Goal: Task Accomplishment & Management: Manage account settings

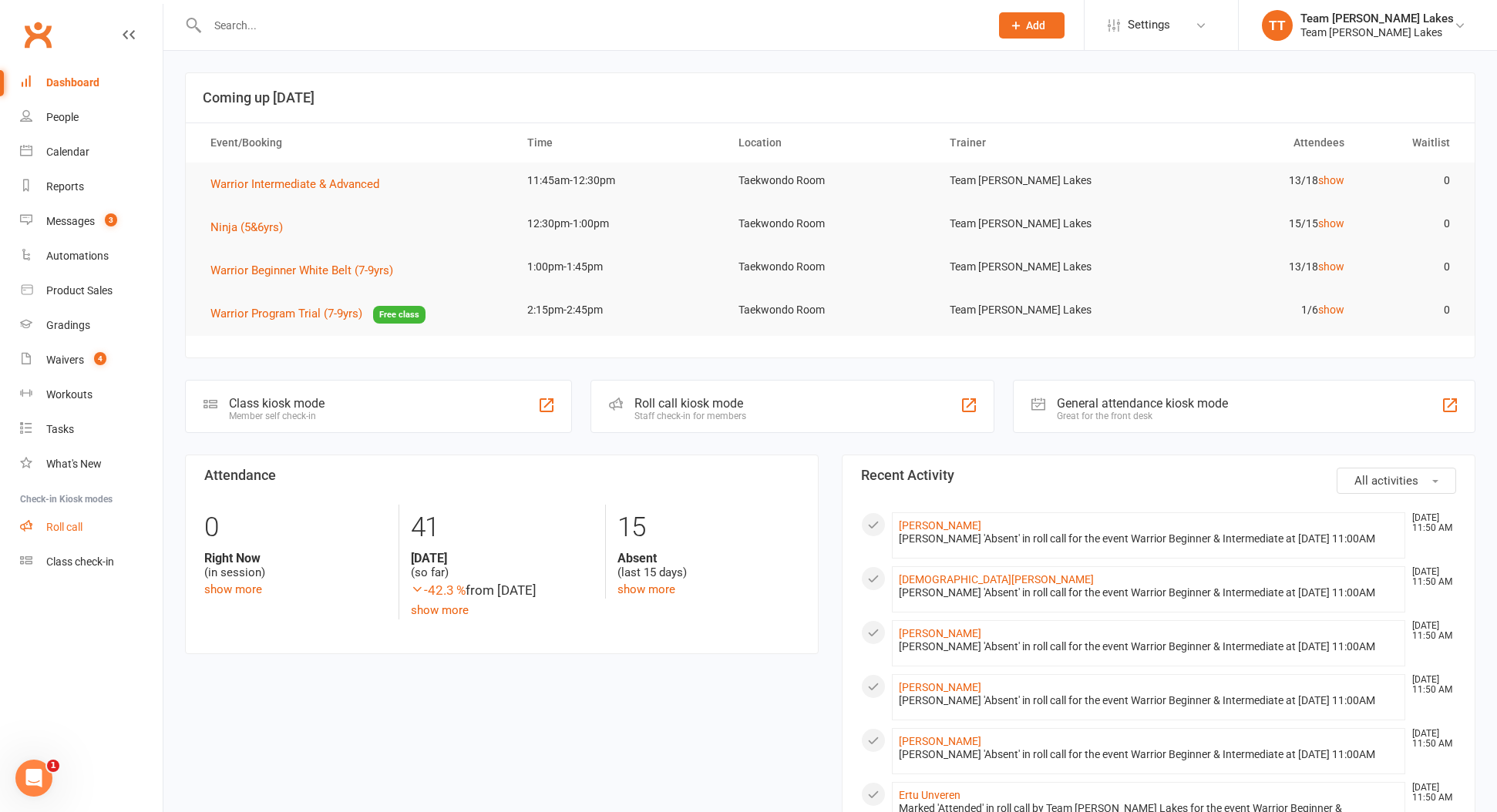
click at [68, 525] on div "Roll call" at bounding box center [64, 527] width 36 height 12
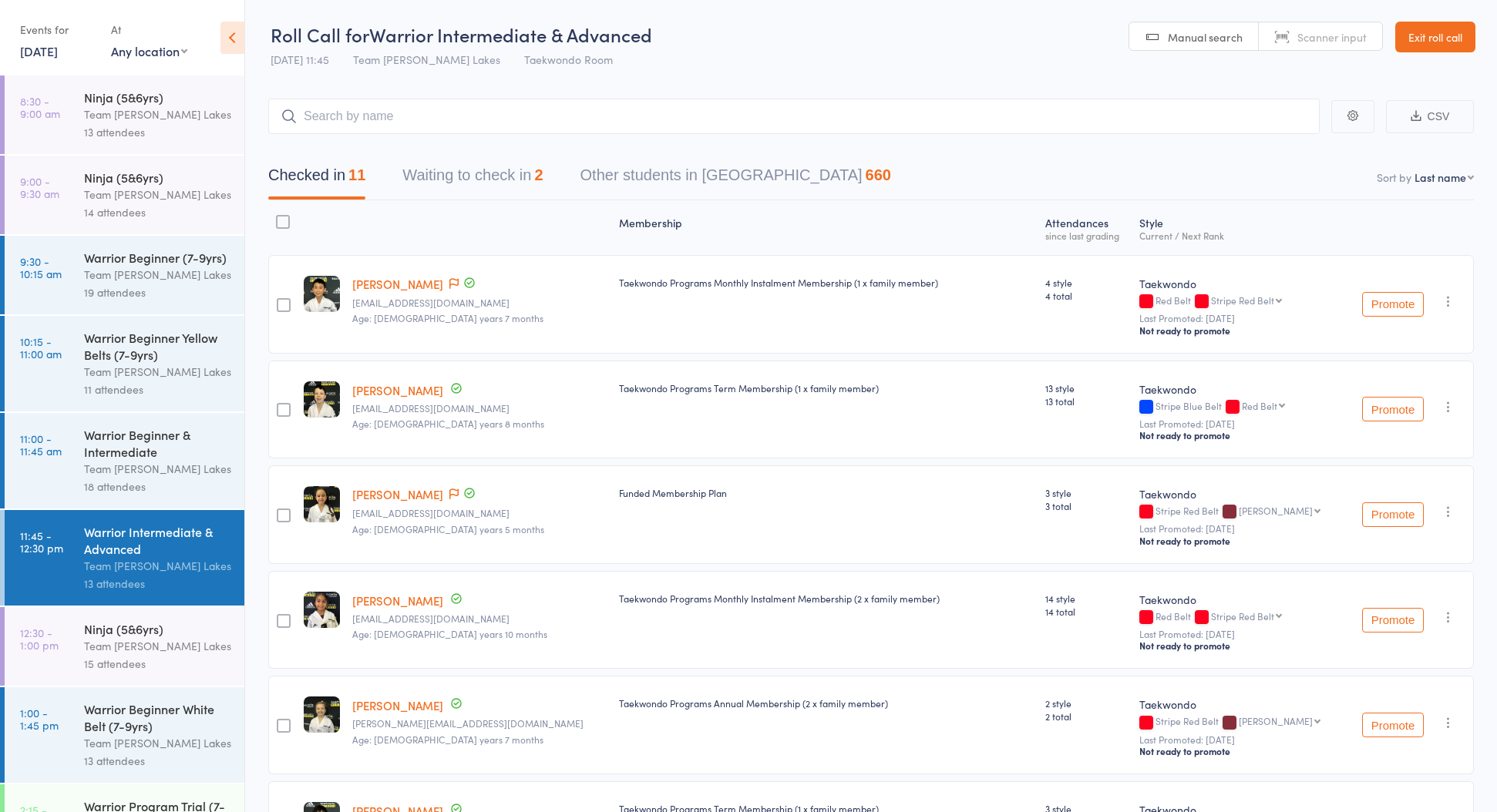
drag, startPoint x: 192, startPoint y: 674, endPoint x: 181, endPoint y: 670, distance: 11.7
click at [192, 674] on div "Ninja (5&6yrs) Team Carlo Taylors Lakes 15 attendees" at bounding box center [164, 646] width 161 height 78
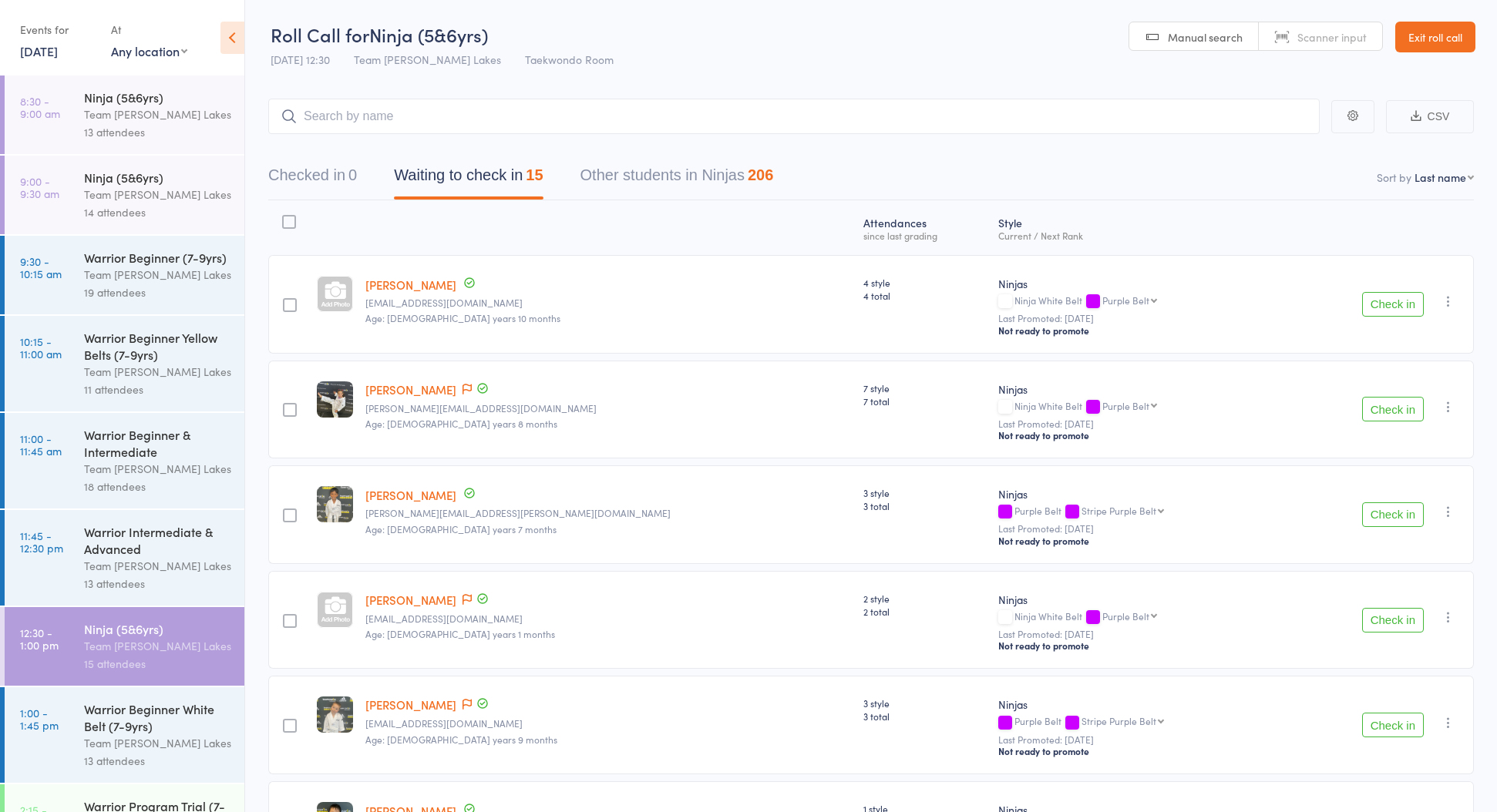
click at [191, 563] on div "Team [PERSON_NAME] Lakes" at bounding box center [157, 566] width 147 height 18
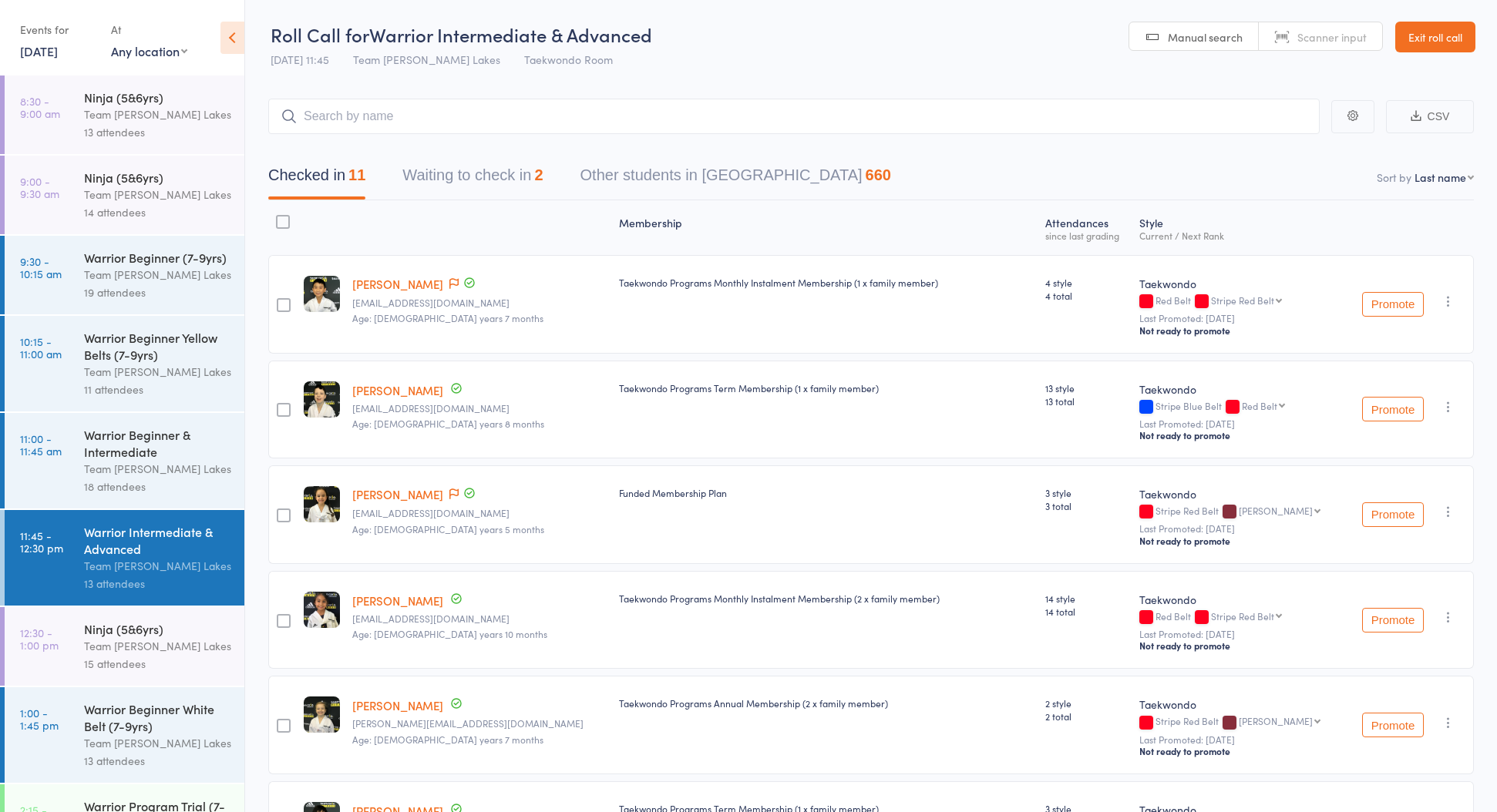
drag, startPoint x: 139, startPoint y: 596, endPoint x: 130, endPoint y: 638, distance: 43.0
click at [132, 638] on div "Team [PERSON_NAME] Lakes" at bounding box center [157, 646] width 147 height 18
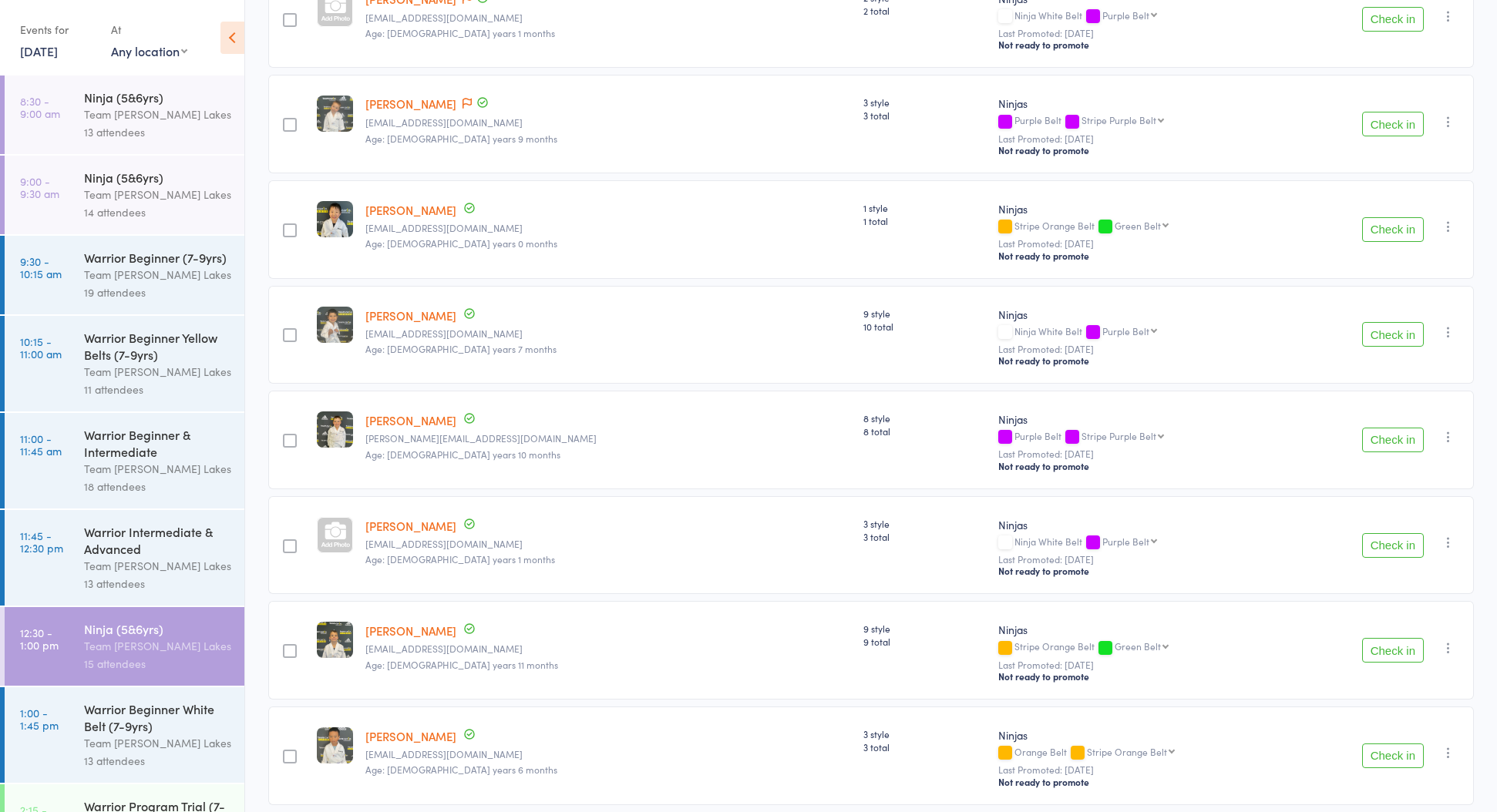
scroll to position [592, 0]
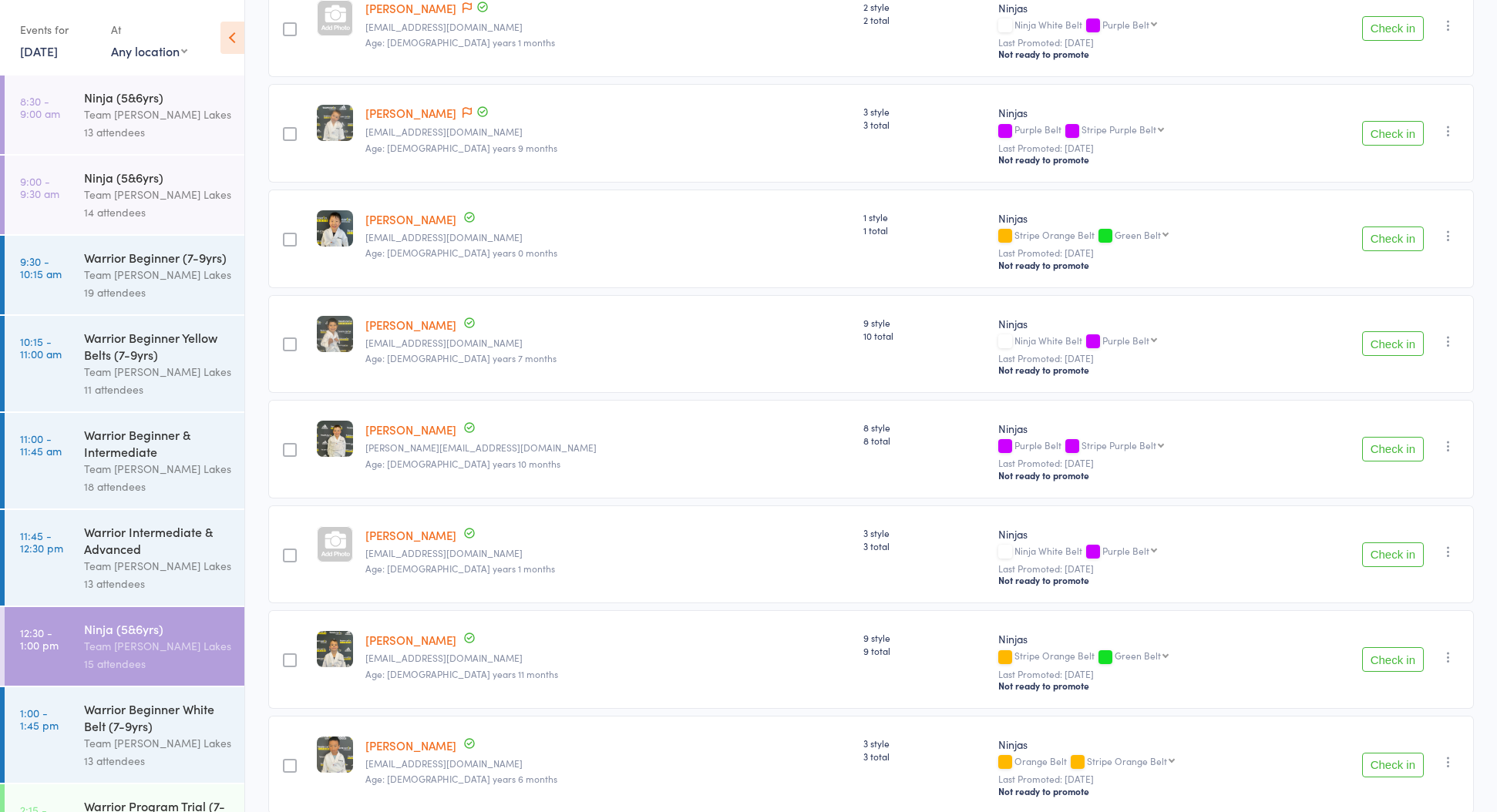
click at [857, 279] on div "1 style 1 total" at bounding box center [925, 239] width 135 height 99
click at [1408, 458] on button "Check in" at bounding box center [1394, 449] width 62 height 24
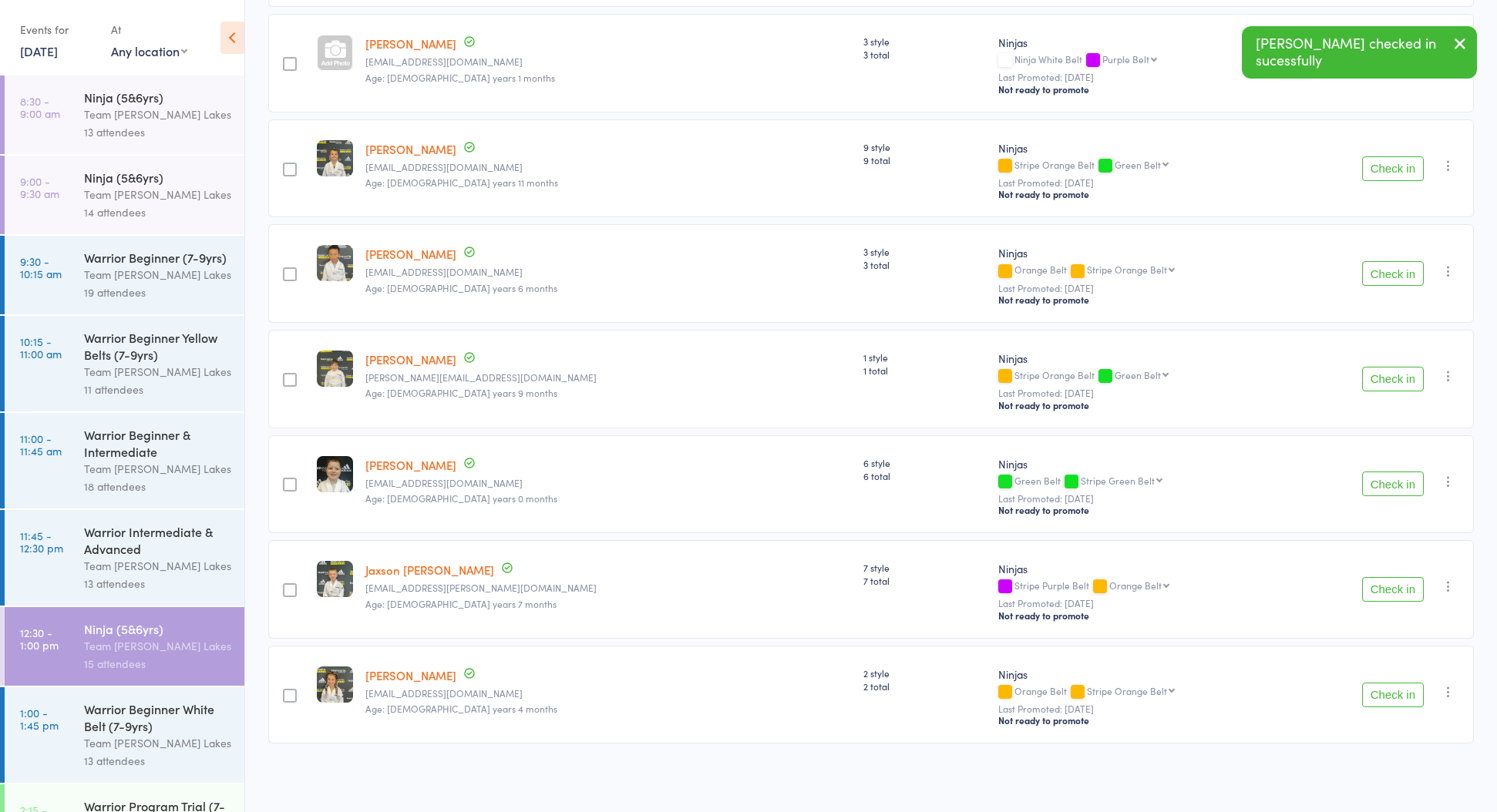
scroll to position [985, 0]
click at [1402, 693] on button "Check in" at bounding box center [1394, 695] width 62 height 24
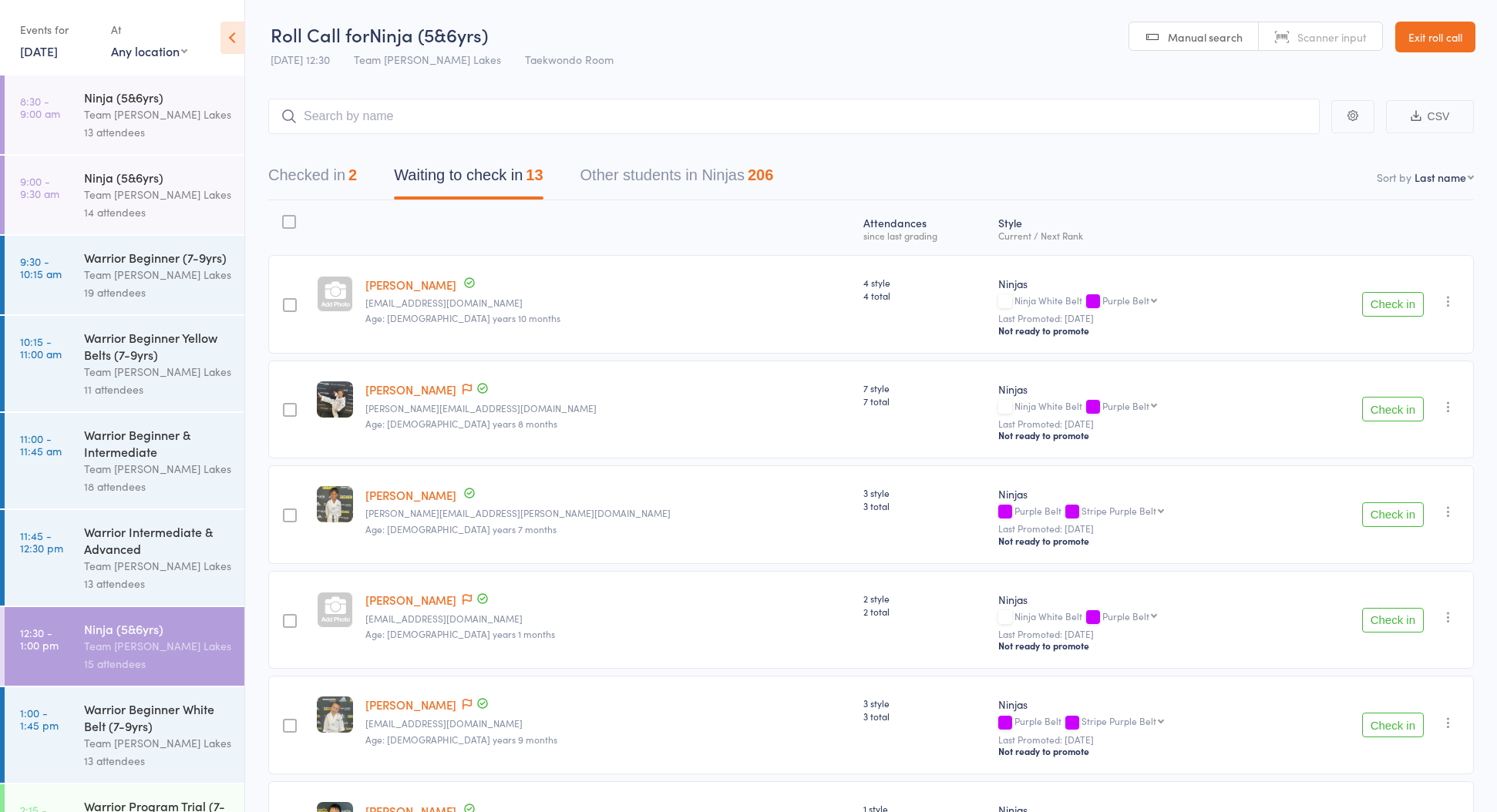
scroll to position [0, 0]
click at [1440, 44] on link "Exit roll call" at bounding box center [1435, 37] width 80 height 31
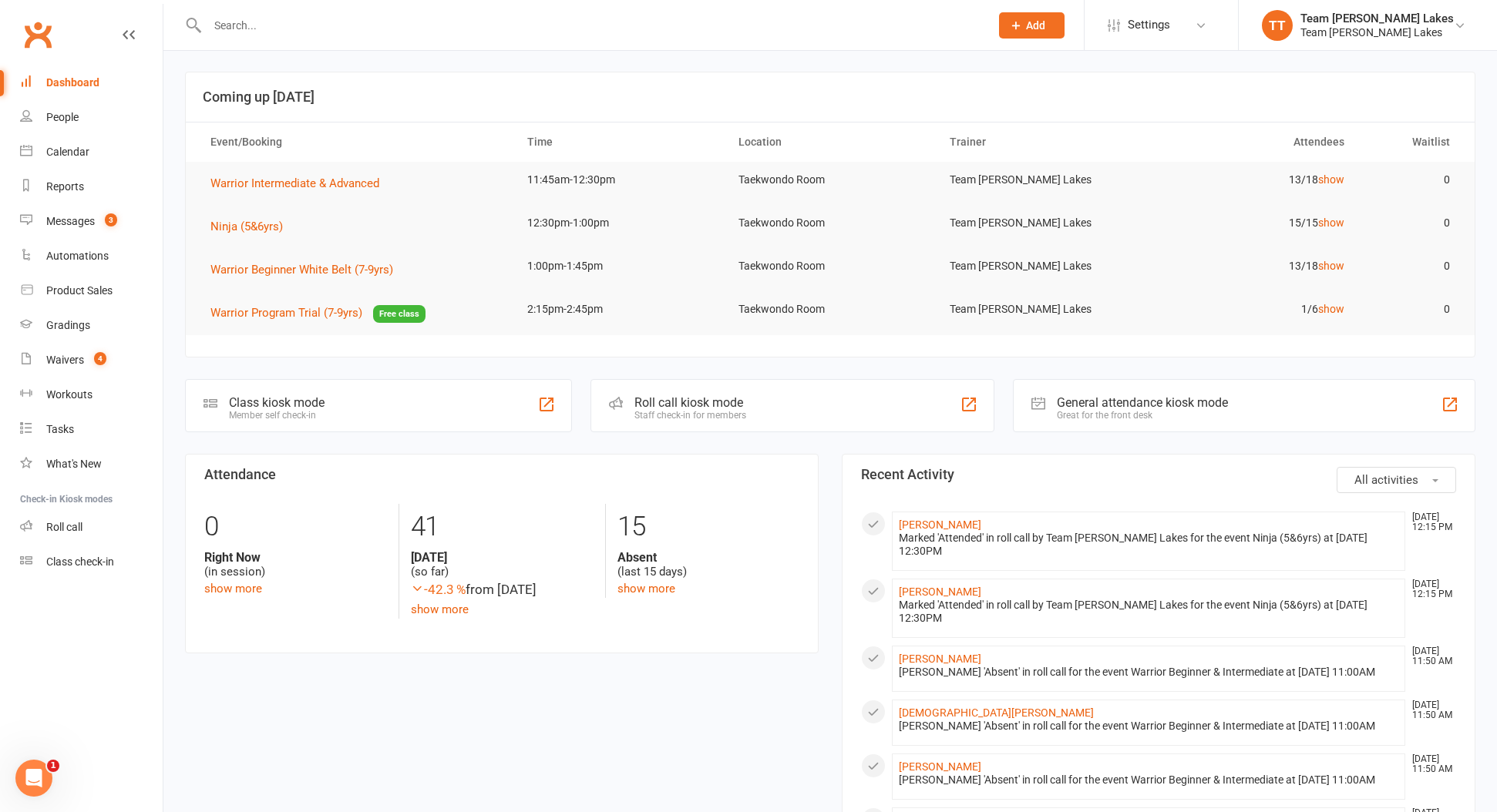
click at [93, 148] on link "Calendar" at bounding box center [91, 152] width 143 height 35
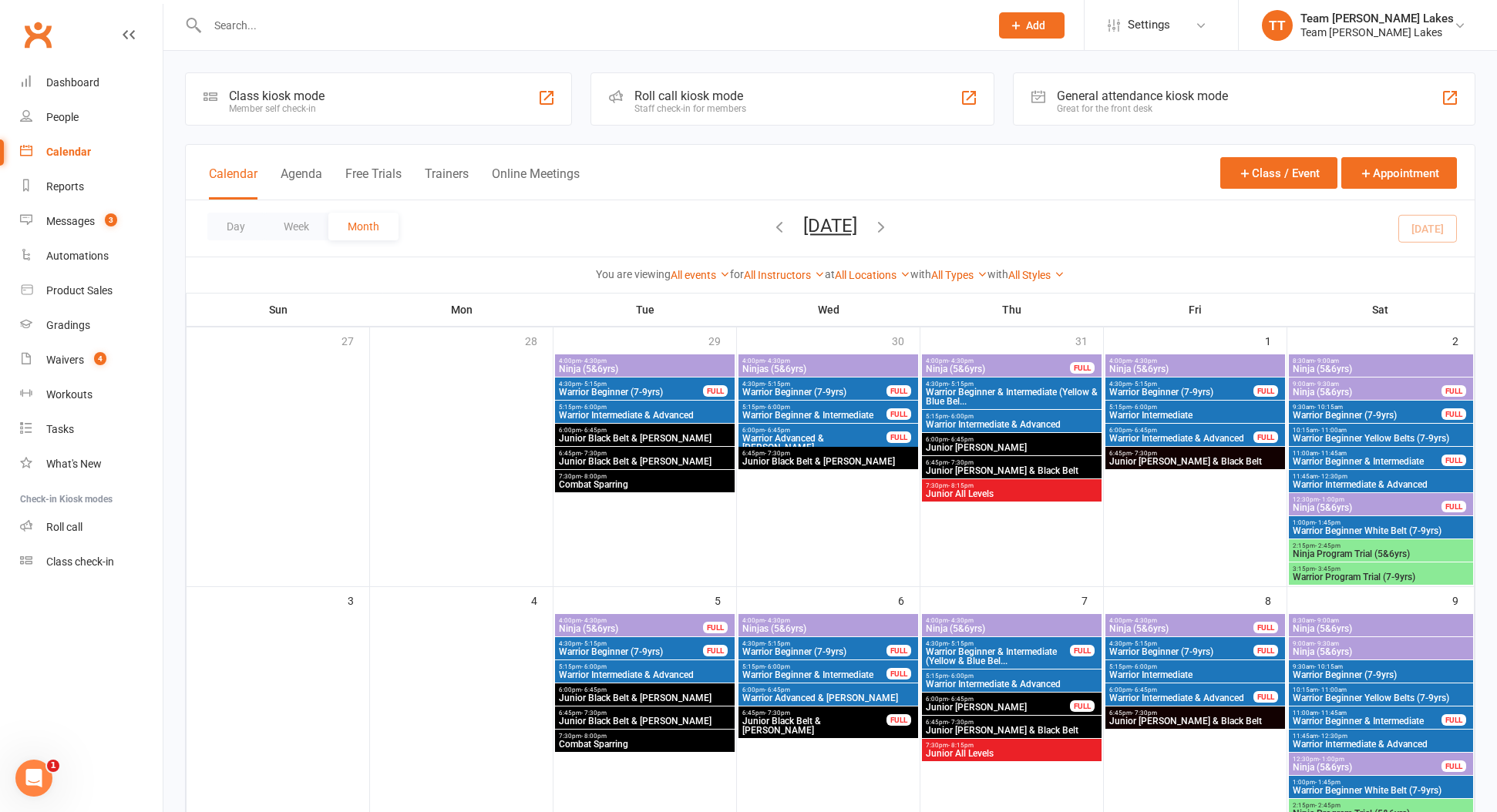
click at [689, 722] on span "Junior Black Belt & Cho Dan Bo" at bounding box center [645, 721] width 174 height 9
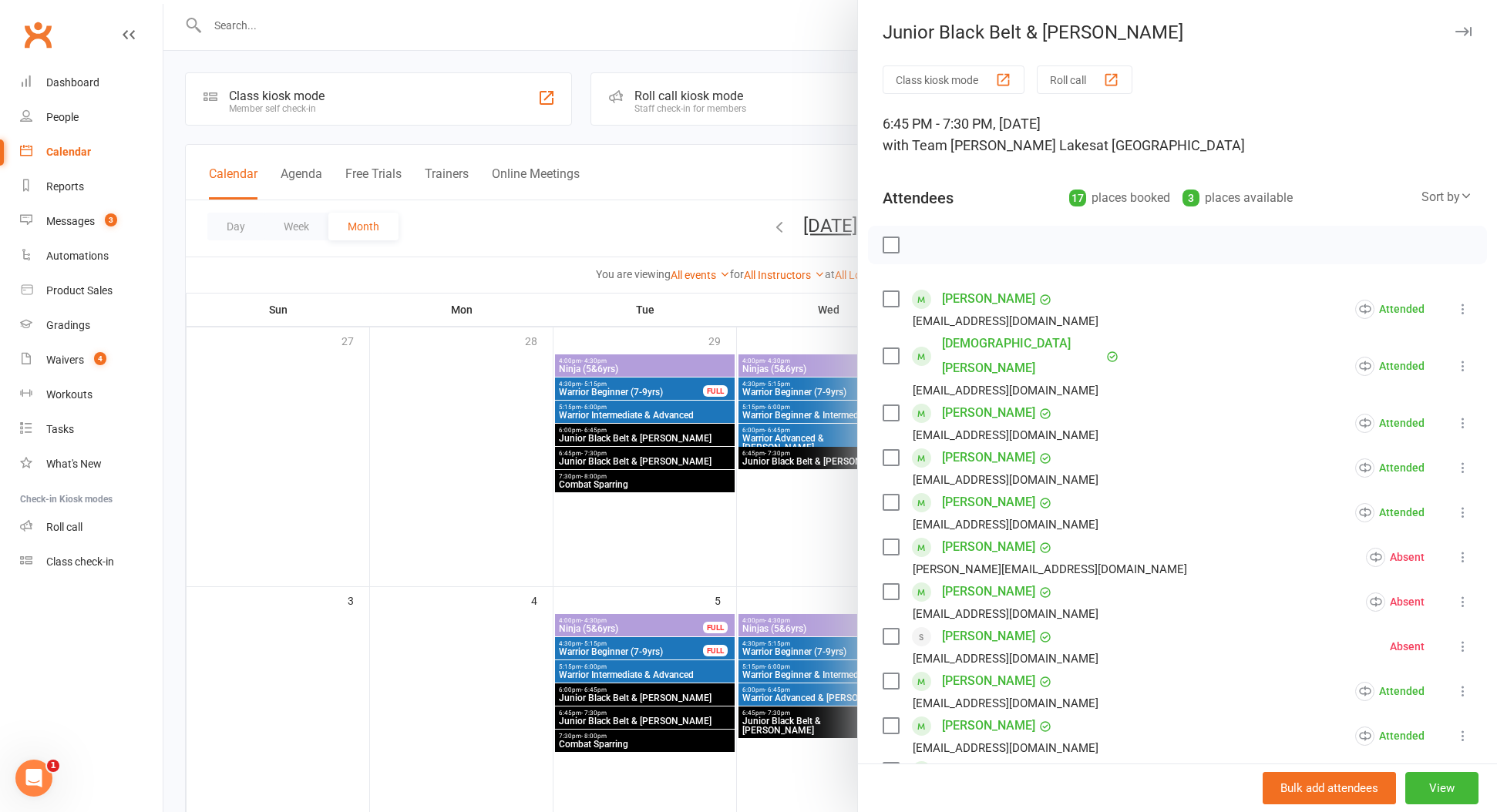
click at [1132, 80] on button "Roll call" at bounding box center [1084, 79] width 95 height 29
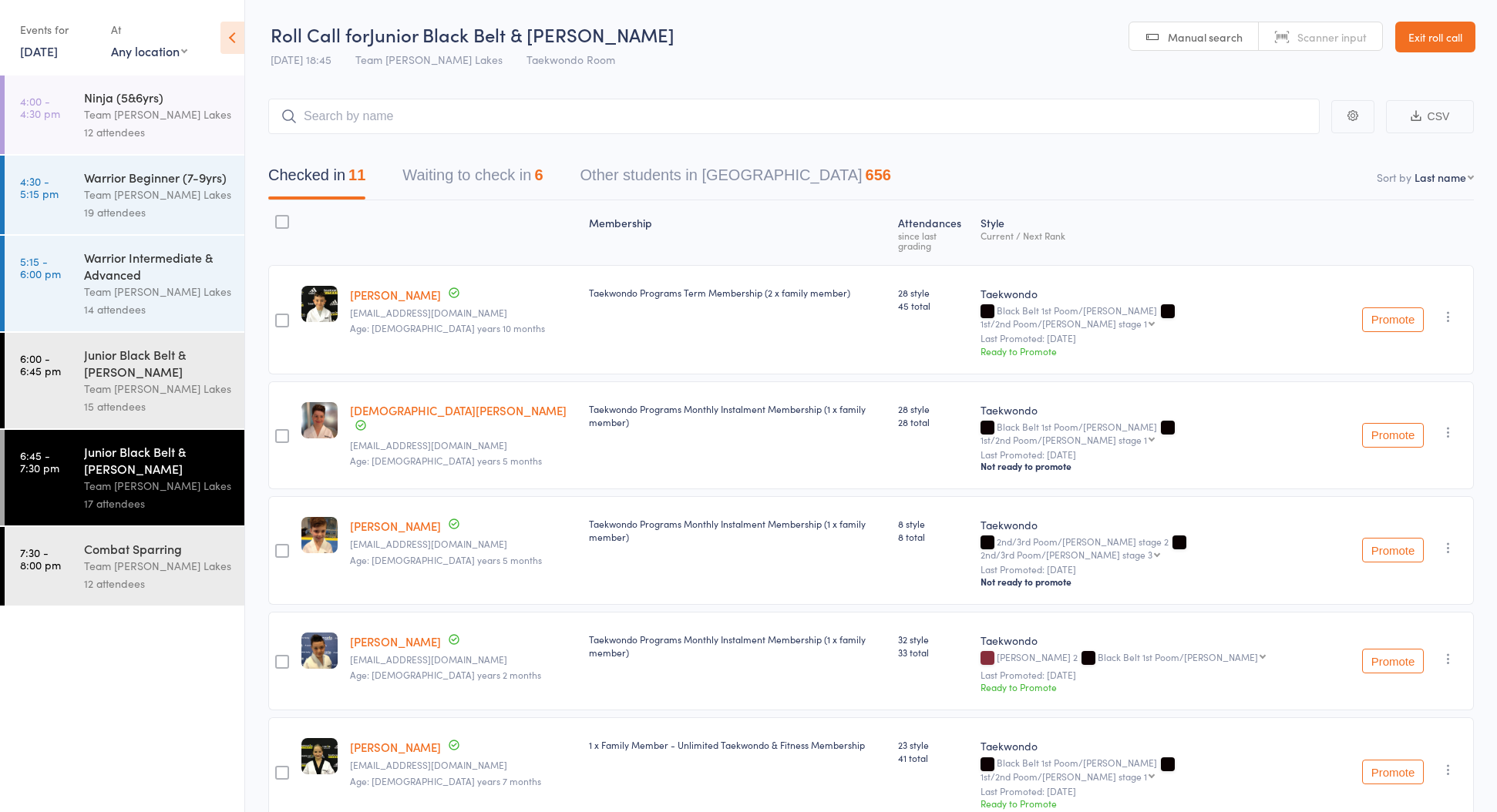
click at [465, 165] on button "Waiting to check in 6" at bounding box center [473, 179] width 140 height 41
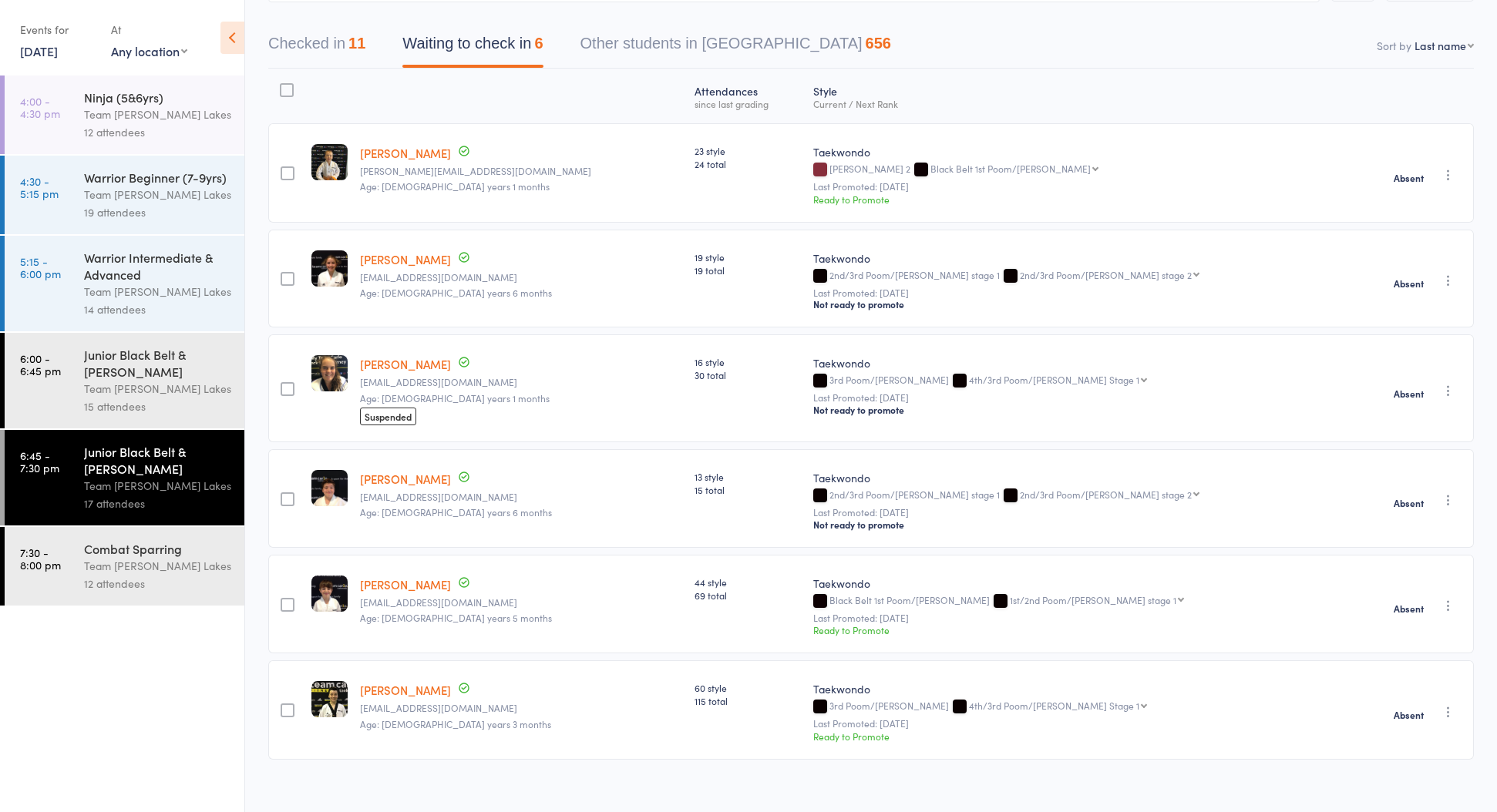
scroll to position [135, 0]
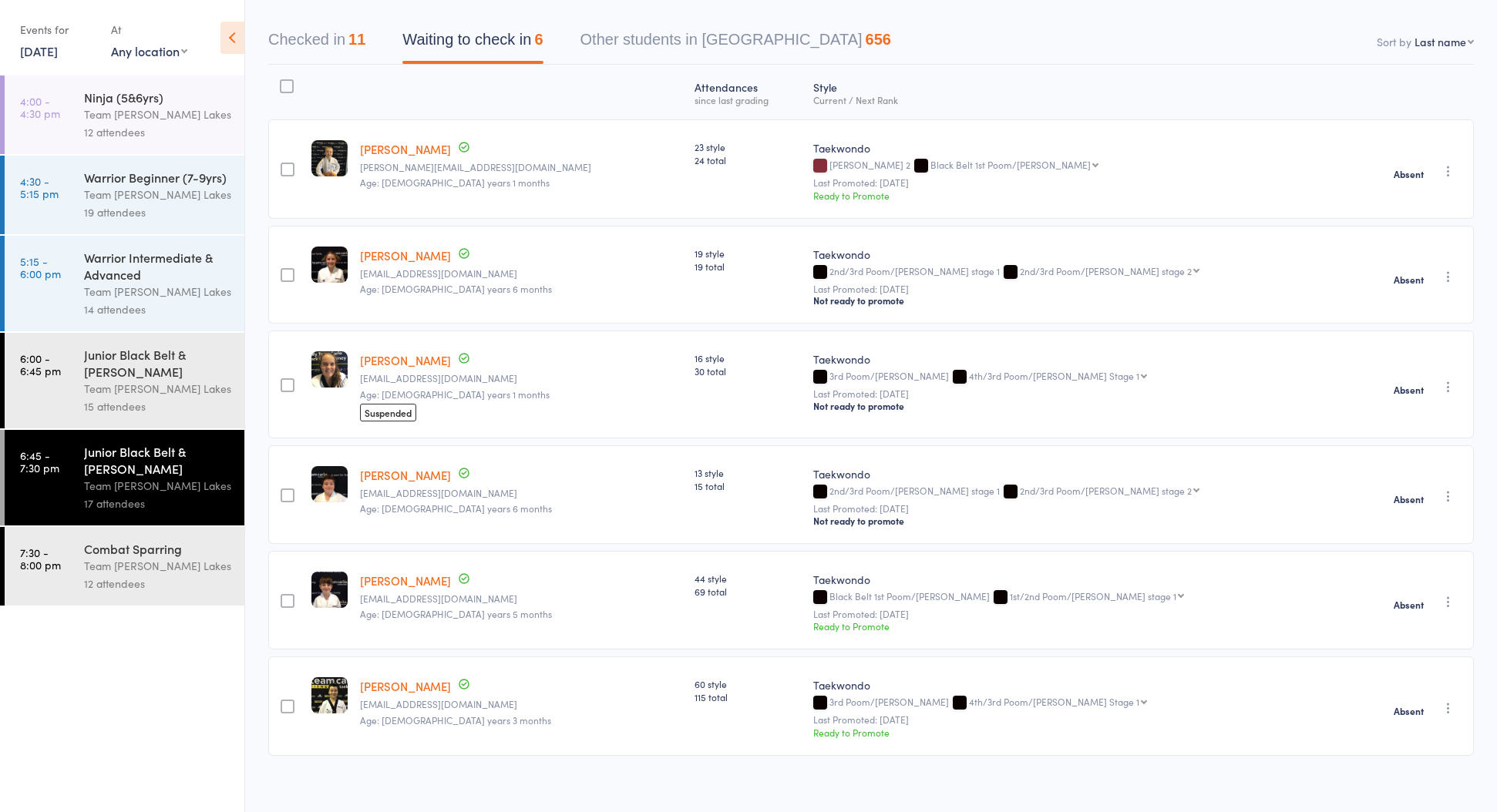
click at [416, 410] on span "Suspended" at bounding box center [388, 413] width 56 height 18
click at [435, 358] on link "[PERSON_NAME]" at bounding box center [406, 360] width 91 height 16
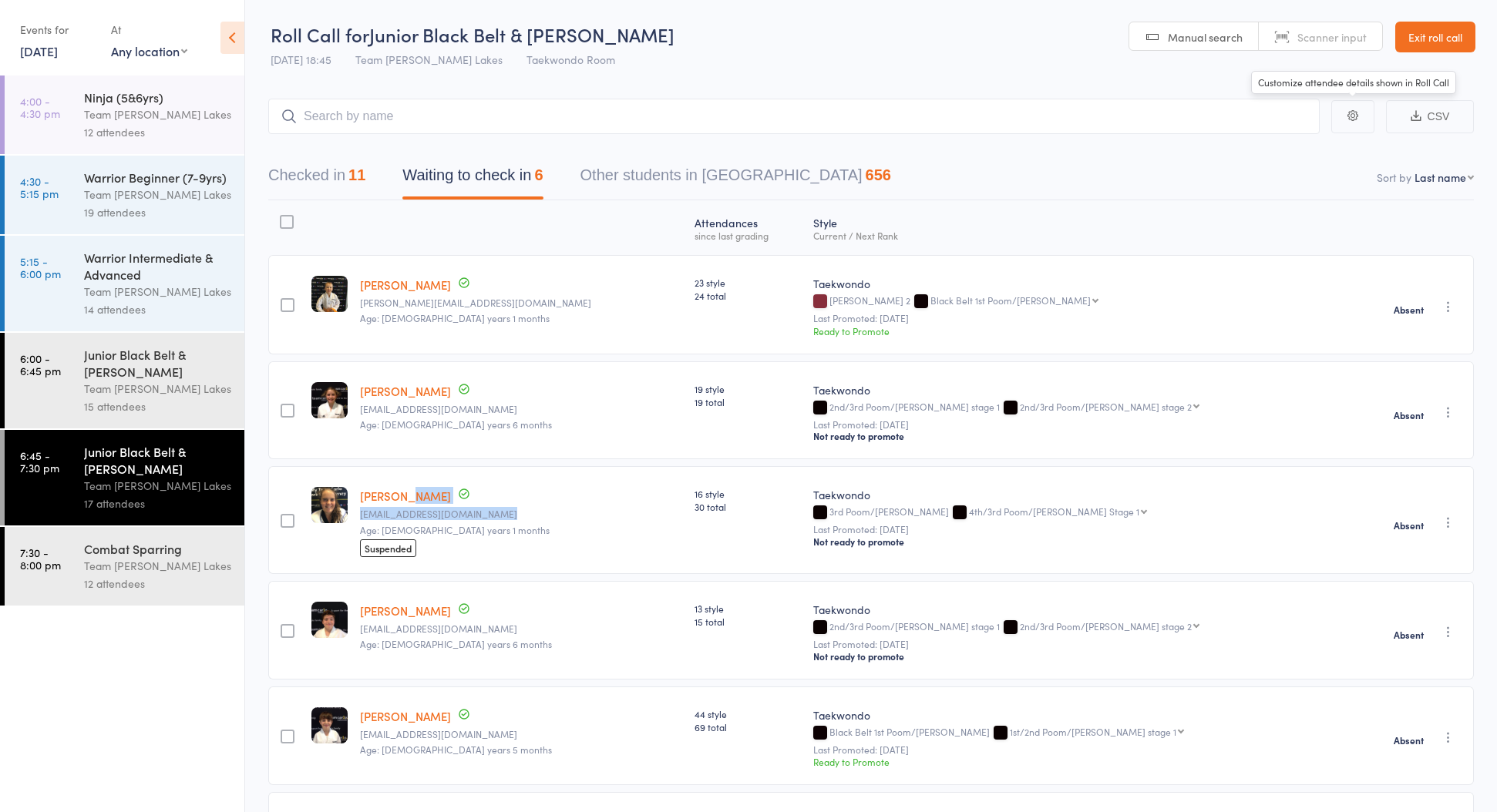
scroll to position [0, 0]
click at [1422, 59] on header "Roll Call for Junior Black Belt & Cho Dan Bo 05 Aug 18:45 Team Carlo Taylors La…" at bounding box center [871, 37] width 1252 height 76
drag, startPoint x: 1419, startPoint y: 22, endPoint x: 1422, endPoint y: 34, distance: 12.4
click at [1419, 23] on link "Exit roll call" at bounding box center [1435, 37] width 80 height 31
click at [1422, 36] on link "Exit roll call" at bounding box center [1435, 37] width 80 height 31
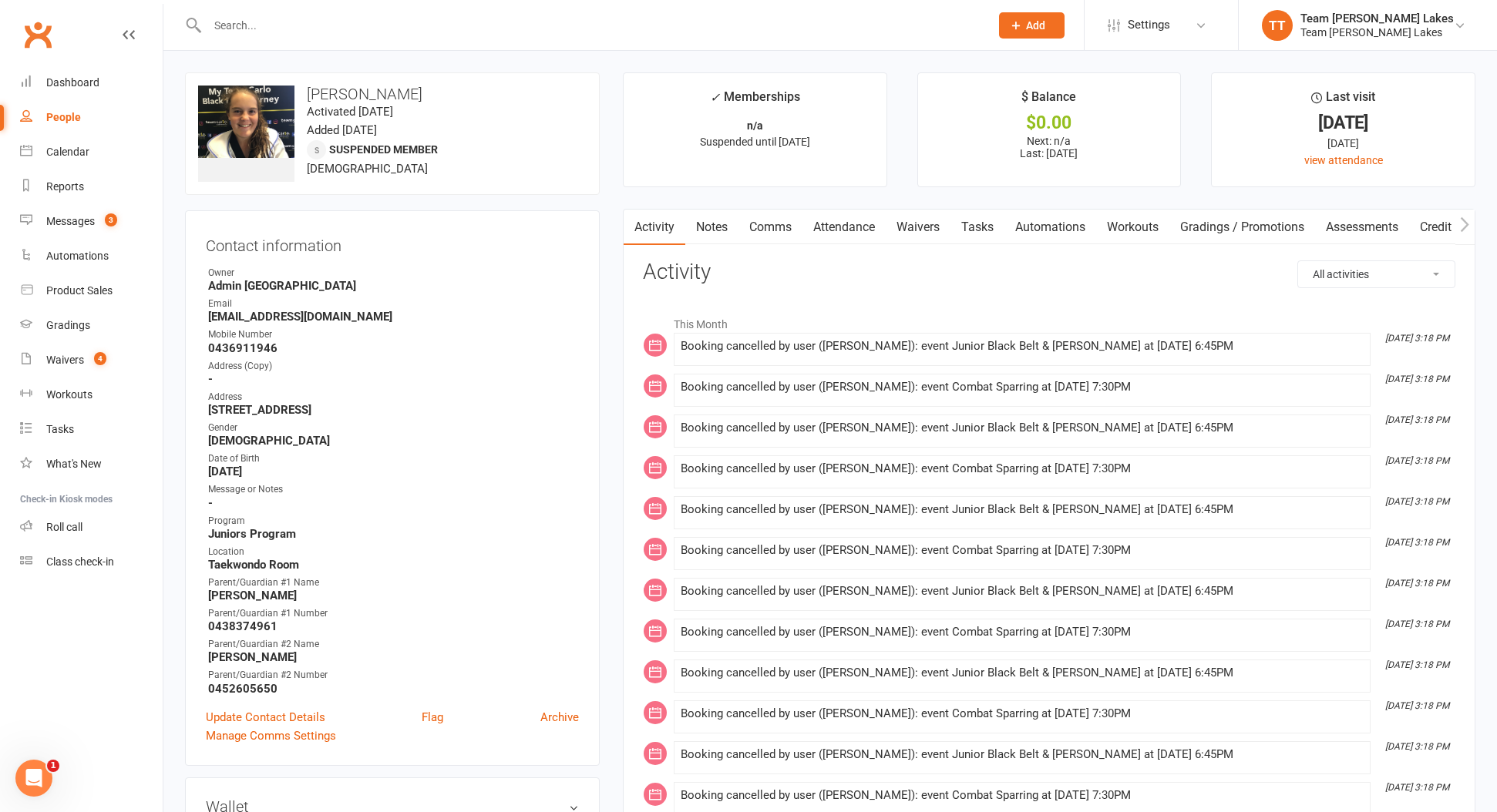
click at [371, 151] on span "Suspended member" at bounding box center [383, 149] width 108 height 12
click at [390, 150] on span "Suspended member" at bounding box center [383, 149] width 108 height 12
click at [718, 237] on link "Notes" at bounding box center [711, 227] width 53 height 36
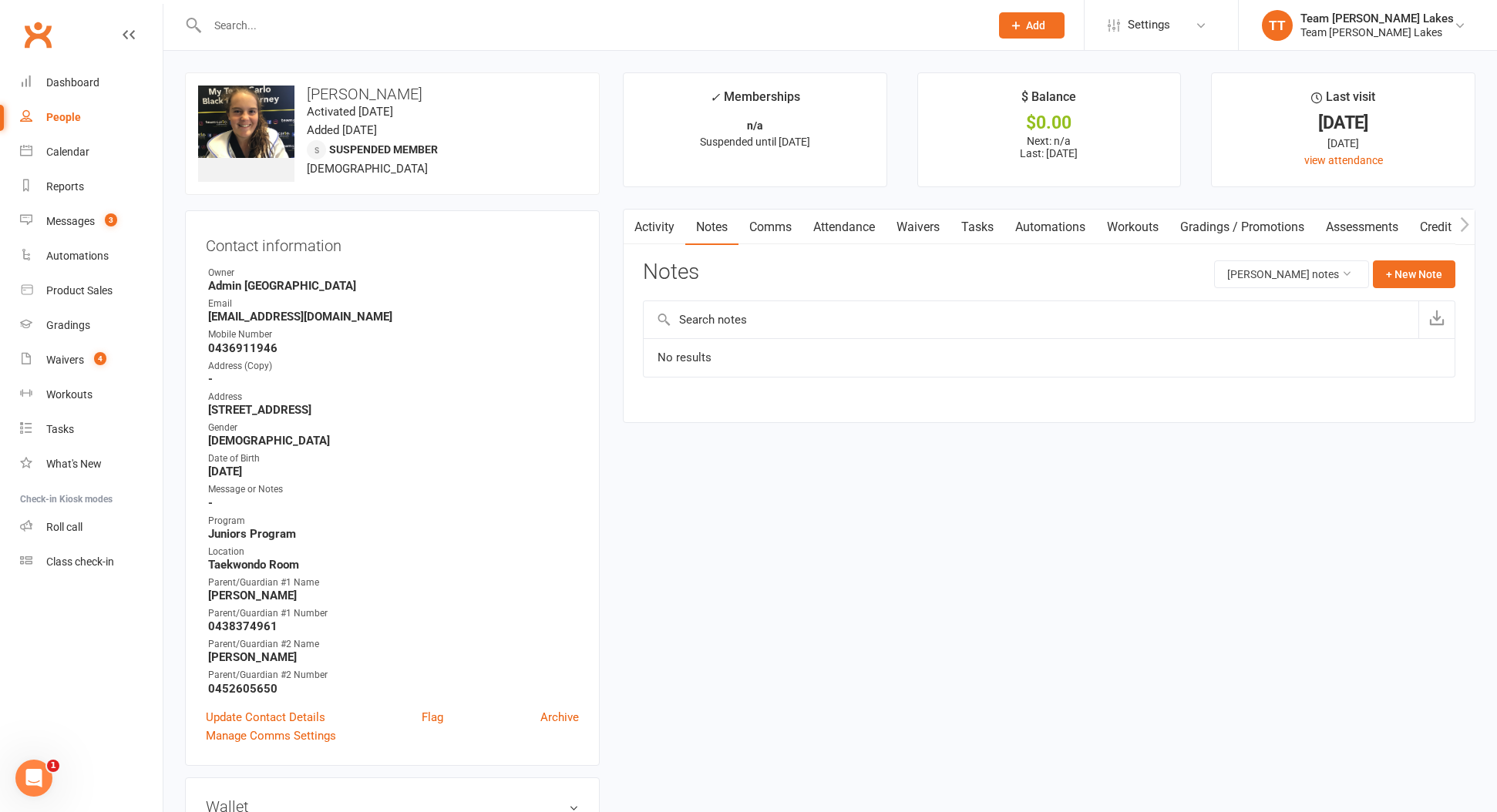
click at [764, 231] on link "Comms" at bounding box center [770, 227] width 64 height 36
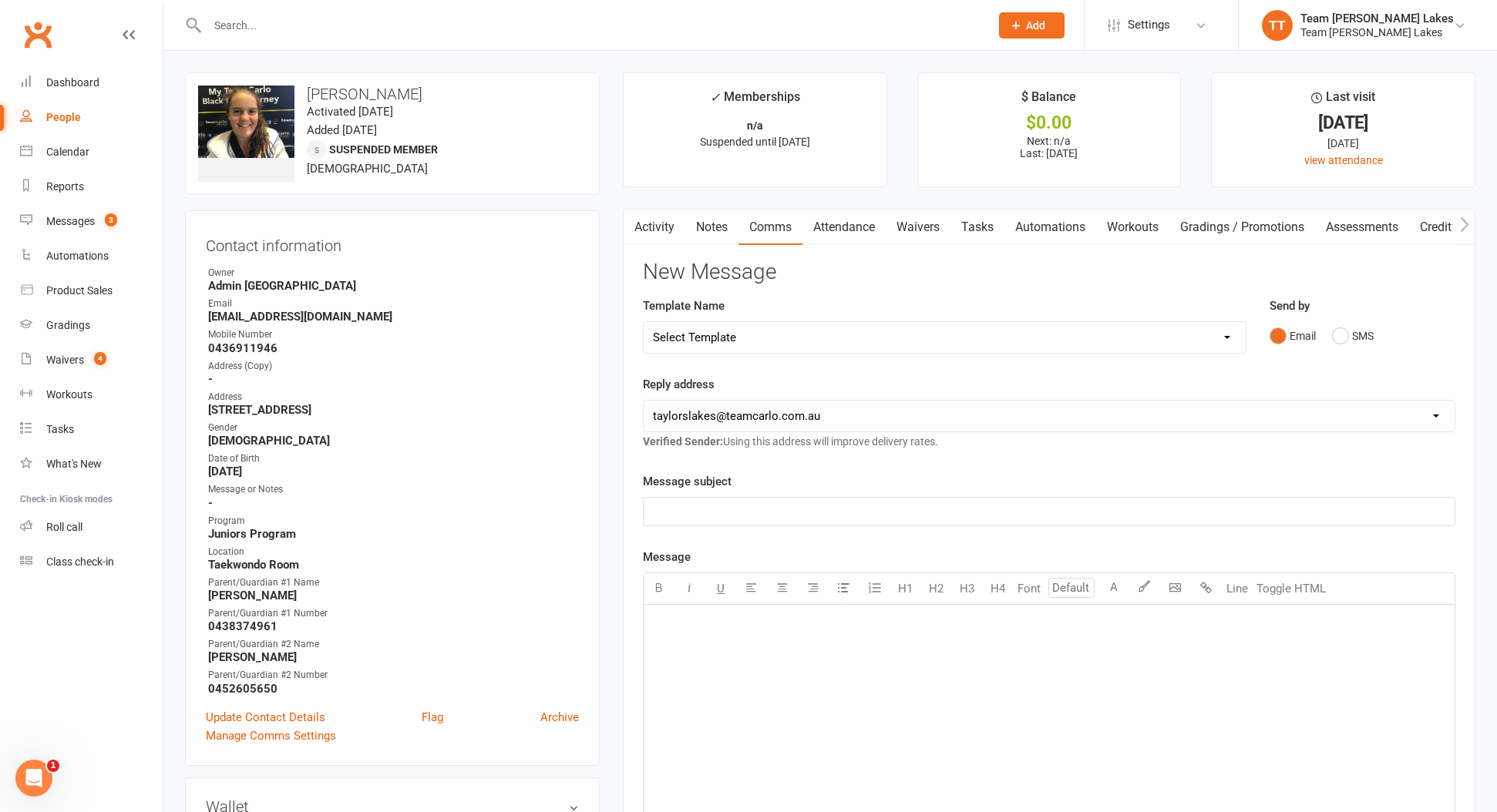
click at [840, 222] on link "Attendance" at bounding box center [844, 227] width 83 height 36
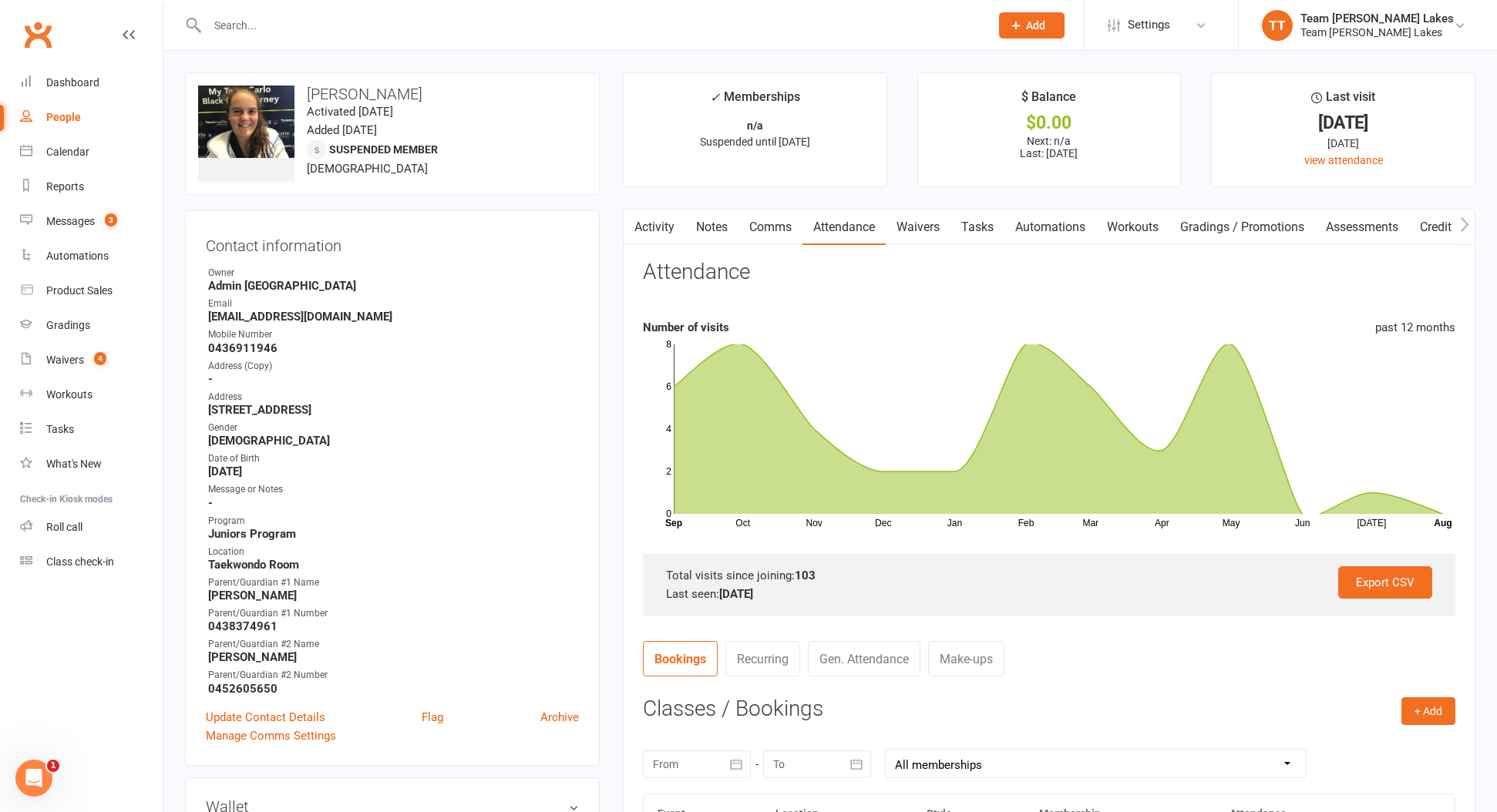
click at [929, 228] on link "Waivers" at bounding box center [918, 227] width 64 height 36
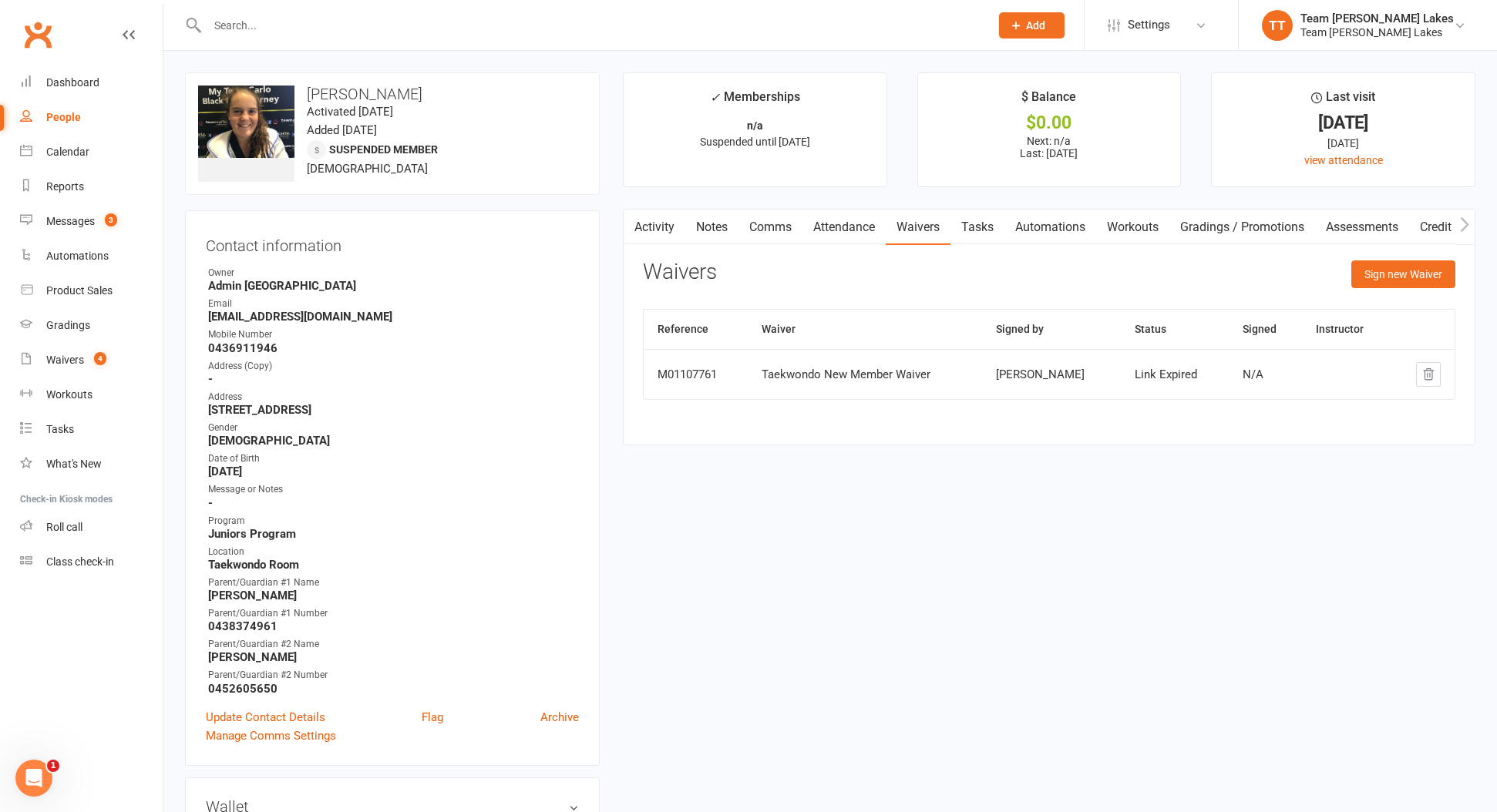
click at [984, 224] on link "Tasks" at bounding box center [977, 227] width 54 height 36
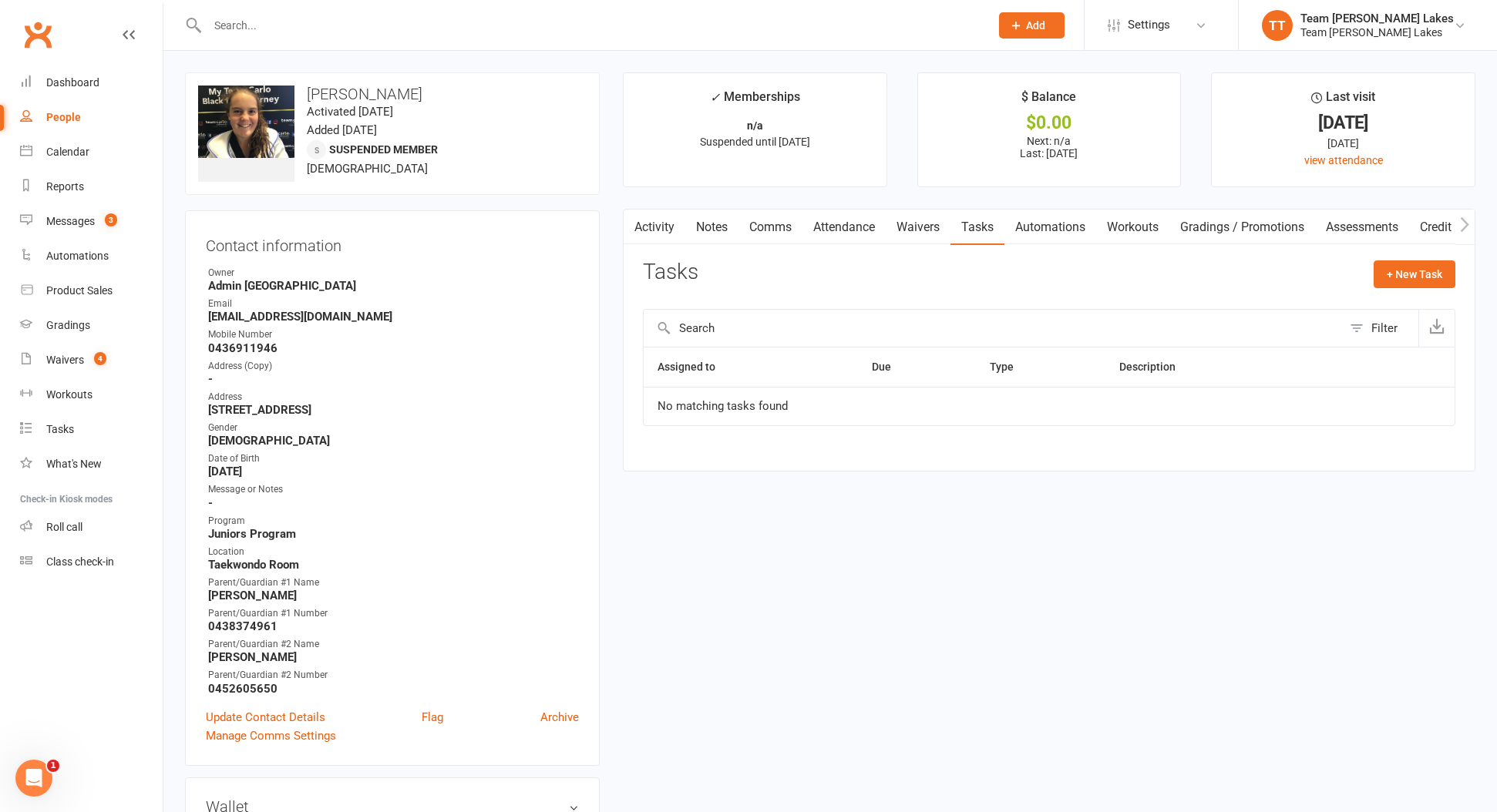
click at [1047, 235] on link "Automations" at bounding box center [1050, 227] width 92 height 36
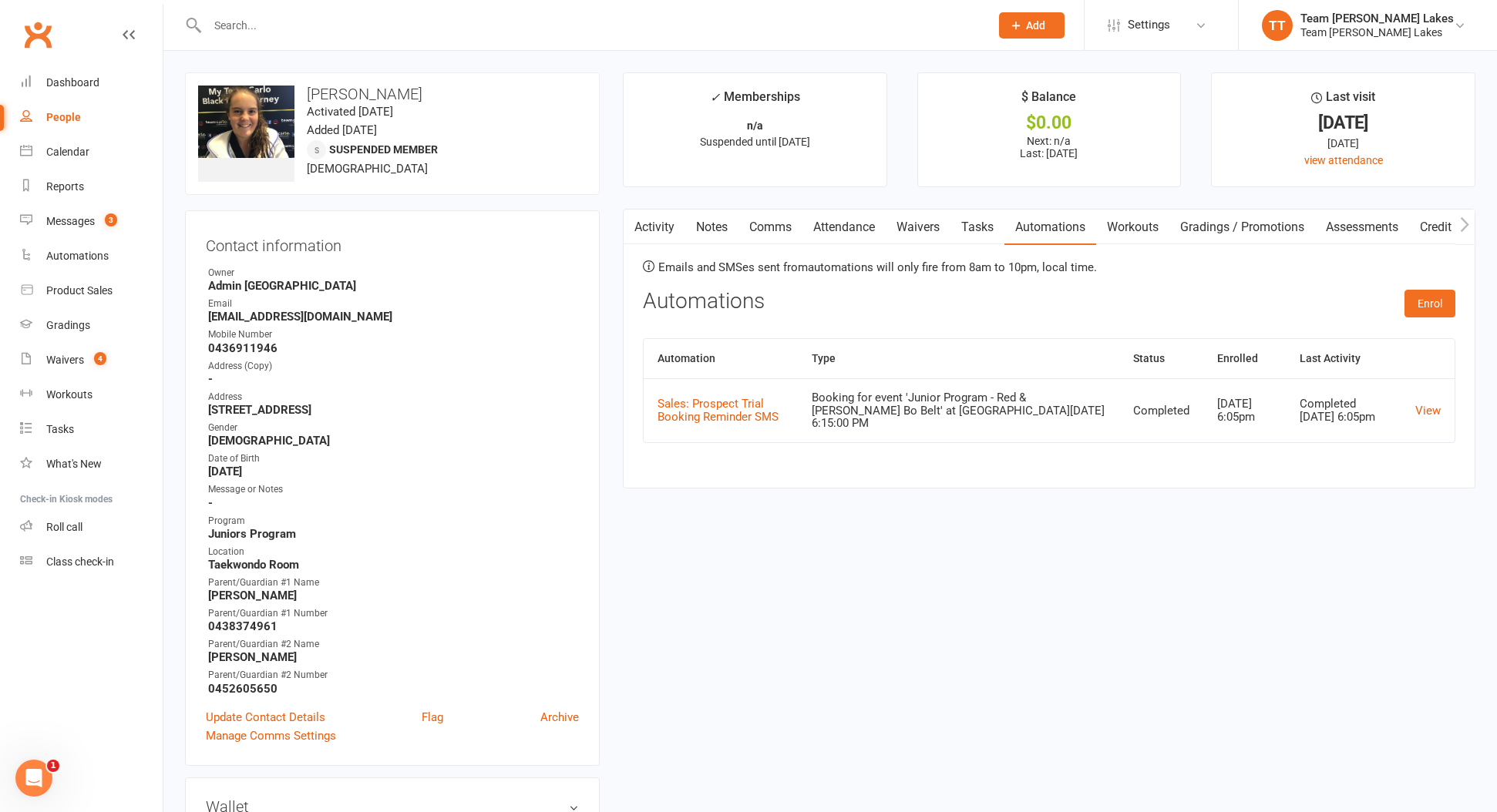
click at [1116, 222] on link "Workouts" at bounding box center [1133, 227] width 73 height 36
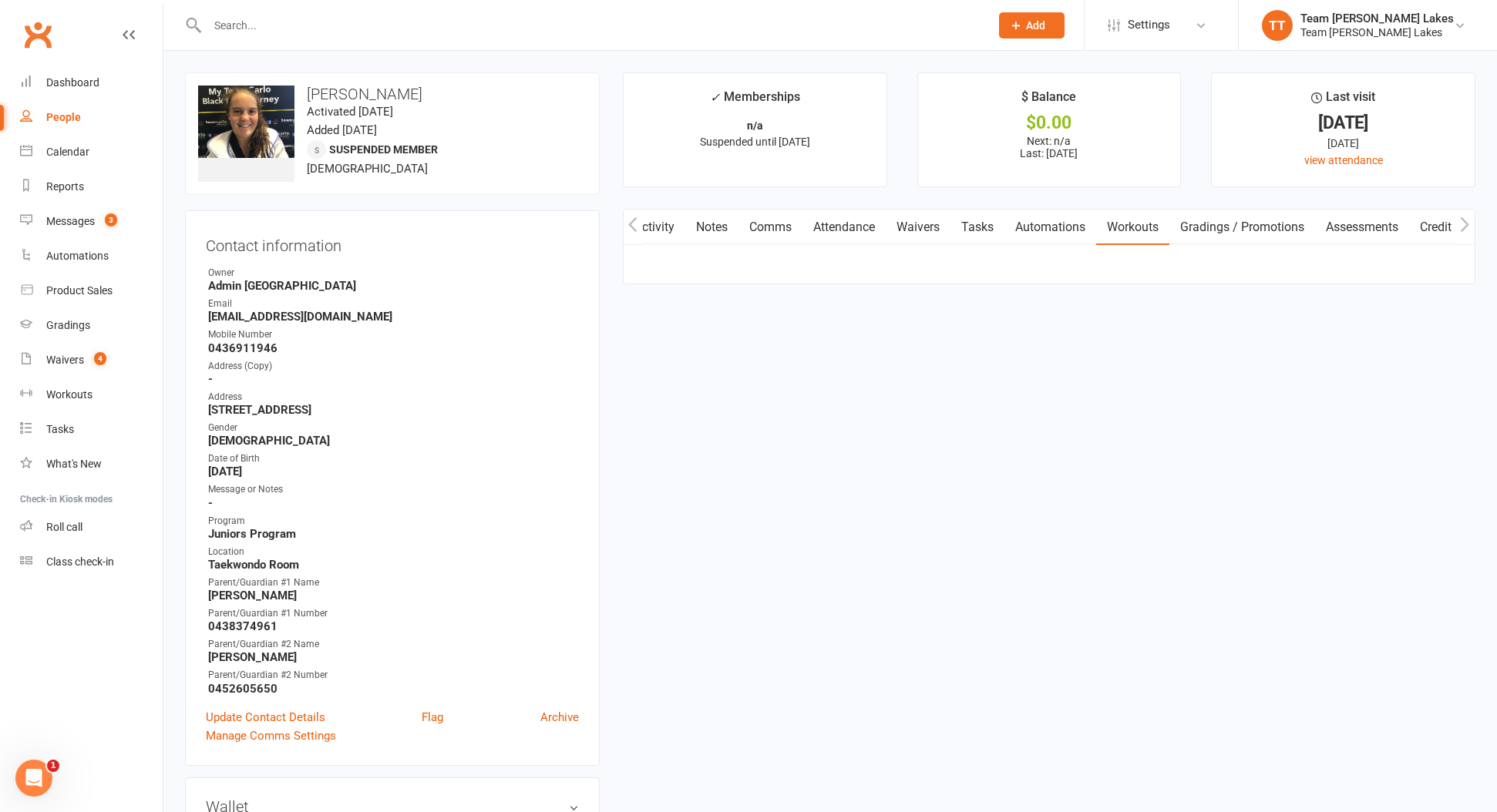
scroll to position [0, 1]
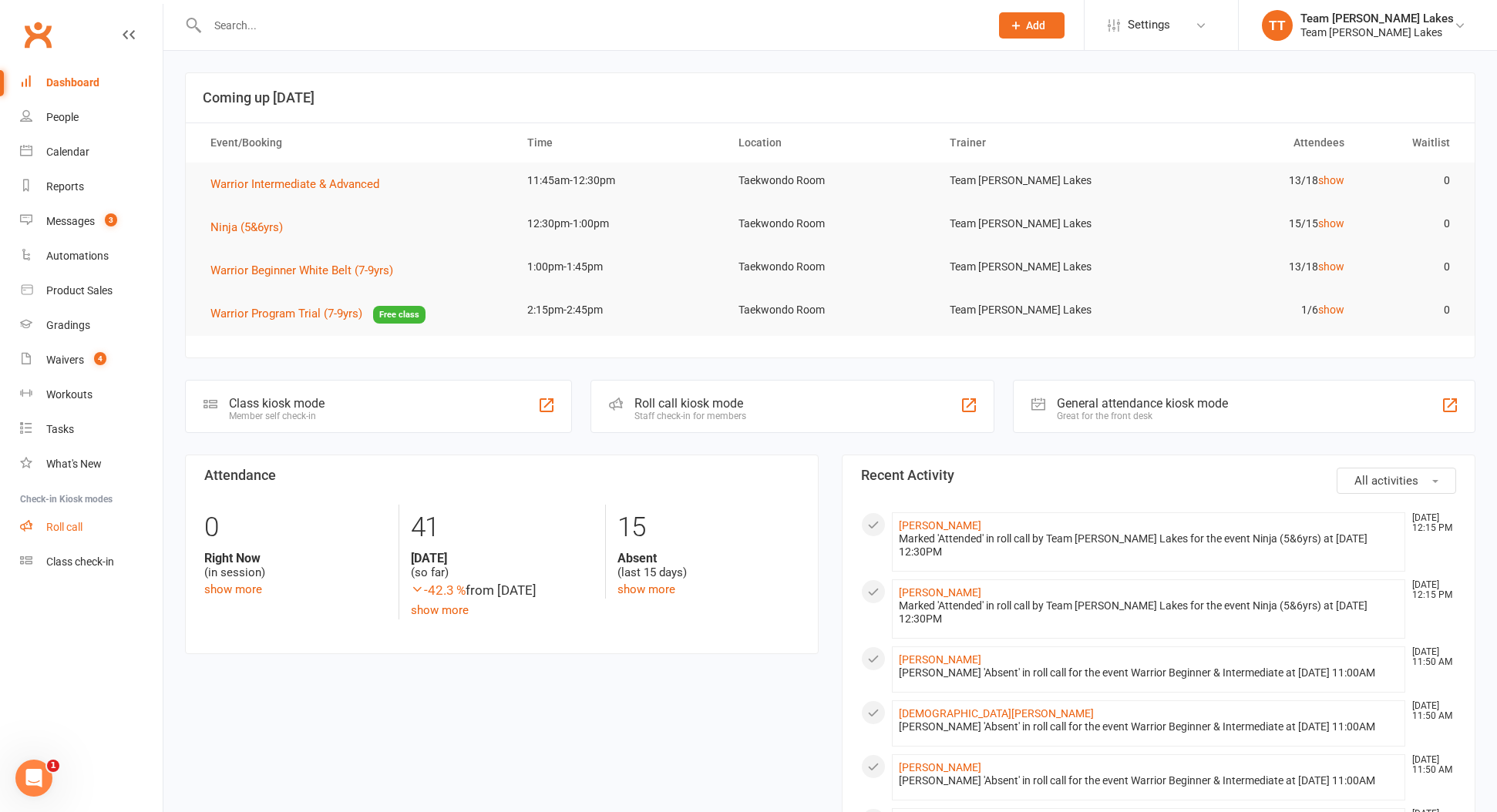
click at [68, 542] on link "Roll call" at bounding box center [91, 527] width 143 height 35
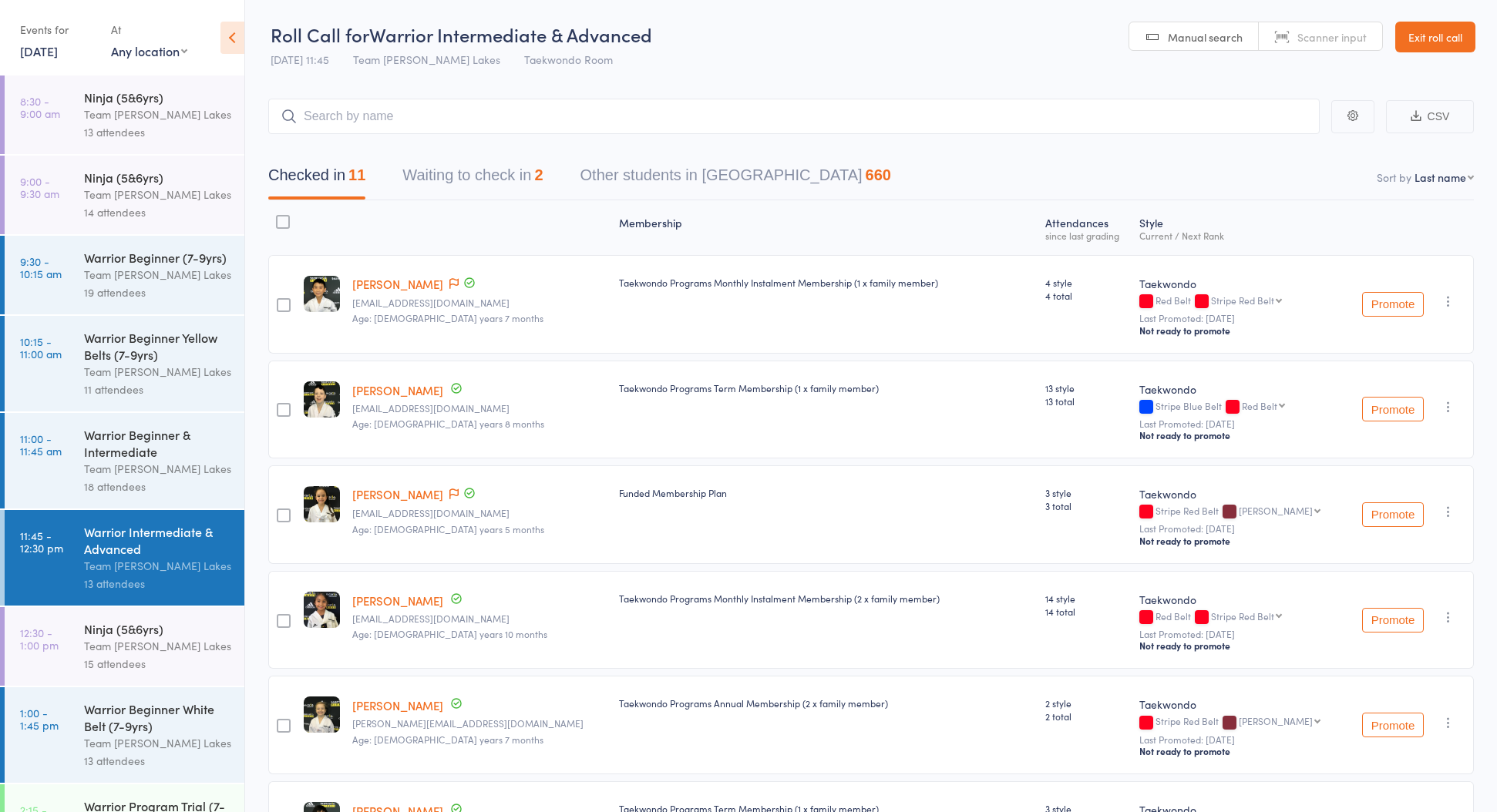
click at [193, 656] on div "15 attendees" at bounding box center [157, 664] width 147 height 18
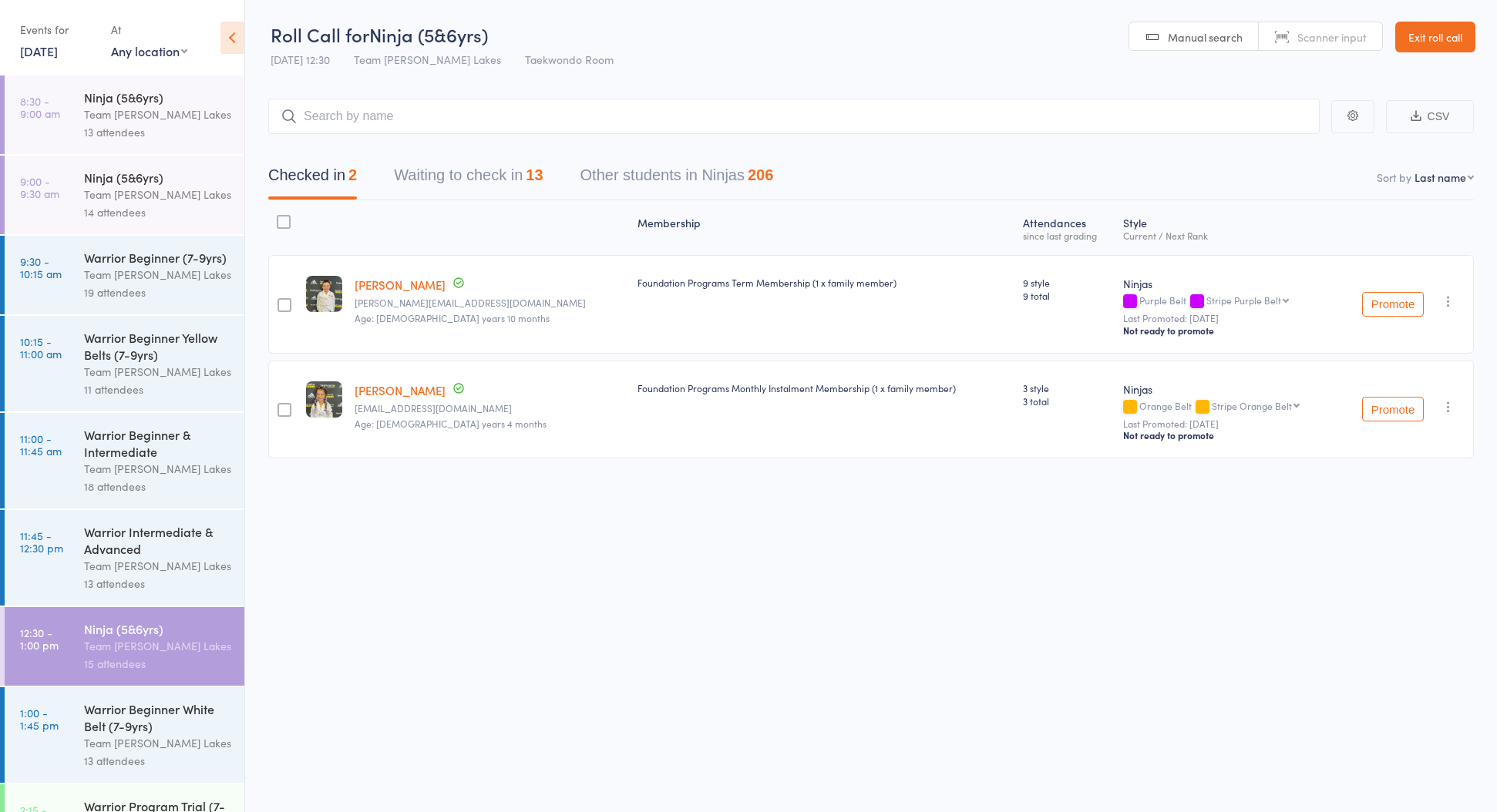
click at [428, 175] on button "Waiting to check in 13" at bounding box center [468, 179] width 149 height 41
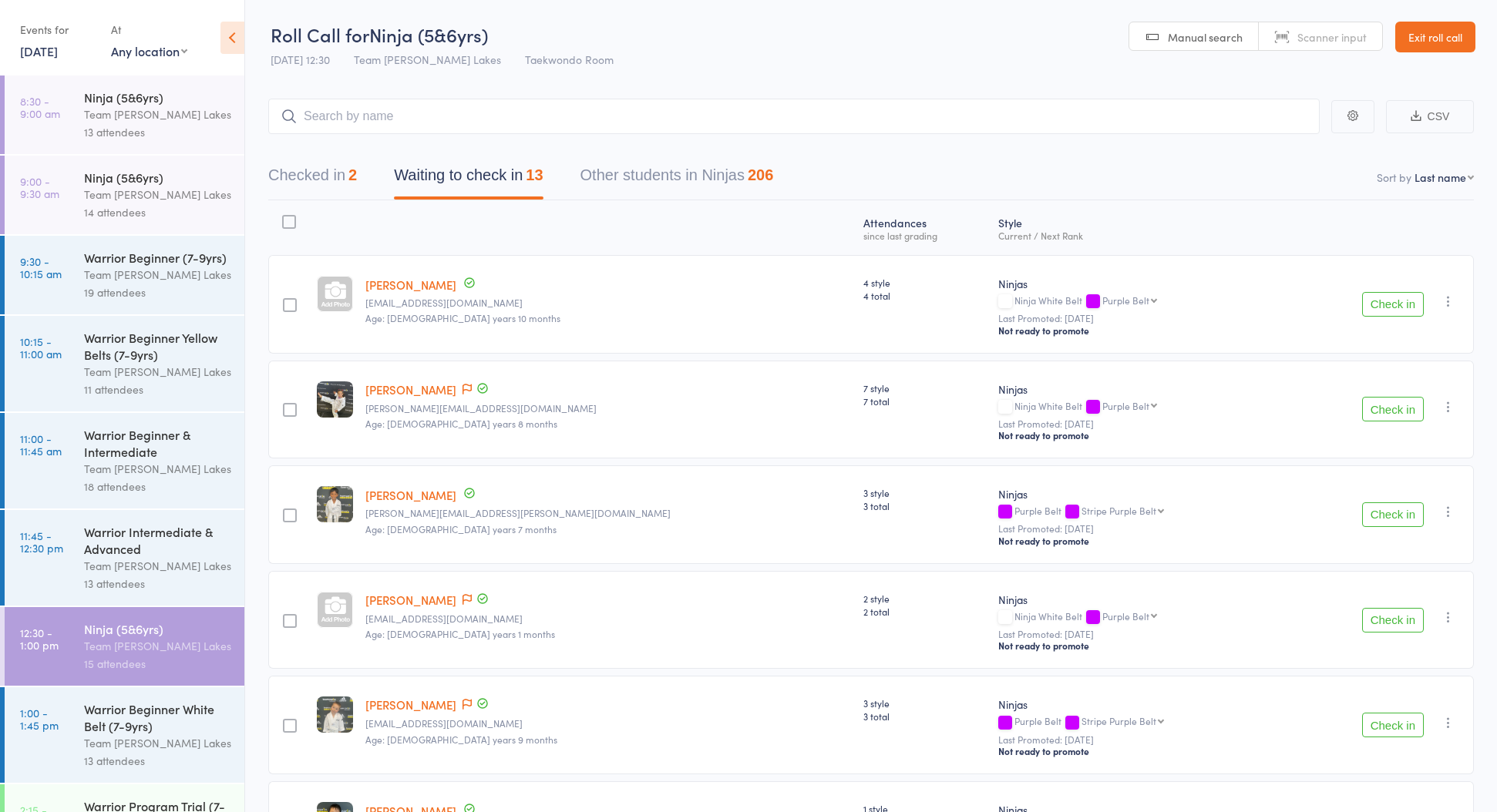
click at [1373, 630] on button "Check in" at bounding box center [1394, 620] width 62 height 24
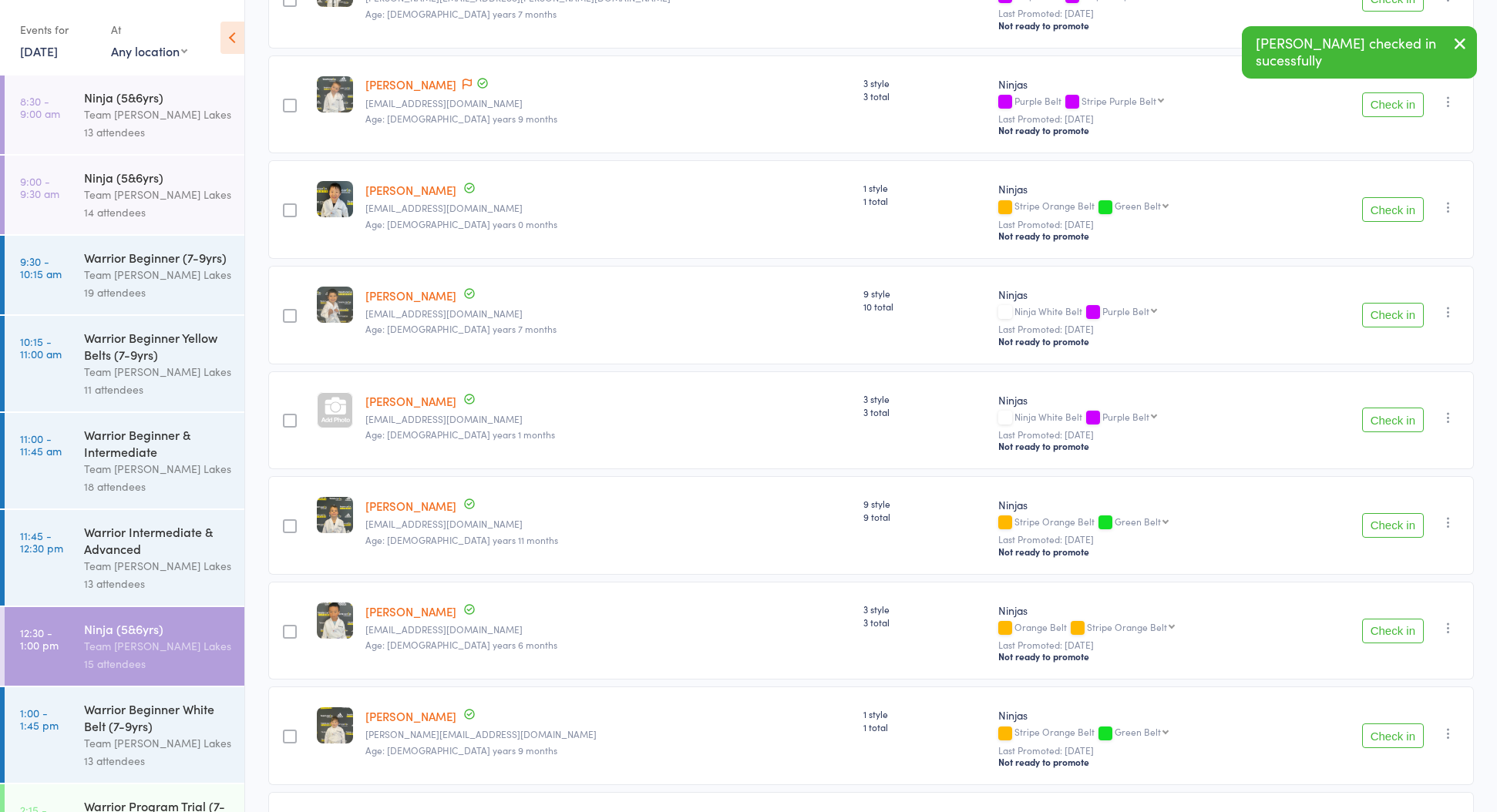
scroll to position [520, 0]
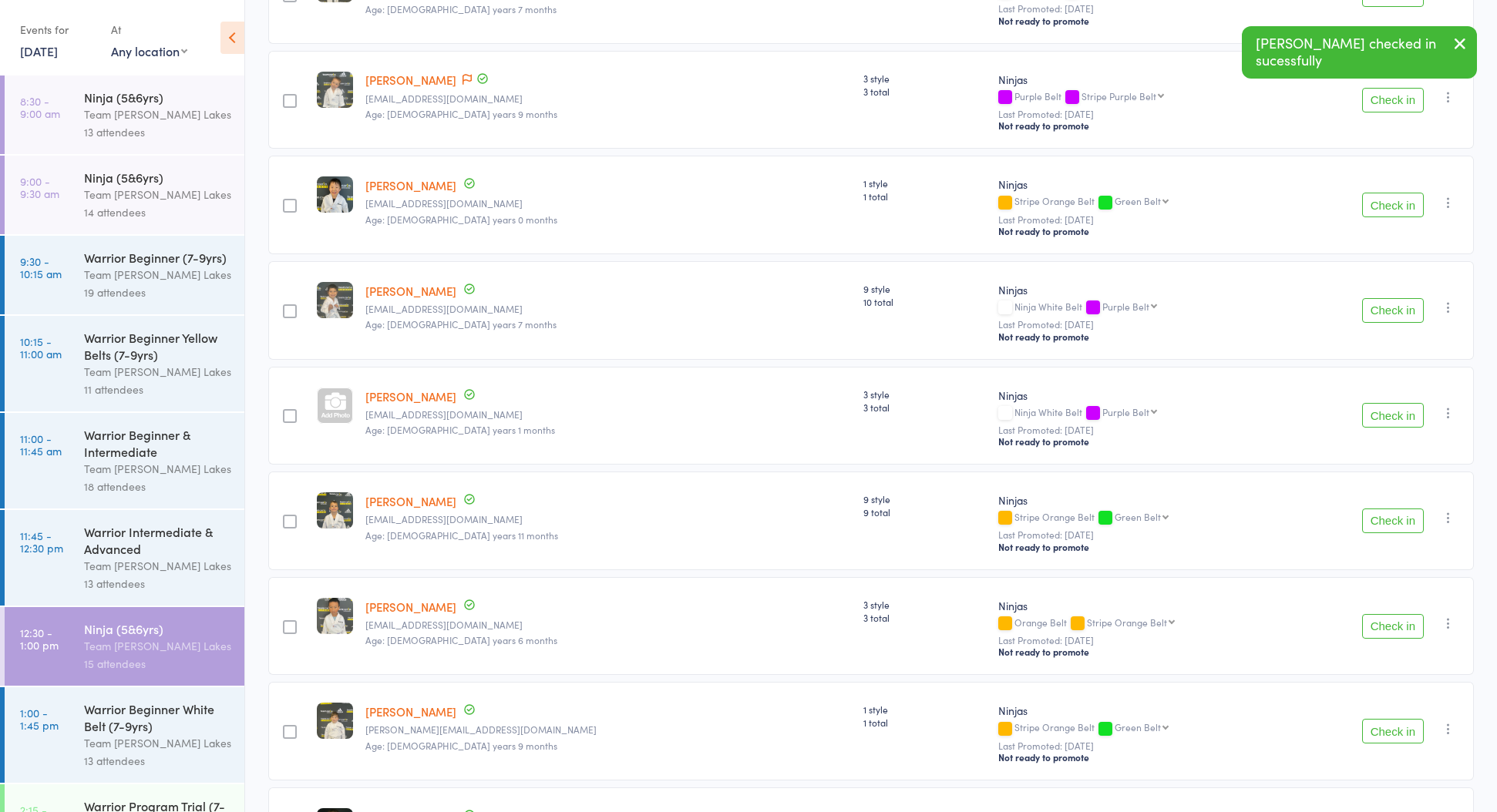
click at [1407, 313] on button "Check in" at bounding box center [1394, 310] width 62 height 24
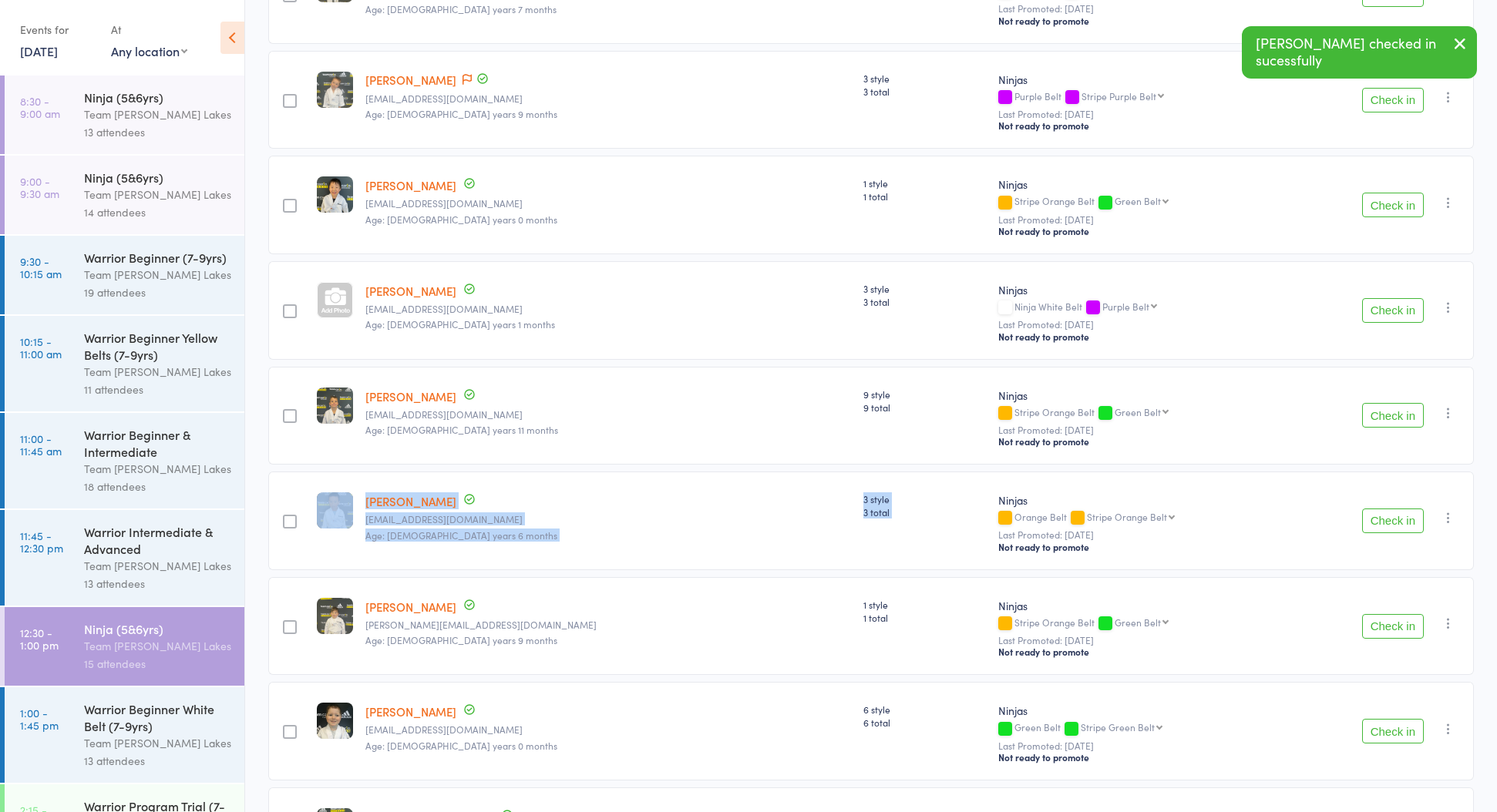
click at [1315, 466] on div "Atten­dances since last grading Style Current / Next Rank Azra Abbas zeinabyaak…" at bounding box center [871, 286] width 1206 height 1213
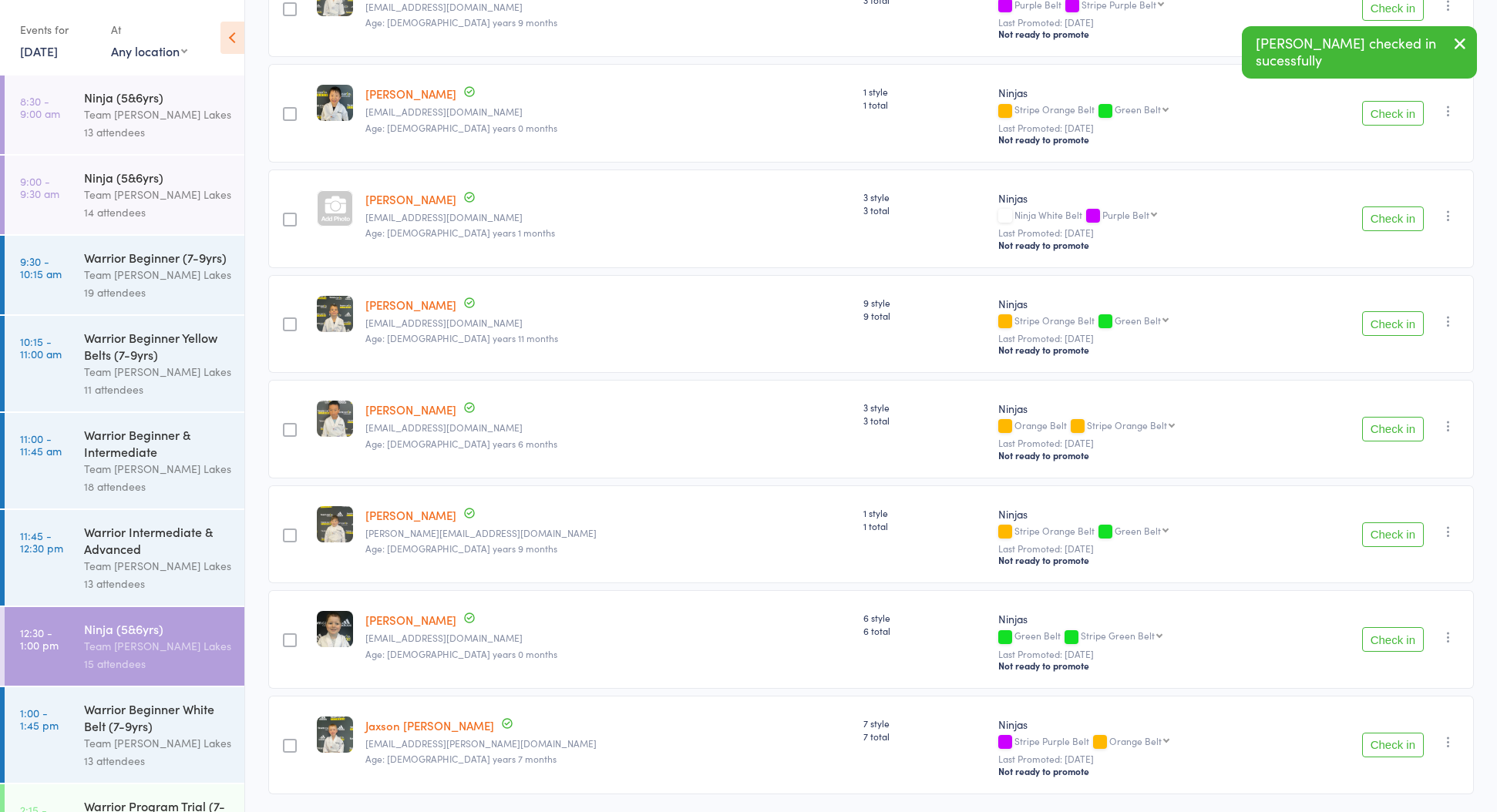
drag, startPoint x: 1050, startPoint y: 536, endPoint x: 1067, endPoint y: 539, distance: 17.3
click at [1050, 536] on div "Stripe Orange Belt Green Belt Green Belt Stripe Green Belt Ninja Yellow Belt Ye…" at bounding box center [1140, 532] width 284 height 13
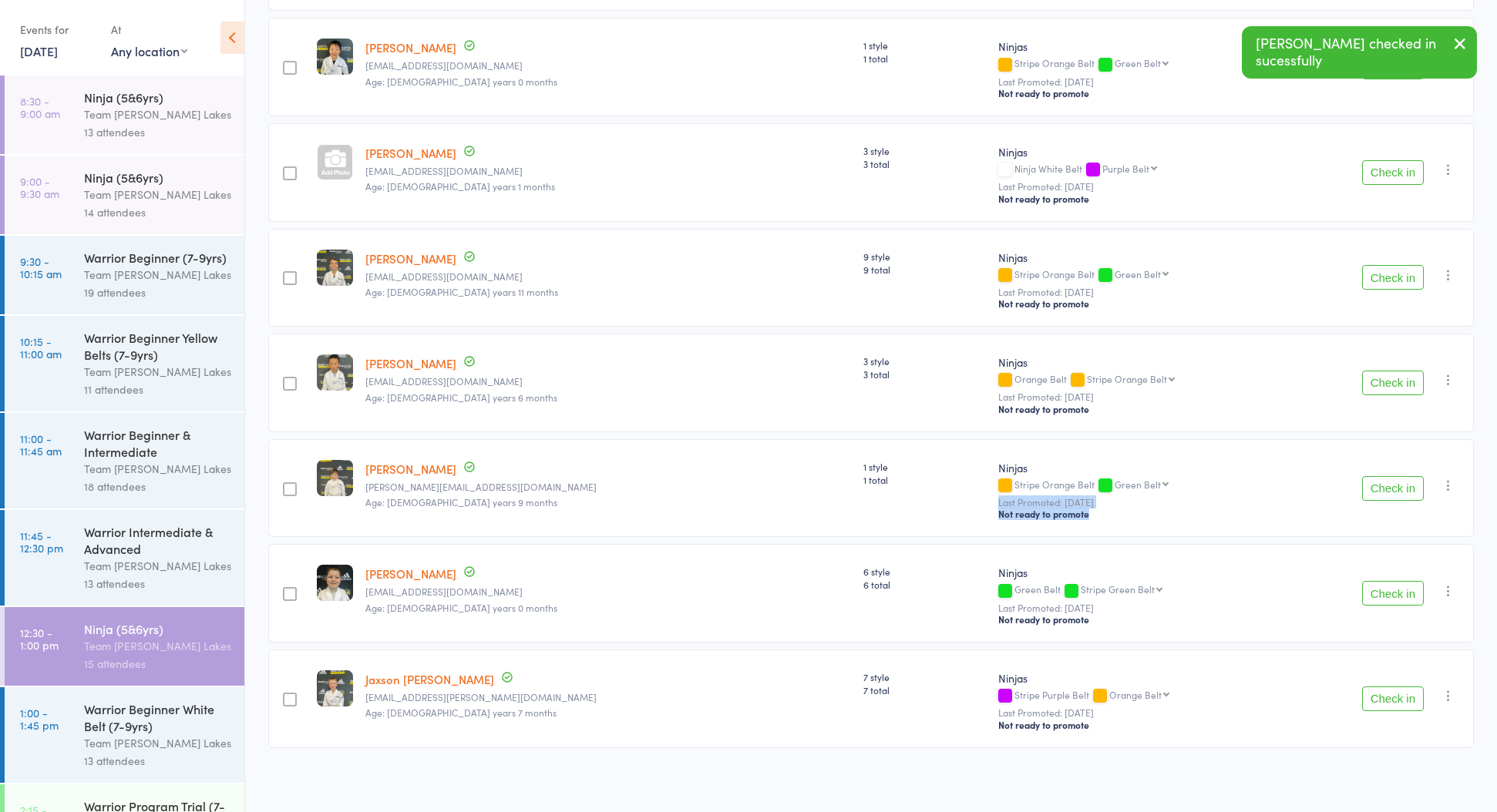
click at [1129, 529] on div "Ninjas Stripe Orange Belt Green Belt Green Belt Stripe Green Belt Ninja Yellow …" at bounding box center [1140, 488] width 296 height 99
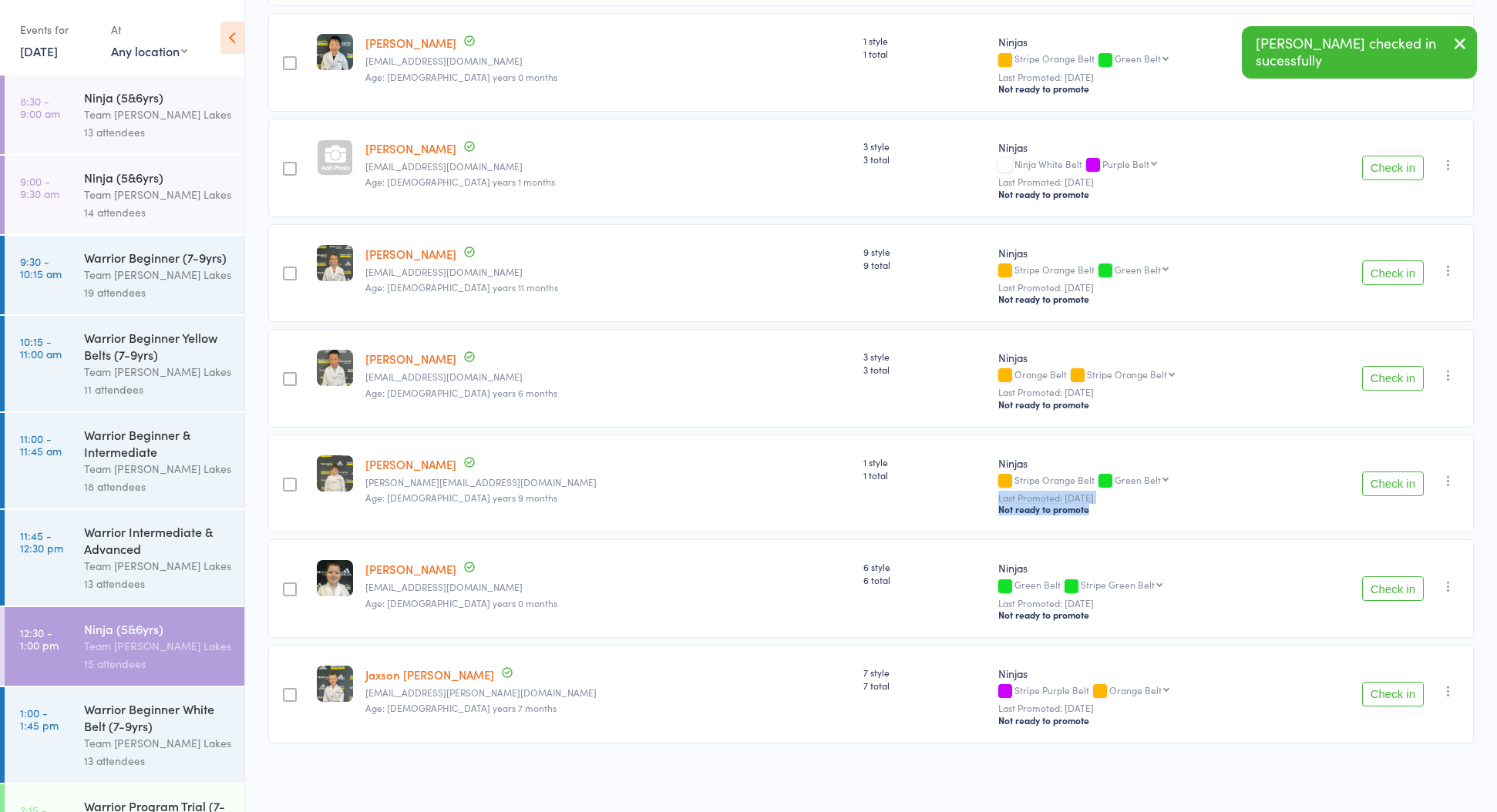
click at [1367, 590] on button "Check in" at bounding box center [1394, 589] width 62 height 24
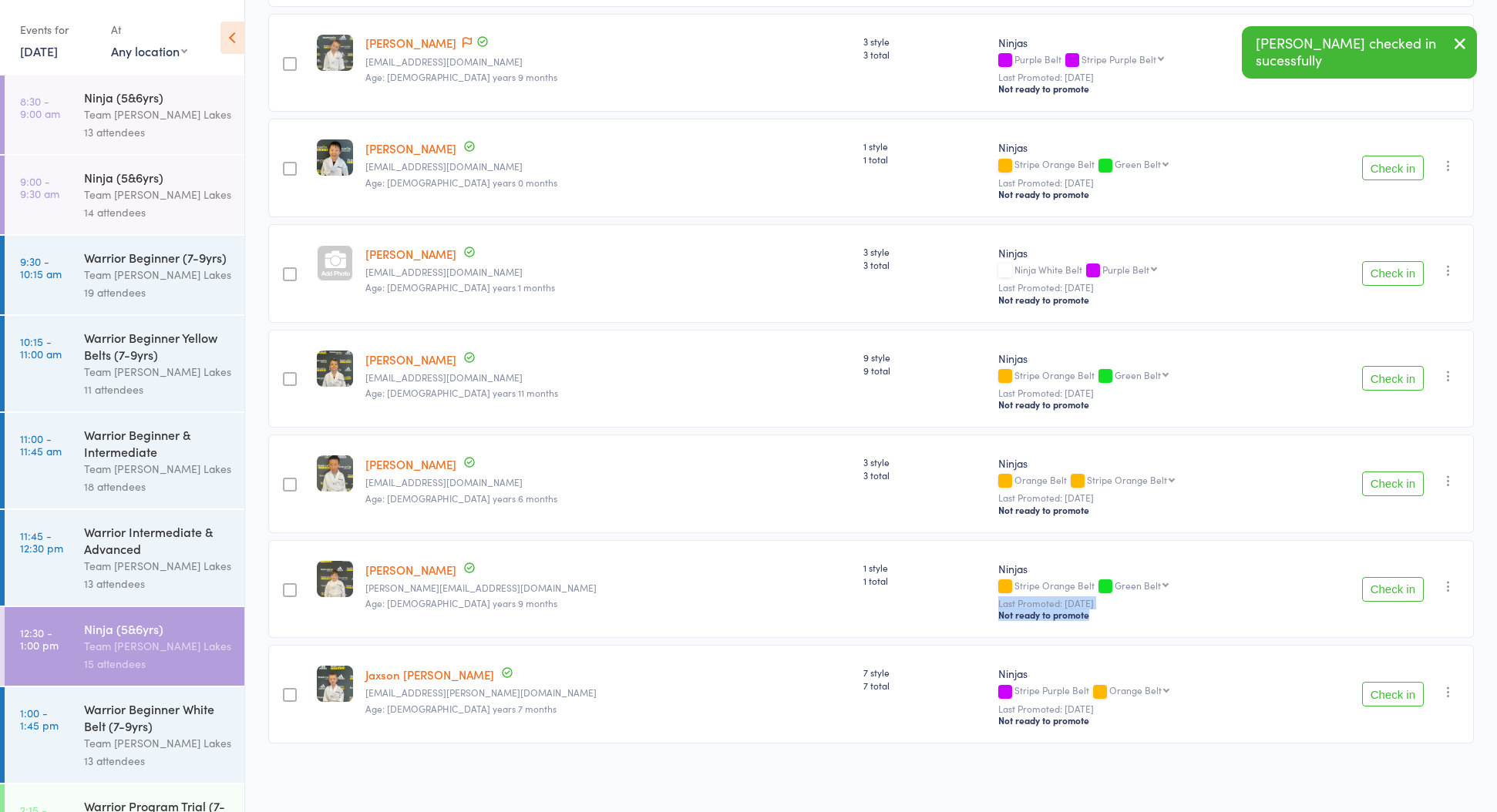
scroll to position [562, 0]
click at [1369, 588] on button "Check in" at bounding box center [1394, 590] width 62 height 24
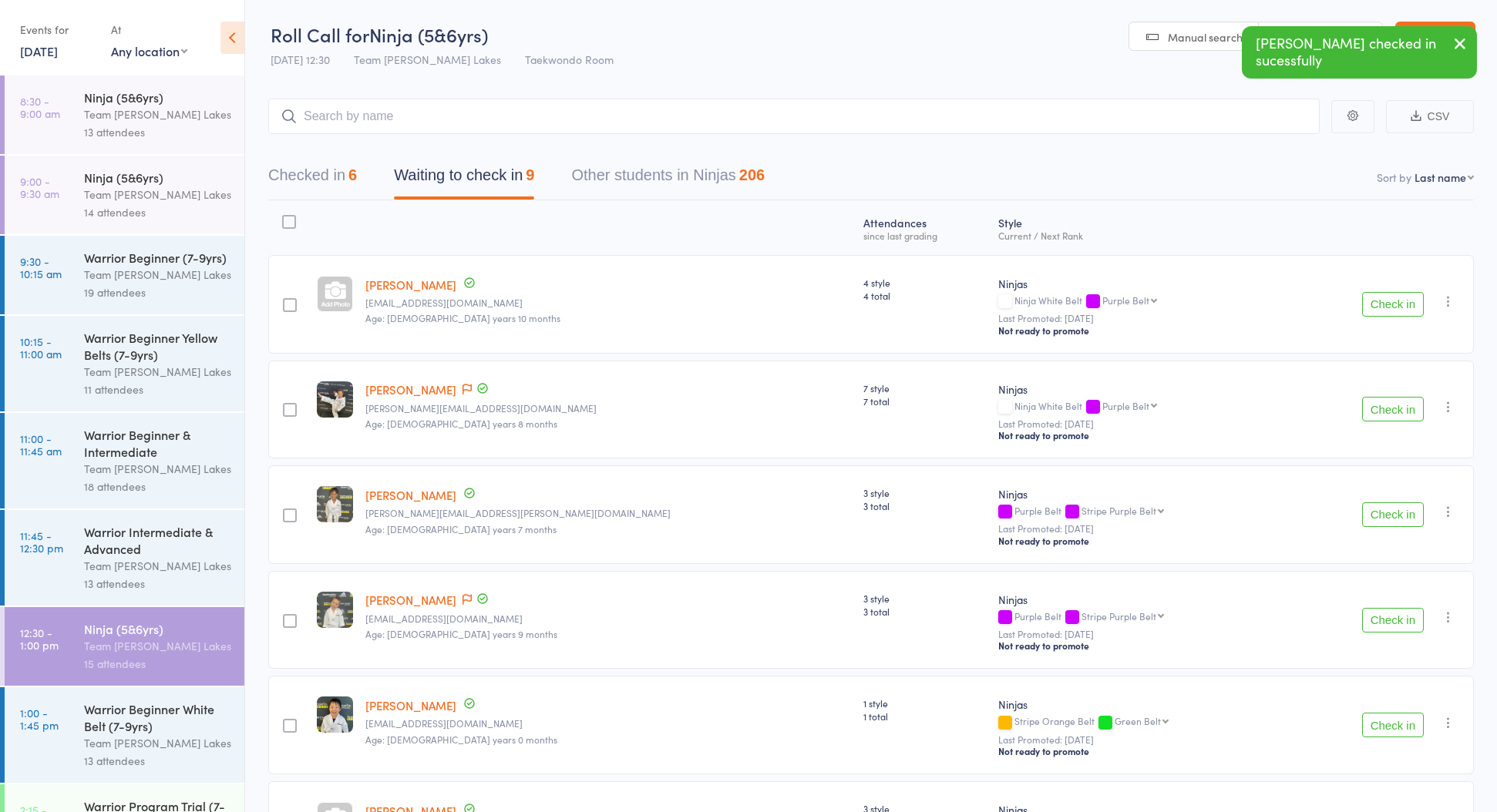
scroll to position [0, 0]
click at [346, 171] on button "Checked in 6" at bounding box center [312, 179] width 89 height 41
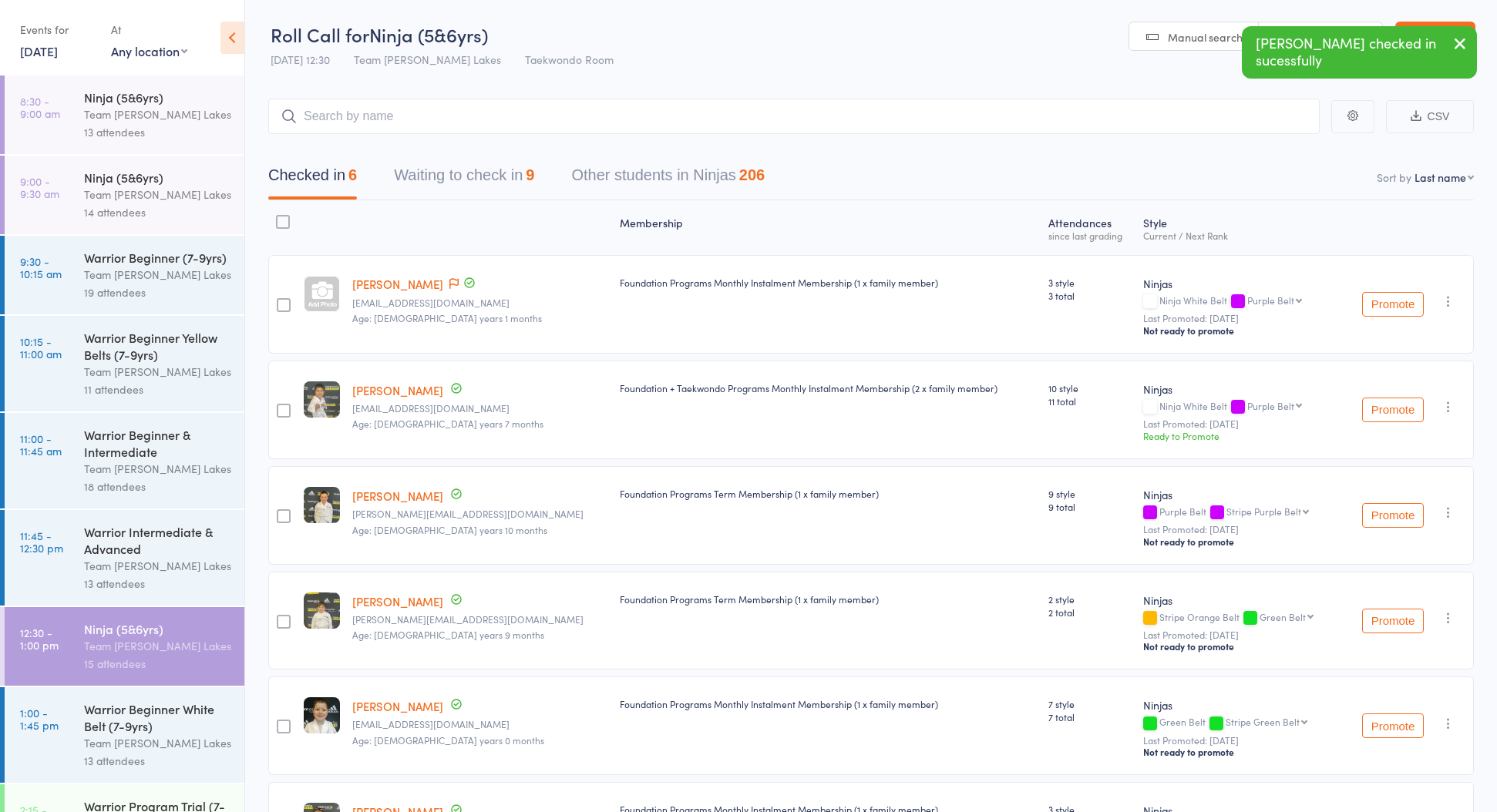
click at [649, 529] on div "Foundation Programs Term Membership (1 x family member)" at bounding box center [828, 515] width 429 height 99
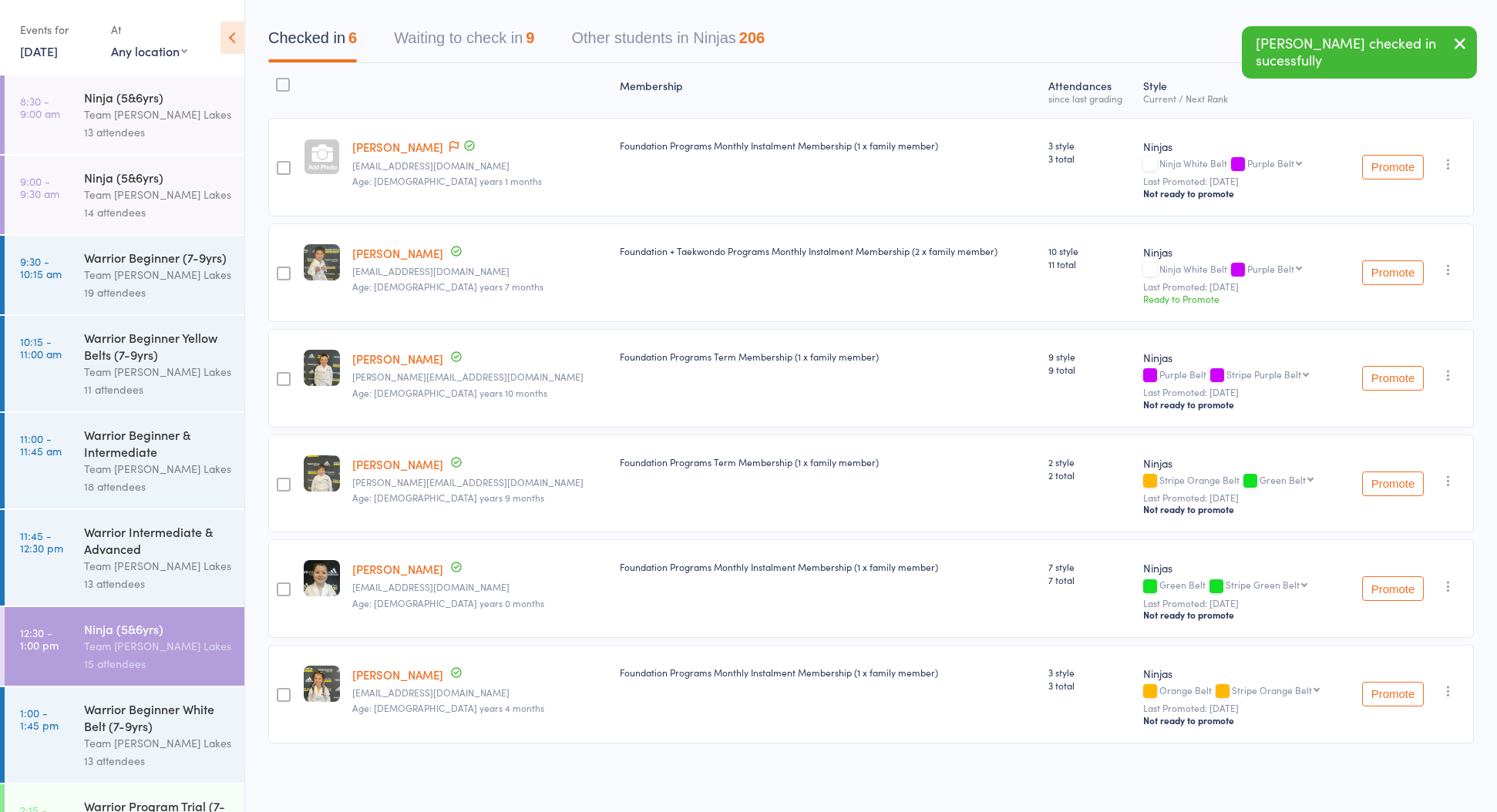
scroll to position [138, 0]
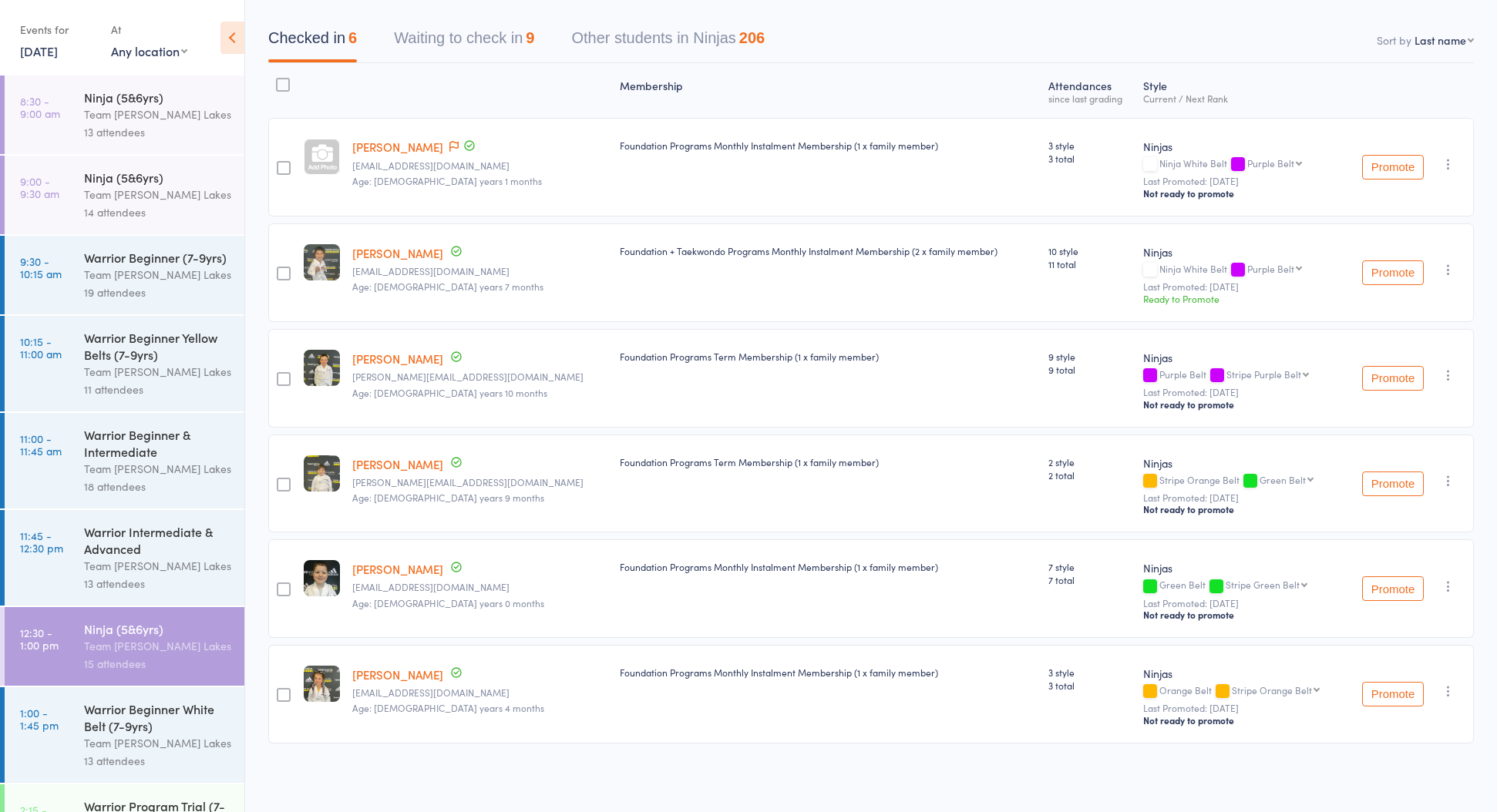
click at [1443, 478] on icon "button" at bounding box center [1448, 481] width 15 height 15
click at [1420, 516] on li "Undo check-in" at bounding box center [1394, 511] width 127 height 20
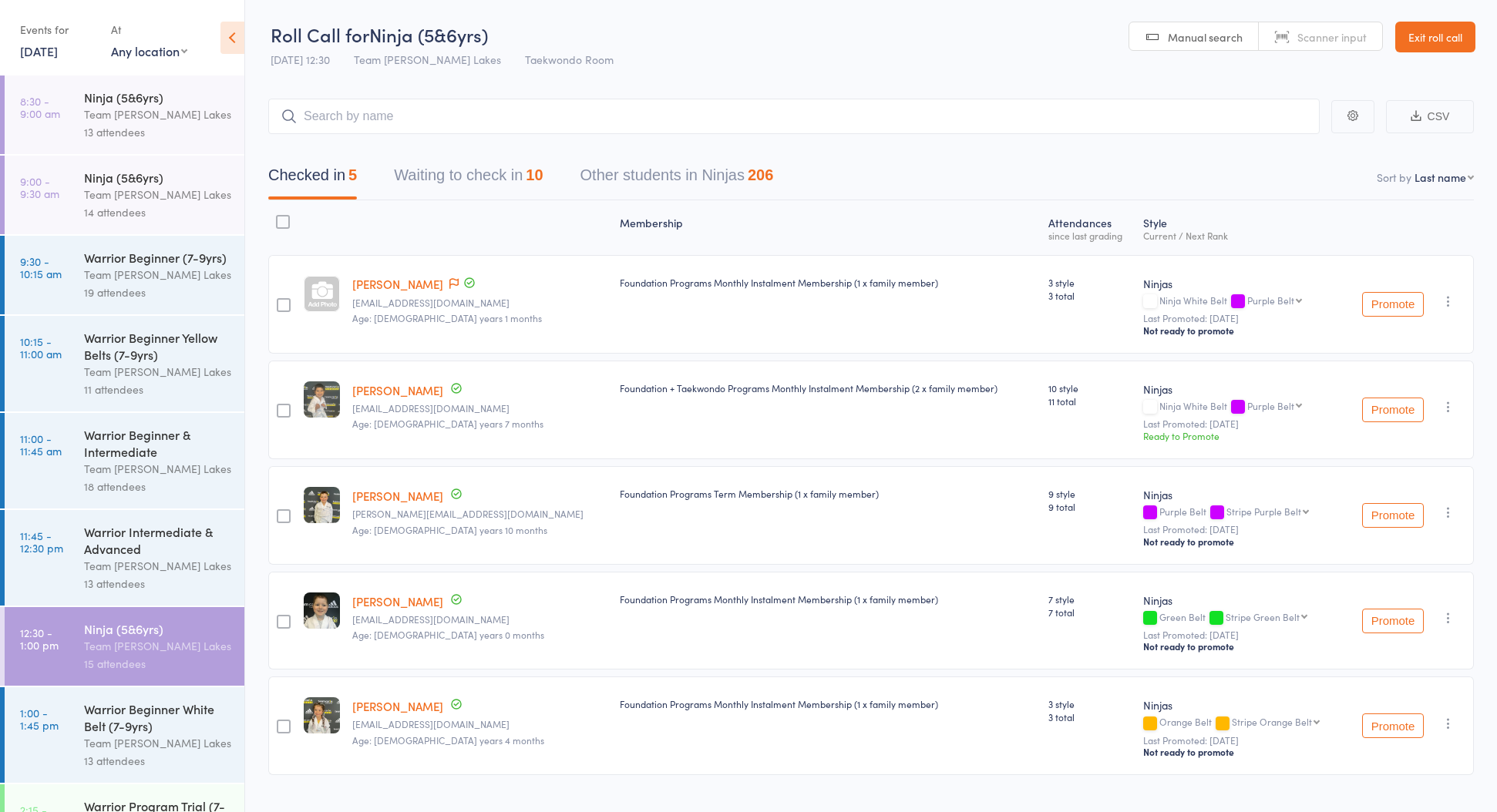
scroll to position [0, 0]
click at [1428, 31] on link "Exit roll call" at bounding box center [1435, 37] width 80 height 31
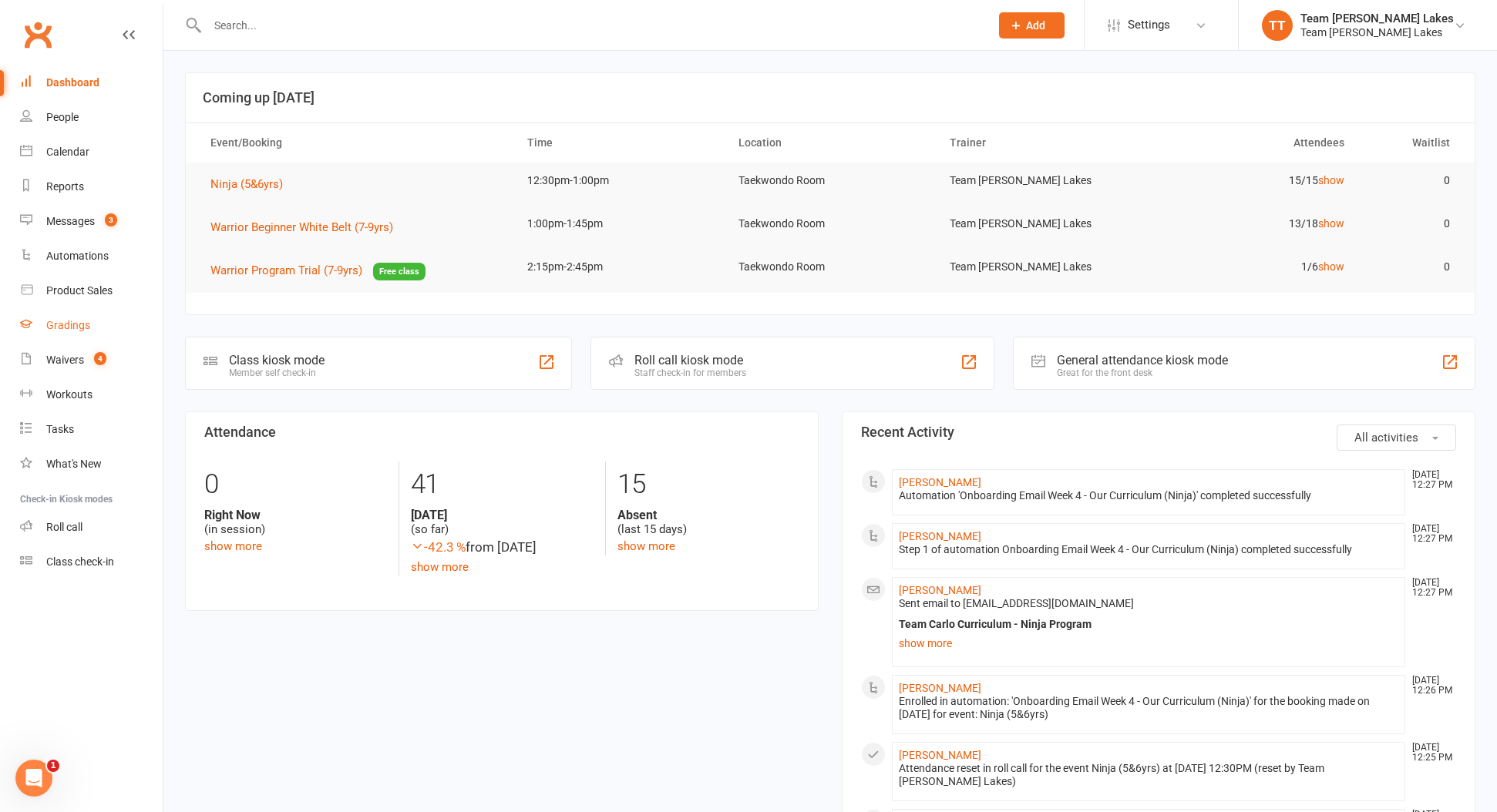
click at [75, 328] on div "Gradings" at bounding box center [68, 325] width 44 height 12
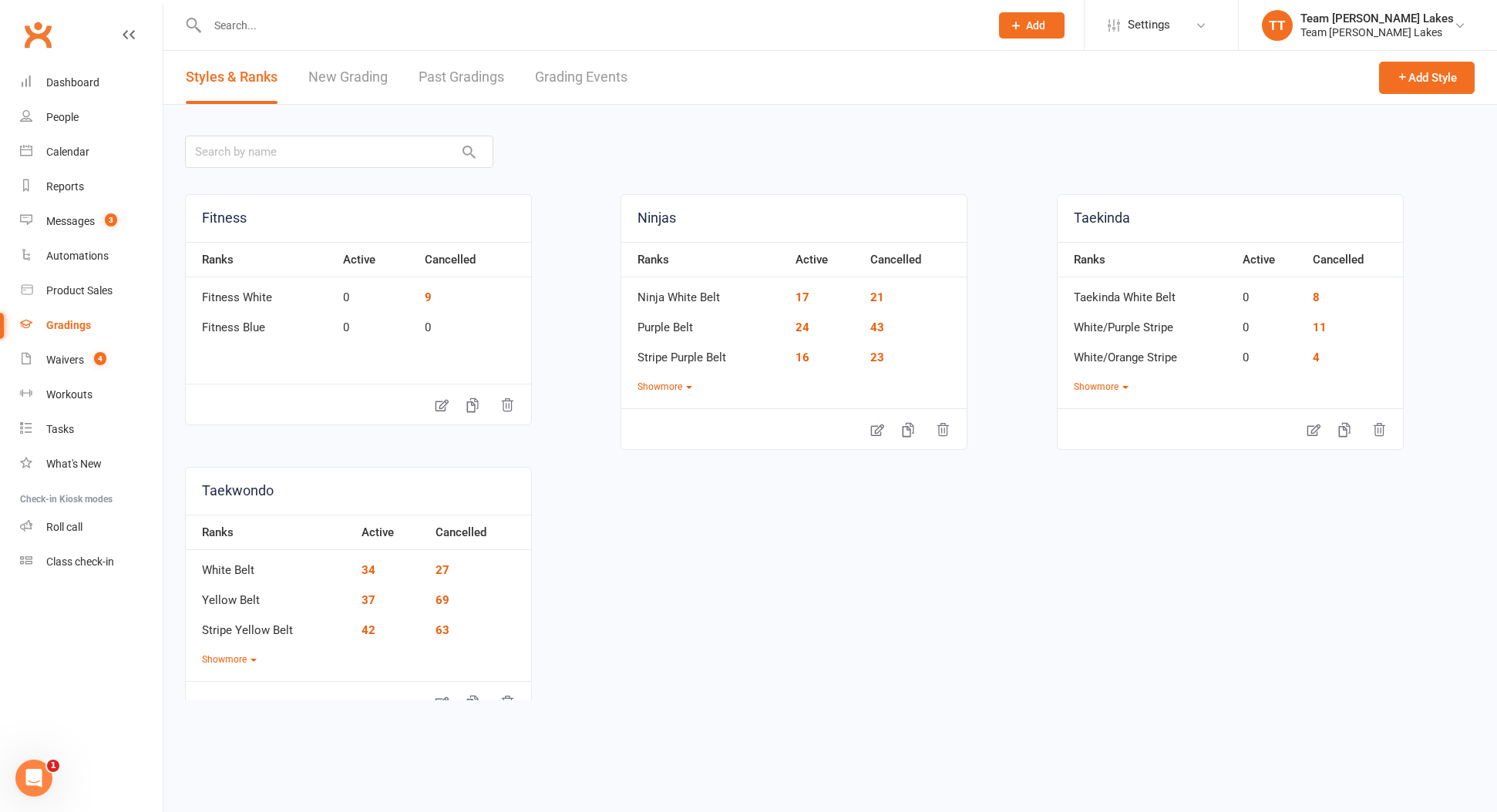
click at [561, 78] on link "Grading Events" at bounding box center [582, 77] width 93 height 53
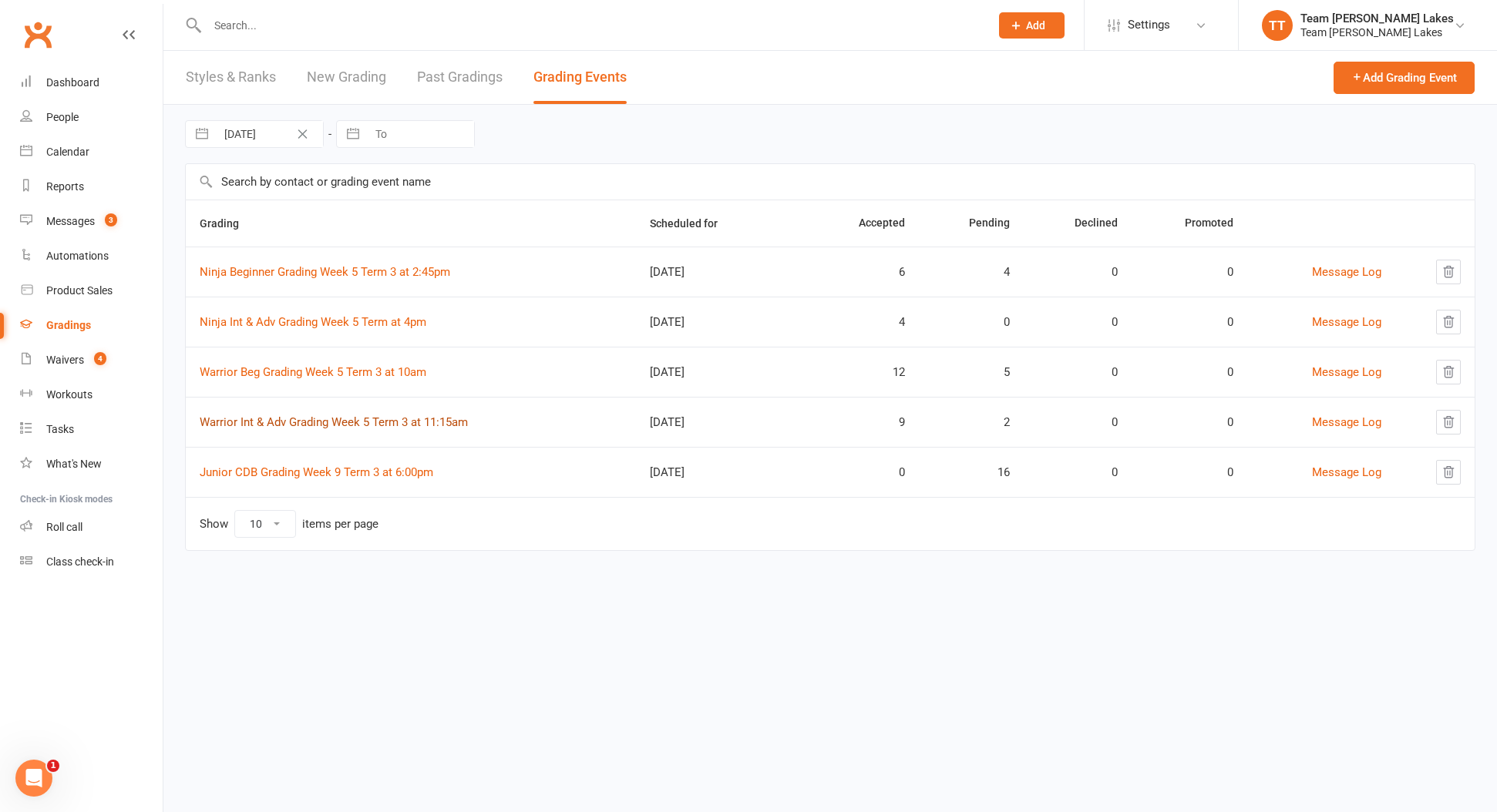
click at [341, 426] on link "Warrior Int & Adv Grading Week 5 Term 3 at 11:15am" at bounding box center [333, 422] width 268 height 14
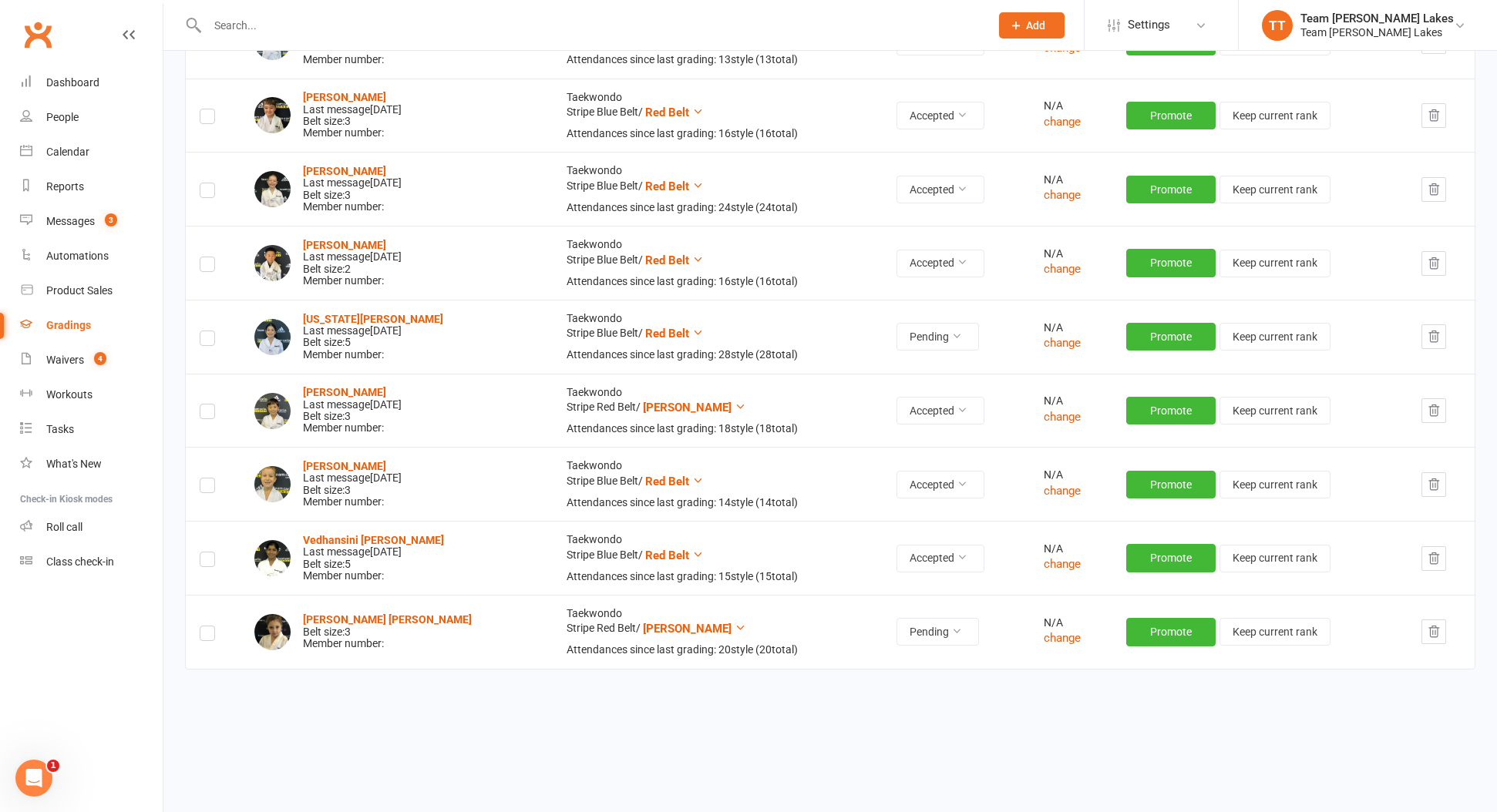
scroll to position [497, 0]
click at [209, 635] on label at bounding box center [207, 635] width 15 height 0
click at [209, 626] on input "checkbox" at bounding box center [207, 626] width 15 height 0
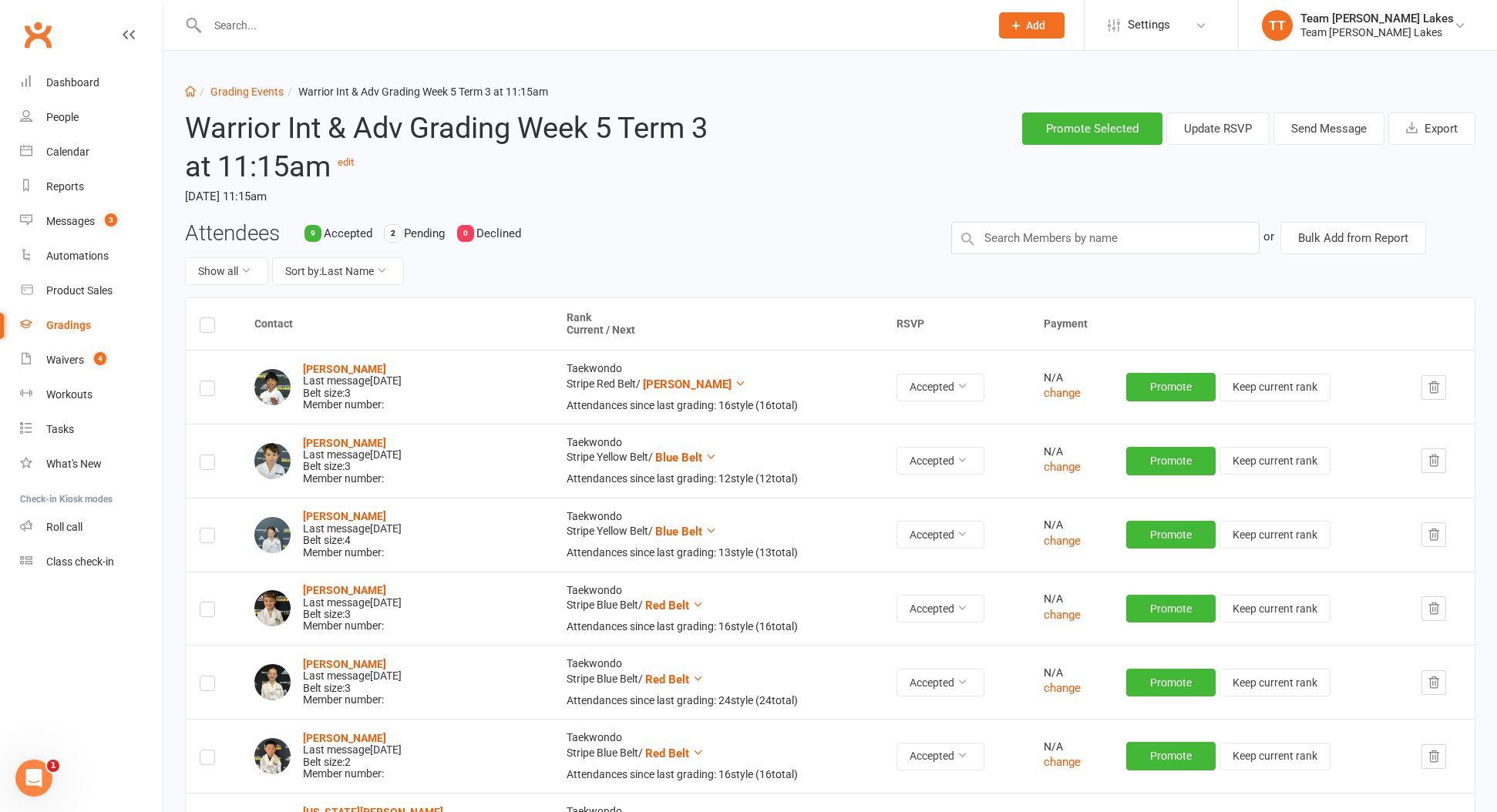
scroll to position [0, 0]
click at [1322, 129] on button "Send Message" at bounding box center [1329, 129] width 111 height 33
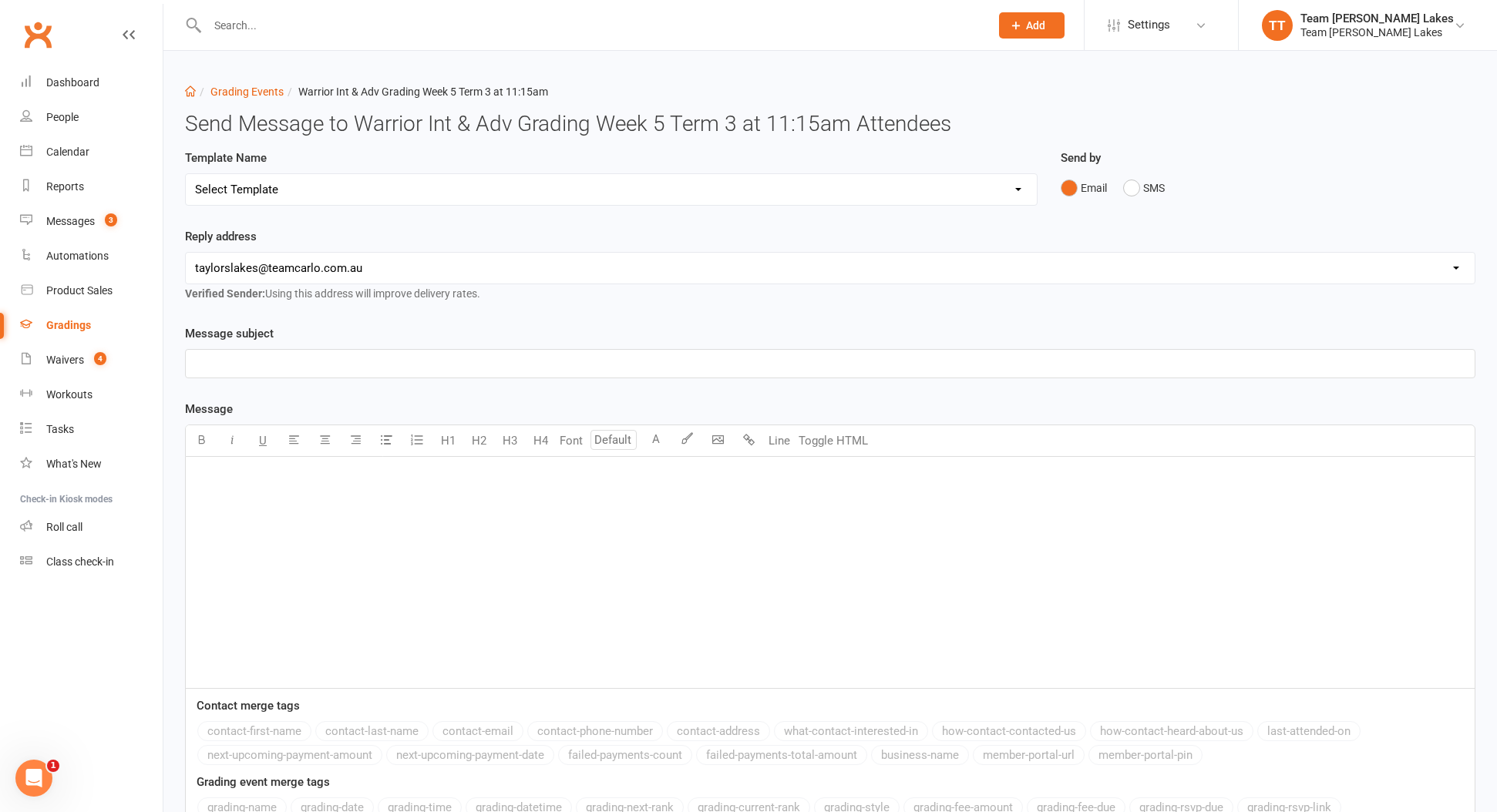
select select "18"
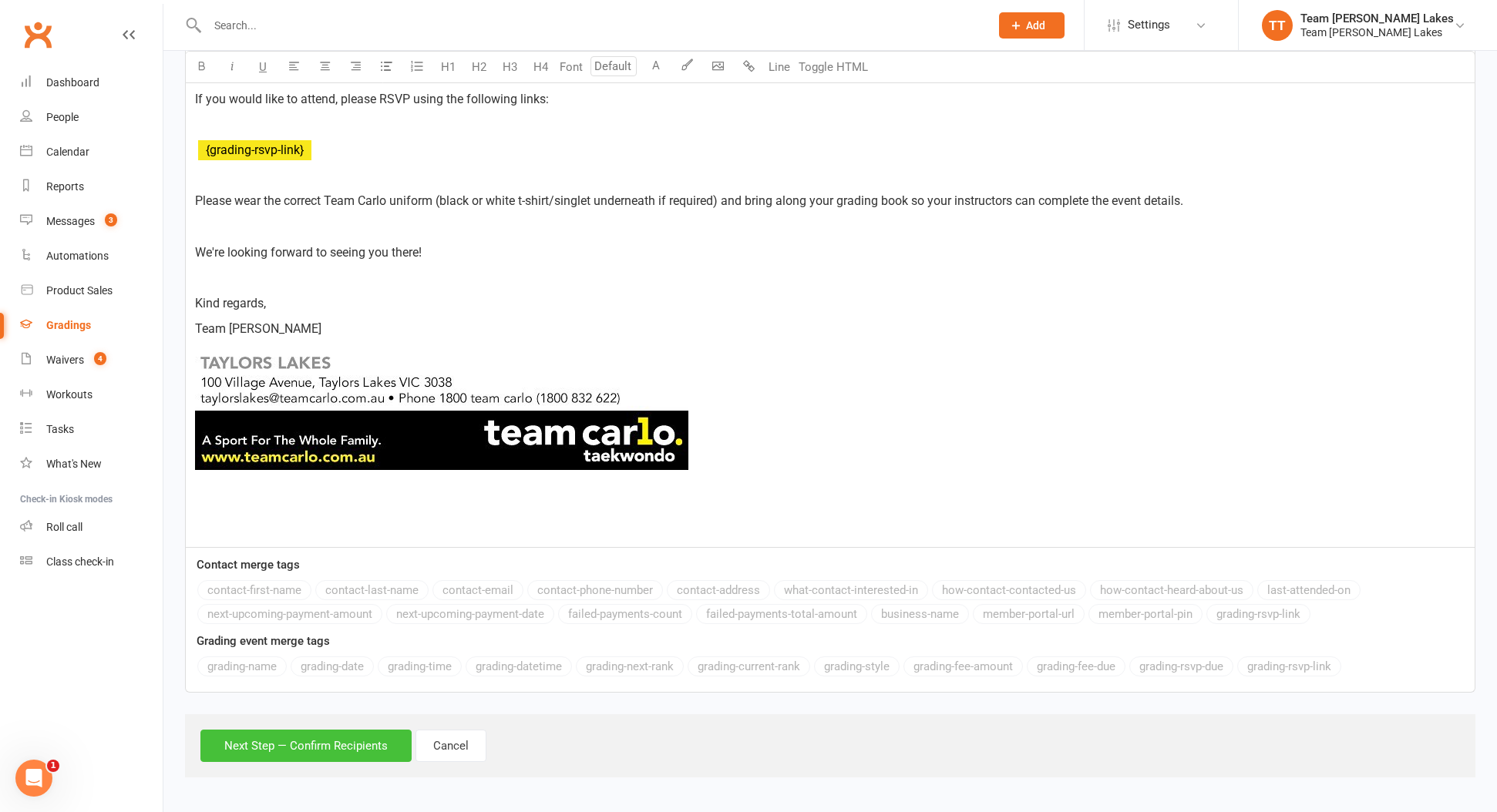
scroll to position [724, 0]
click at [311, 733] on button "Next Step — Confirm Recipients" at bounding box center [306, 746] width 211 height 33
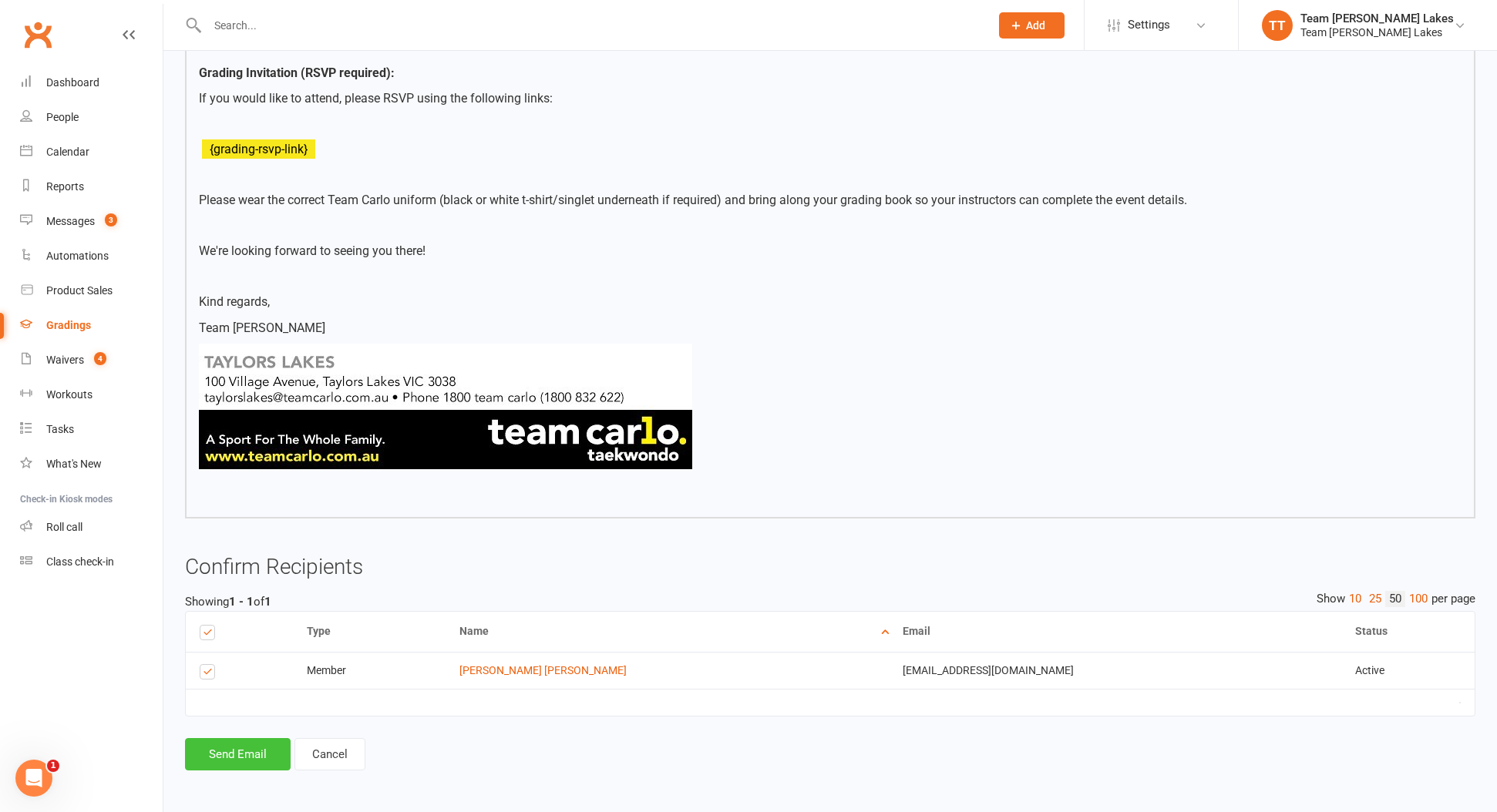
scroll to position [612, 1]
click at [245, 738] on button "Send Email" at bounding box center [238, 753] width 106 height 33
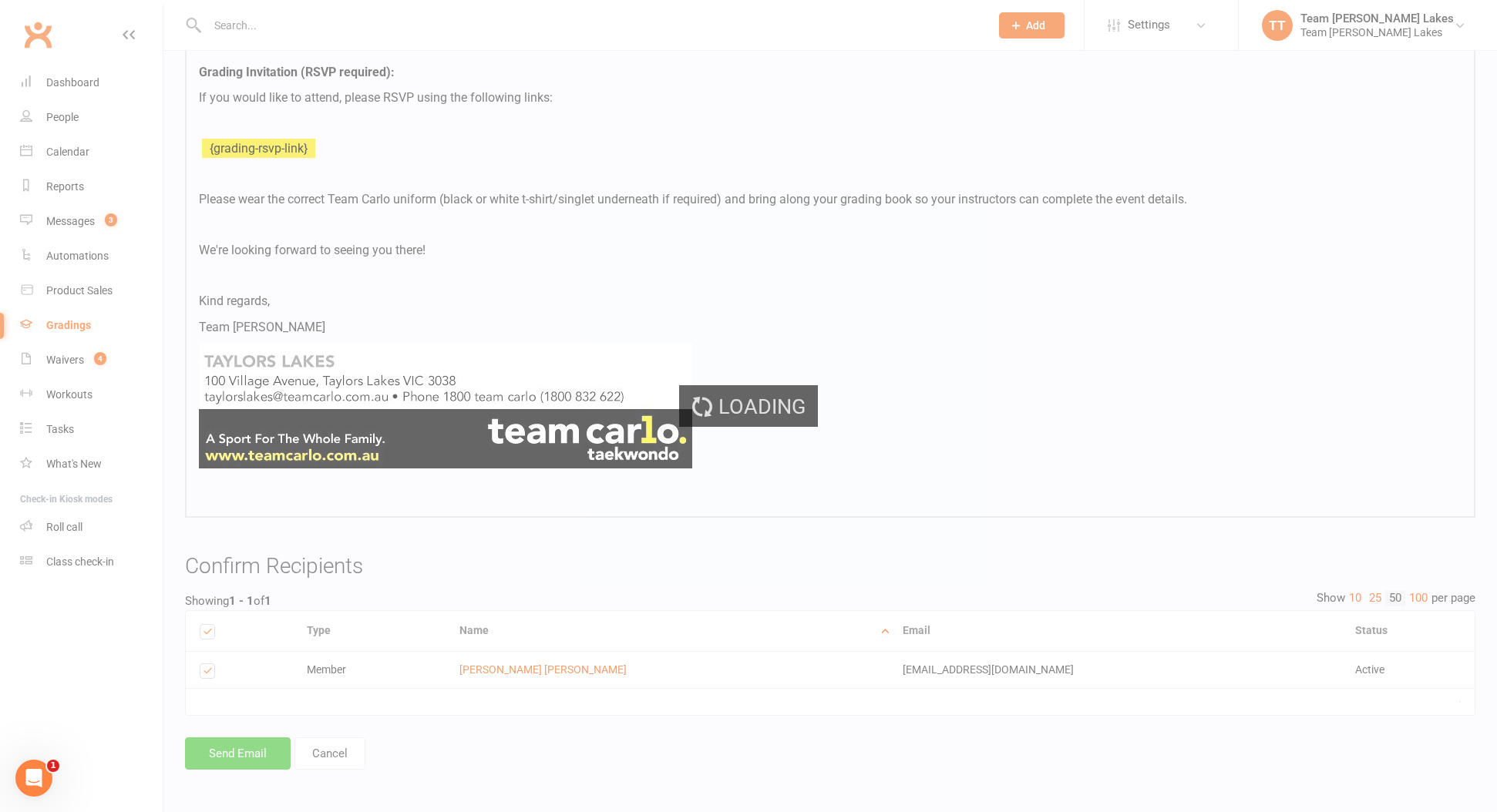
scroll to position [612, 0]
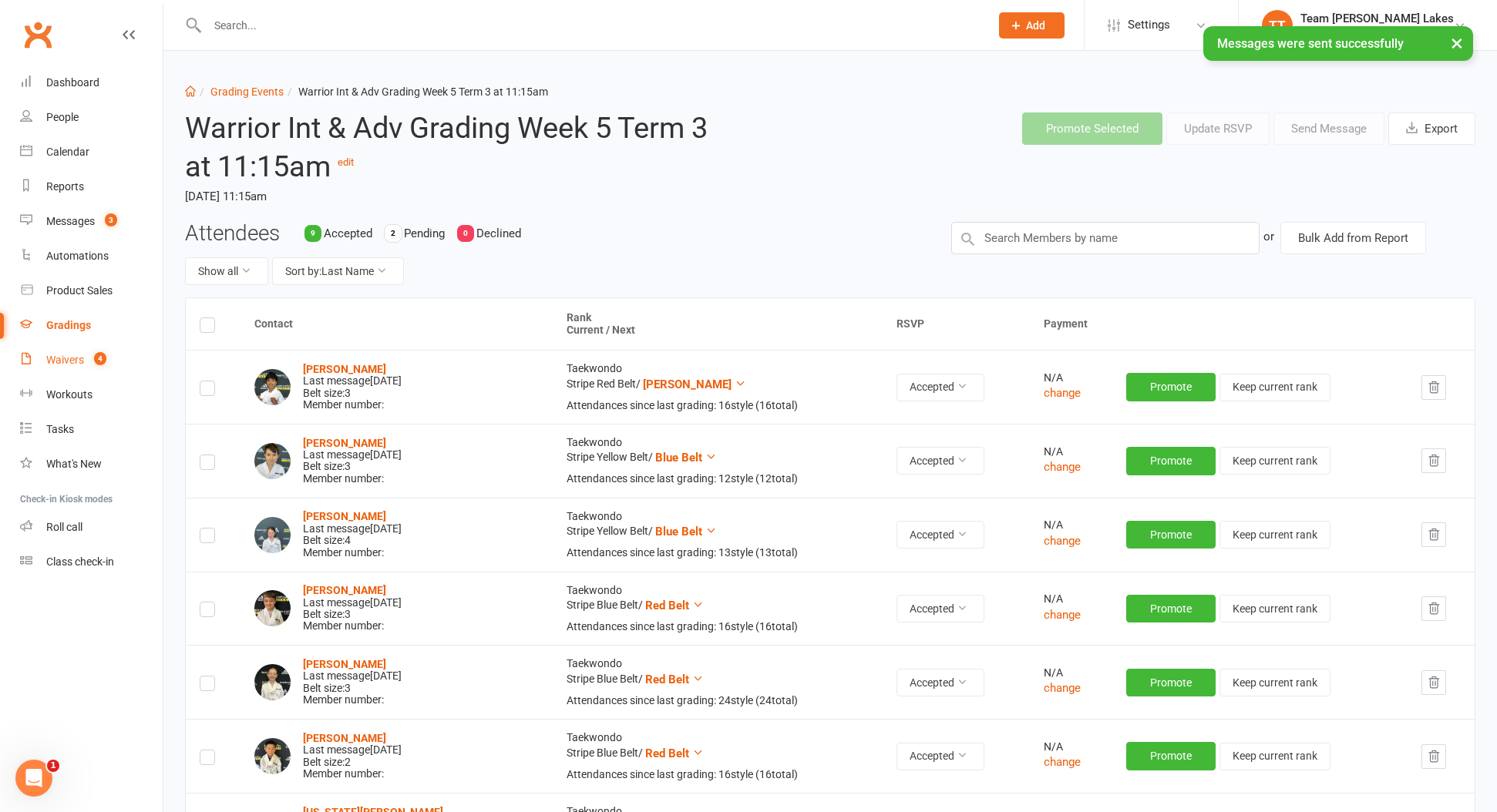
drag, startPoint x: 73, startPoint y: 362, endPoint x: 119, endPoint y: 345, distance: 49.0
click at [74, 362] on div "Waivers" at bounding box center [65, 359] width 37 height 12
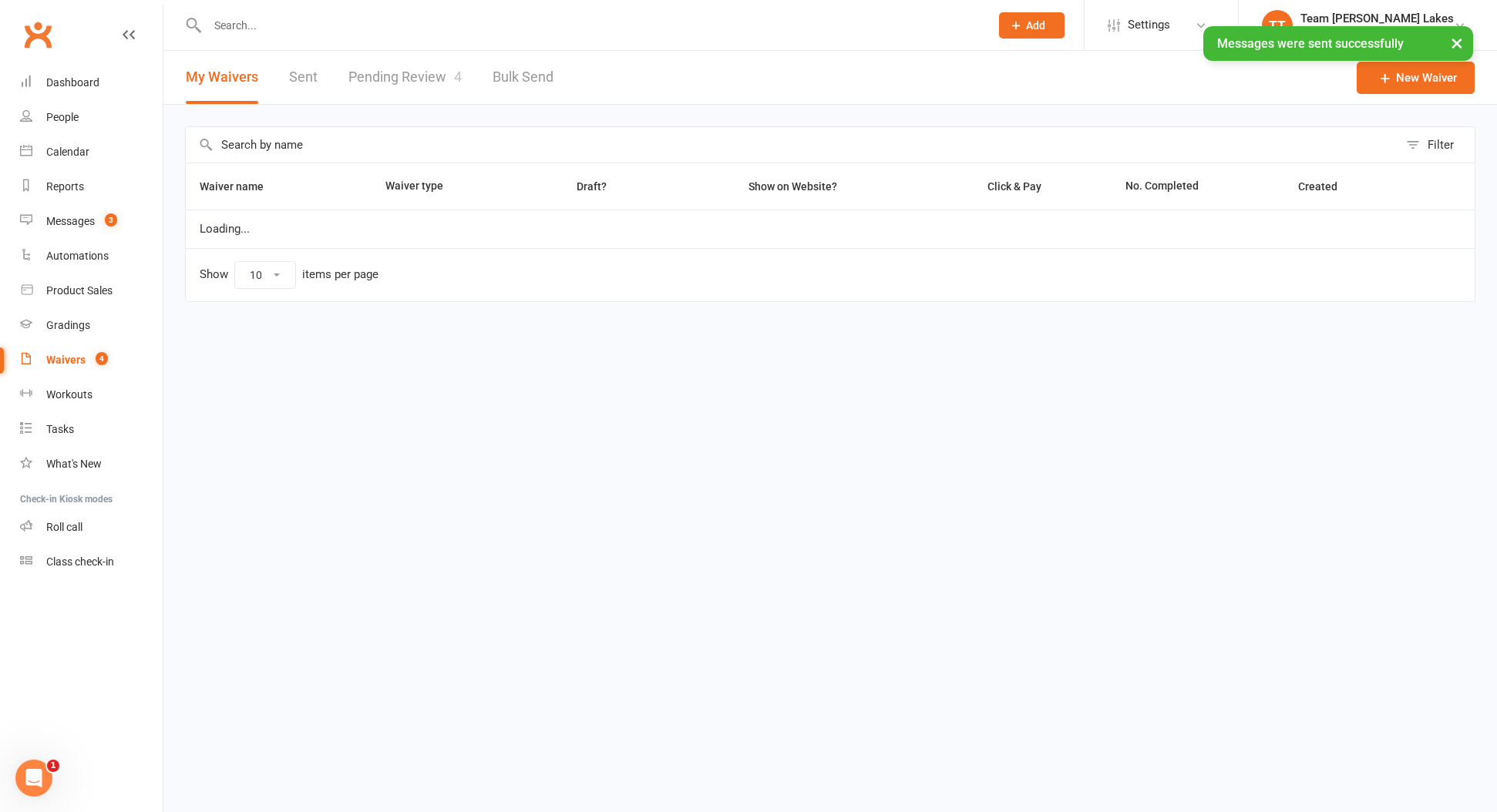
click at [410, 74] on link "Pending Review 4" at bounding box center [405, 77] width 113 height 53
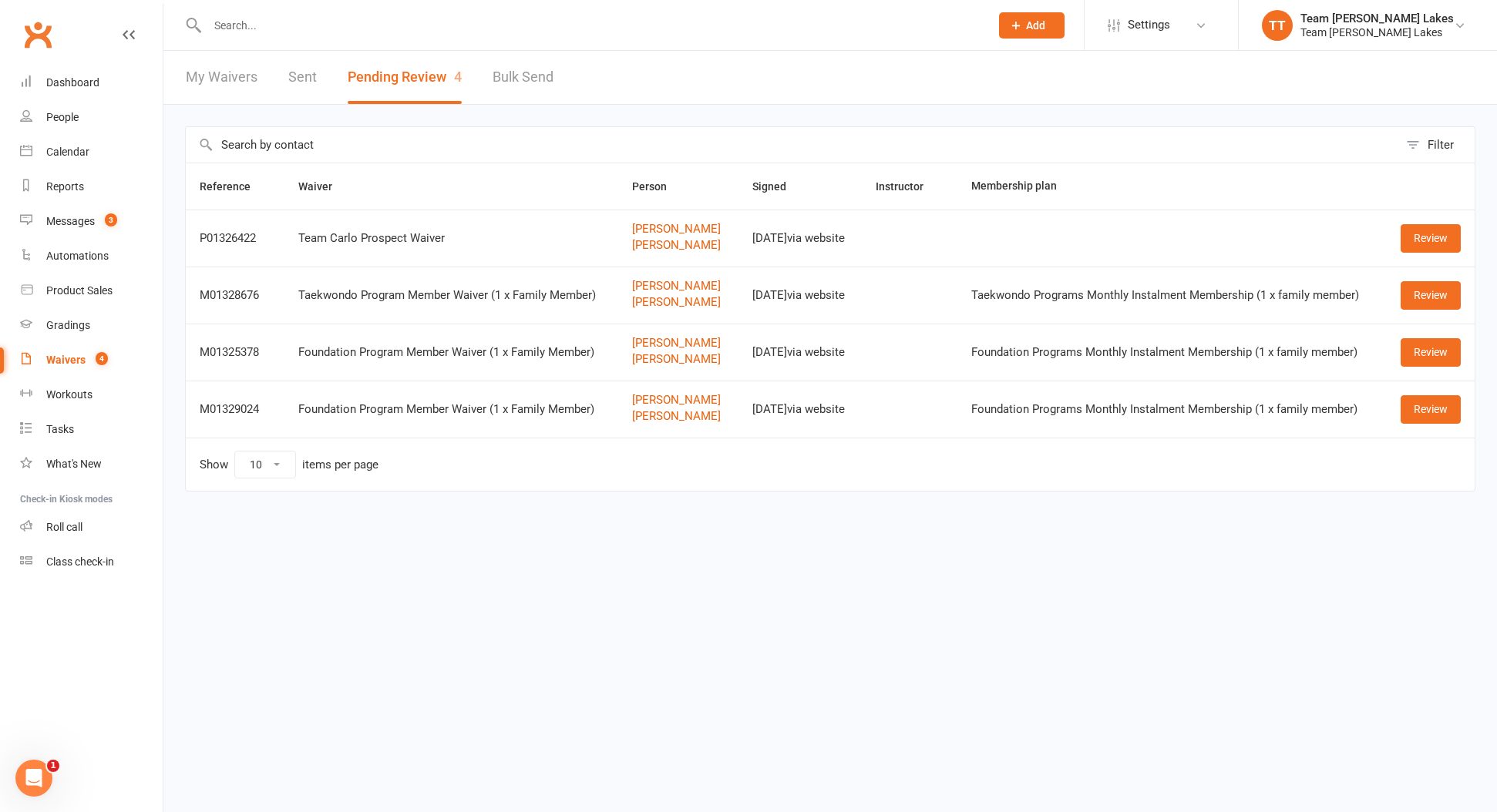
click at [71, 160] on link "Calendar" at bounding box center [91, 152] width 143 height 35
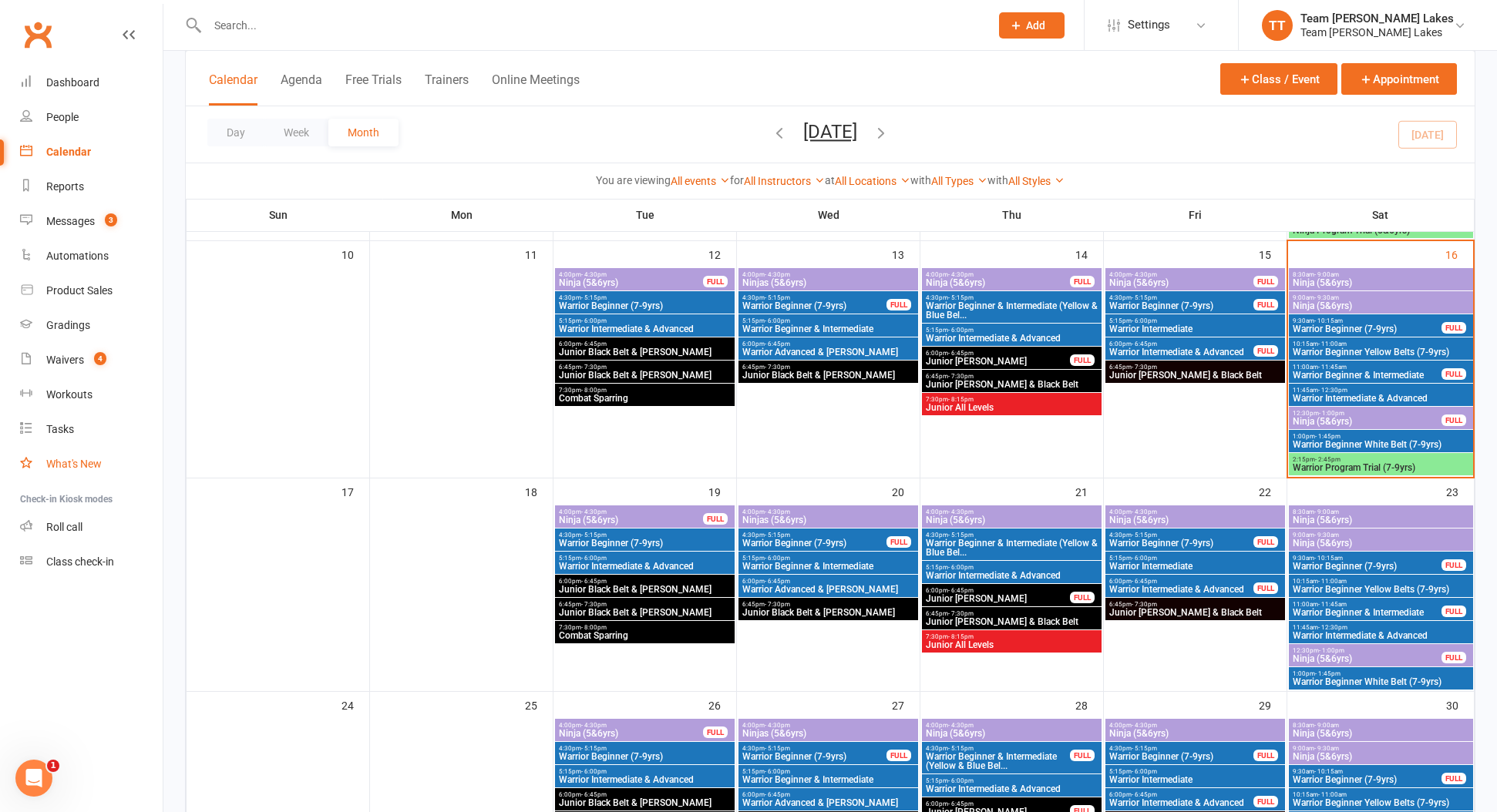
scroll to position [564, 0]
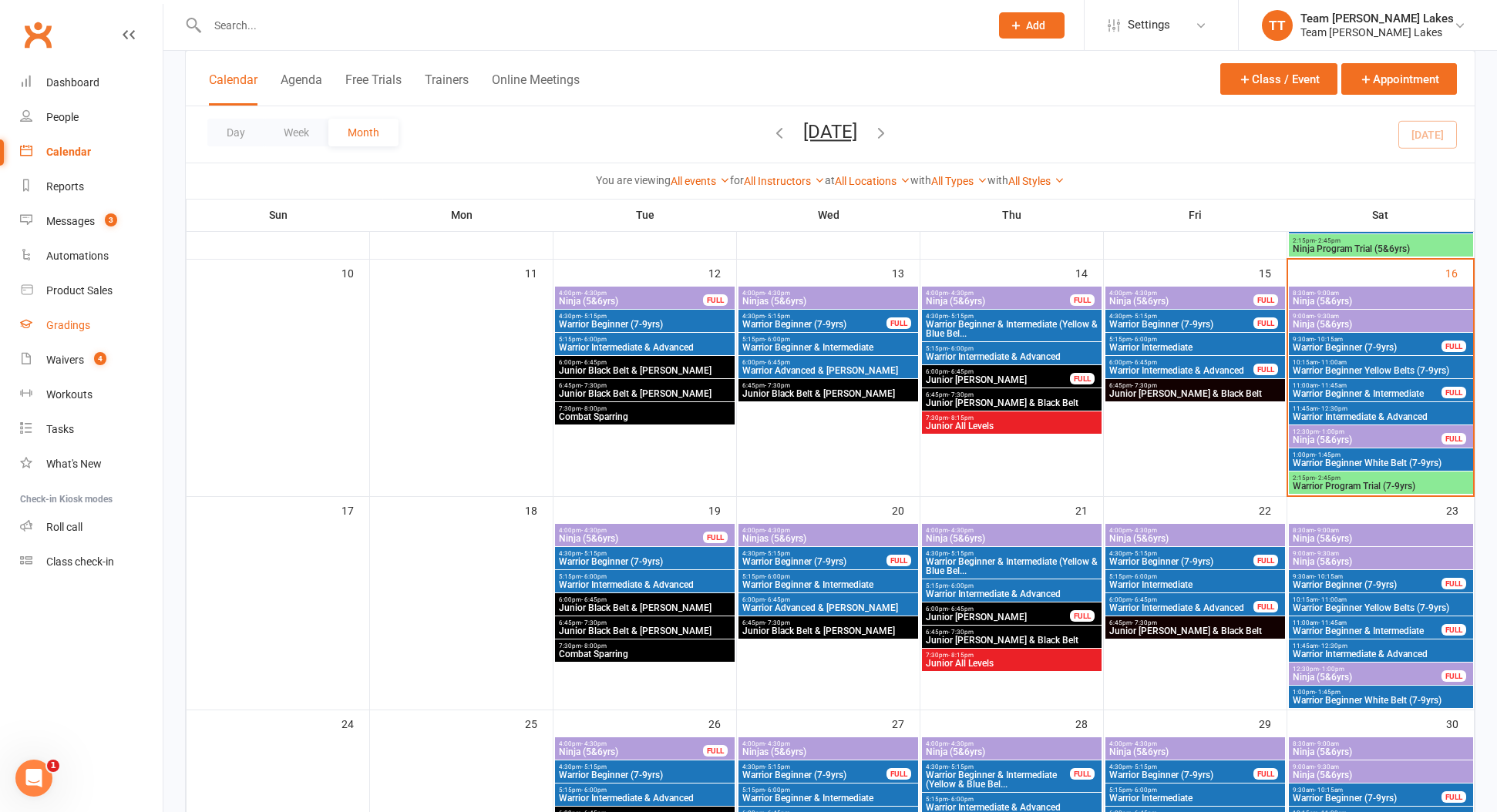
click at [61, 336] on link "Gradings" at bounding box center [91, 325] width 143 height 35
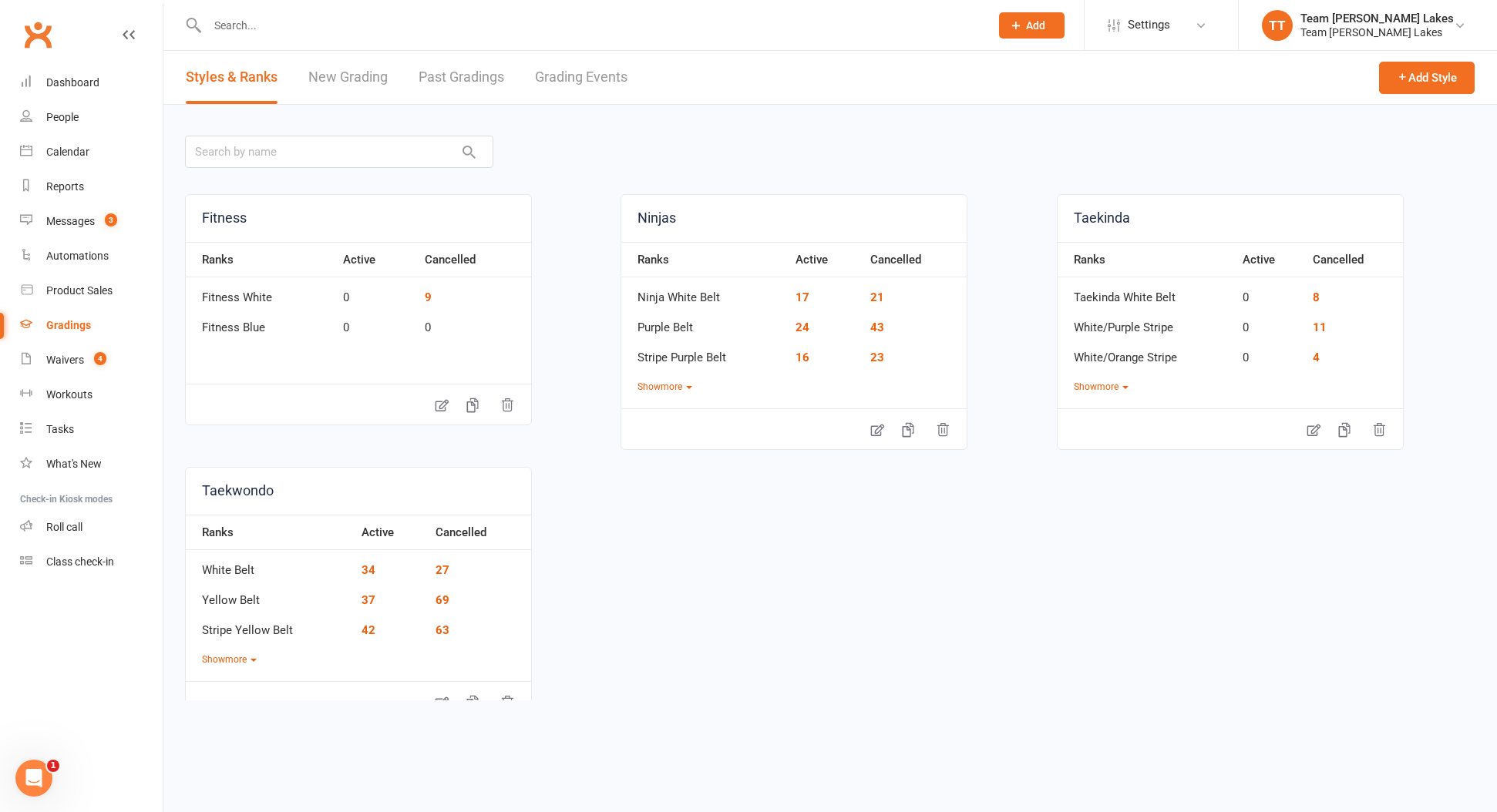
scroll to position [0, 1]
click at [602, 76] on link "Grading Events" at bounding box center [582, 77] width 93 height 53
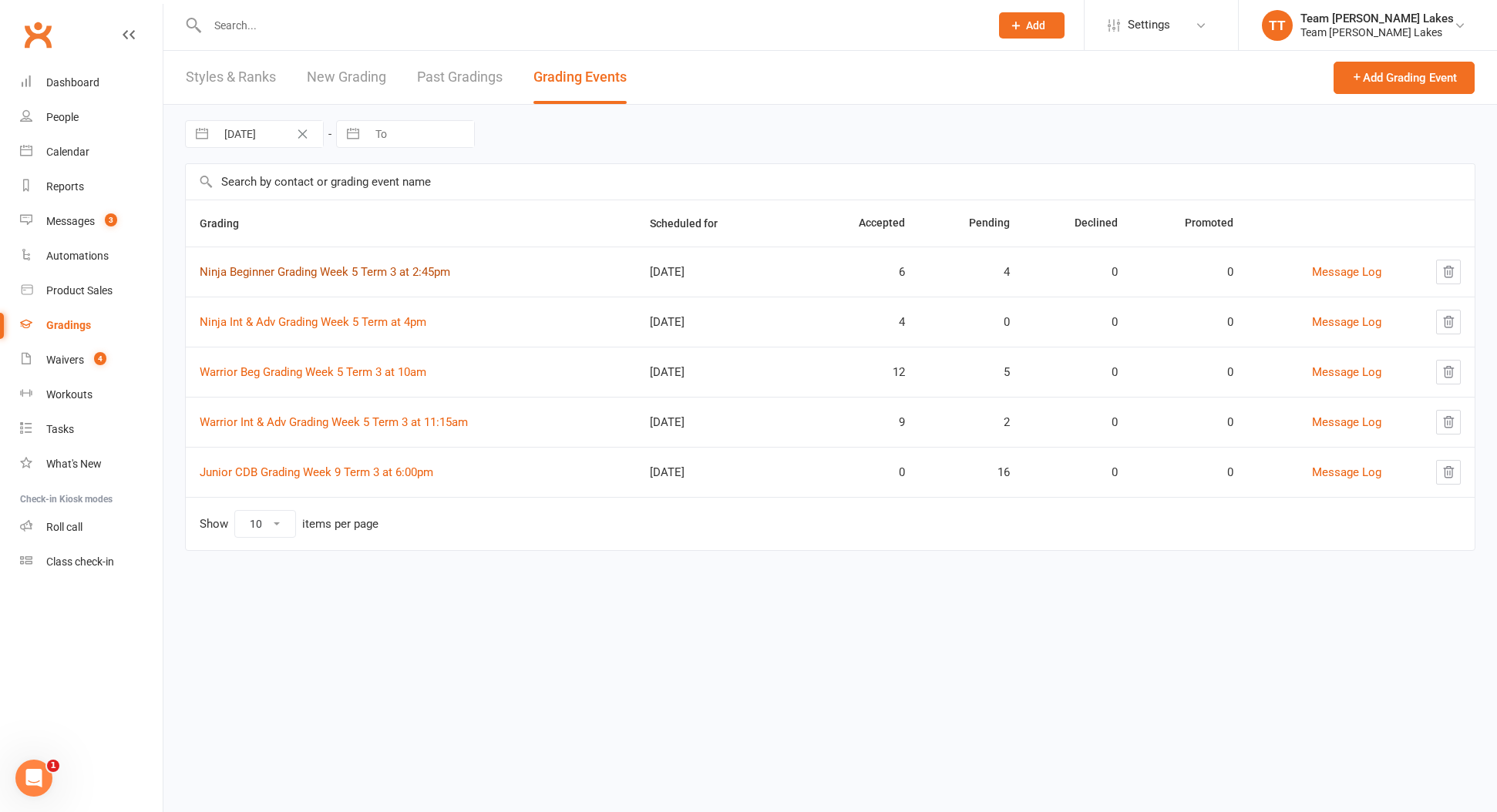
click at [375, 272] on link "Ninja Beginner Grading Week 5 Term 3 at 2:45pm" at bounding box center [324, 271] width 250 height 14
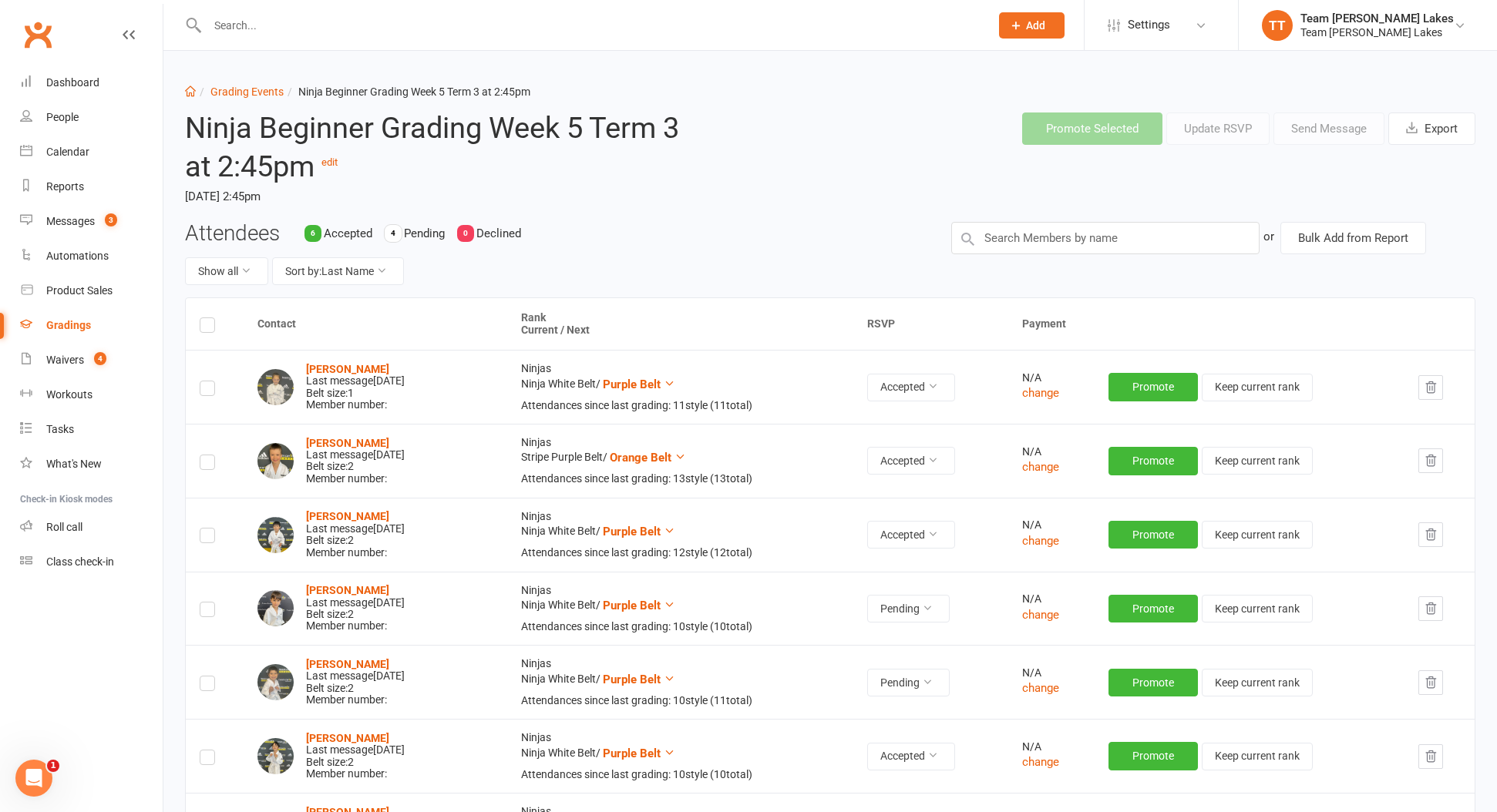
click at [102, 330] on link "Gradings" at bounding box center [91, 325] width 143 height 35
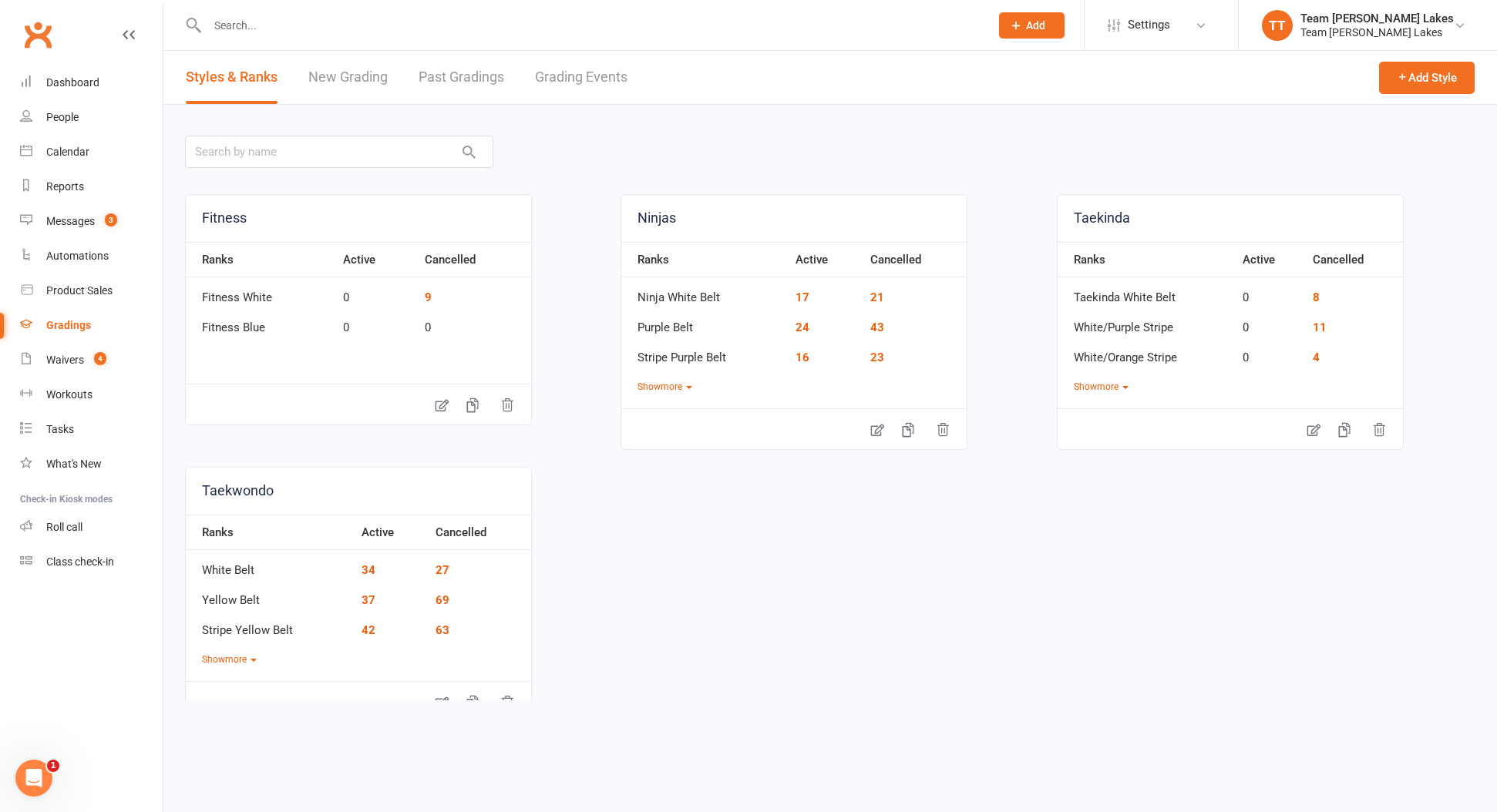
click at [615, 86] on link "Grading Events" at bounding box center [582, 77] width 93 height 53
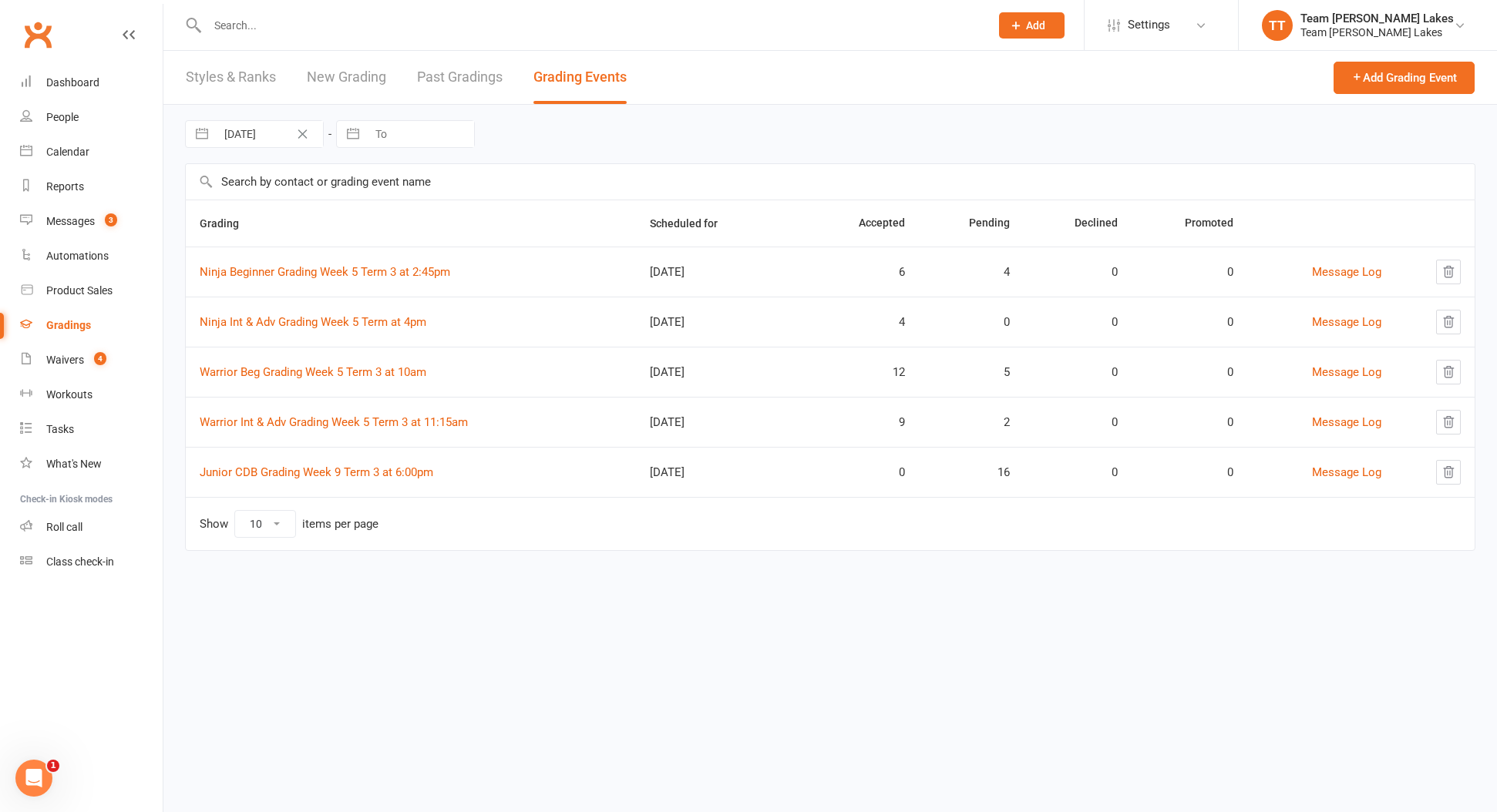
click at [350, 331] on td "Ninja Int & Adv Grading Week 5 Term at 4pm" at bounding box center [411, 321] width 450 height 50
click at [356, 324] on link "Ninja Int & Adv Grading Week 5 Term at 4pm" at bounding box center [313, 322] width 227 height 14
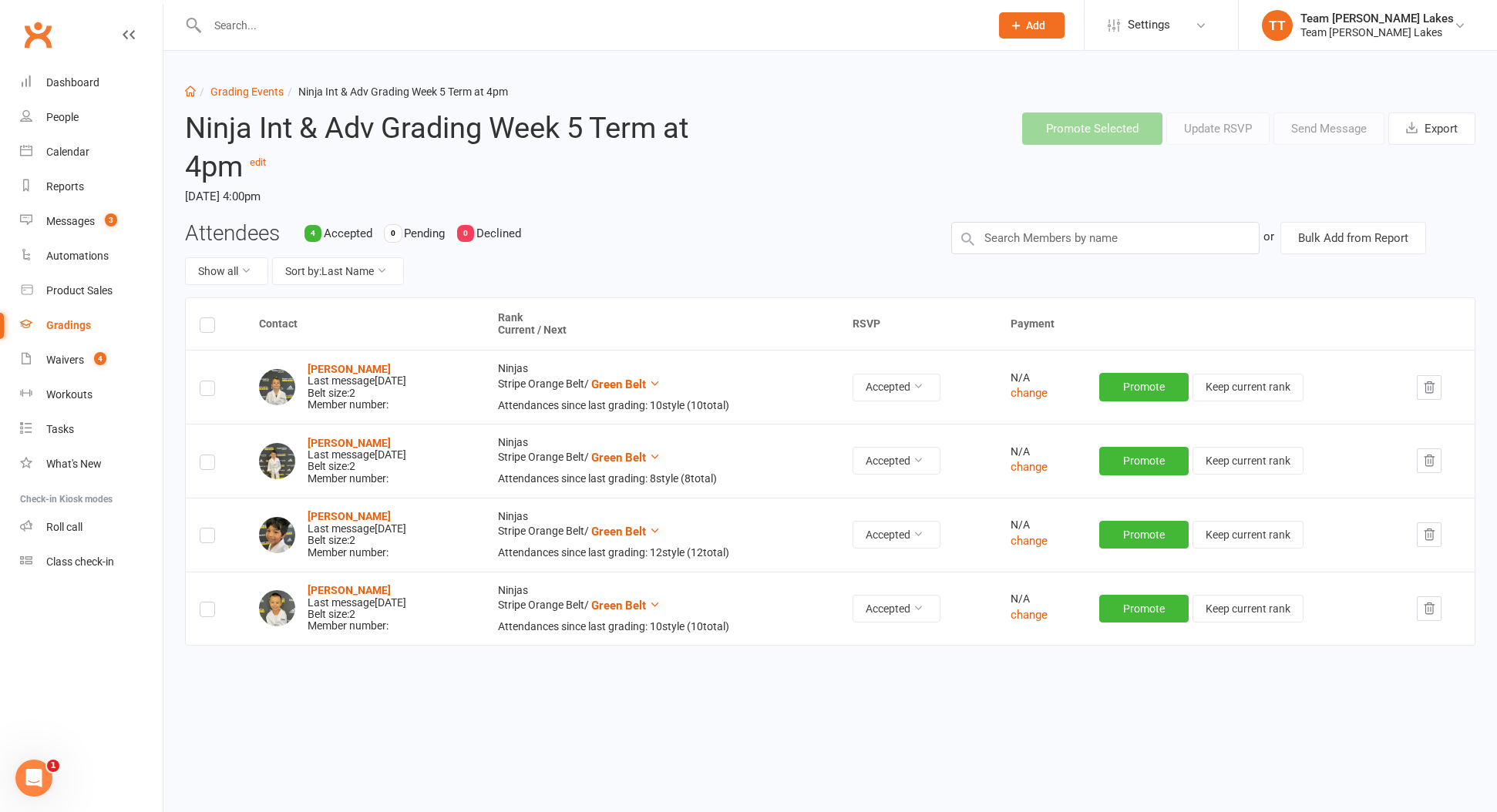
click at [62, 327] on div "Gradings" at bounding box center [68, 325] width 45 height 12
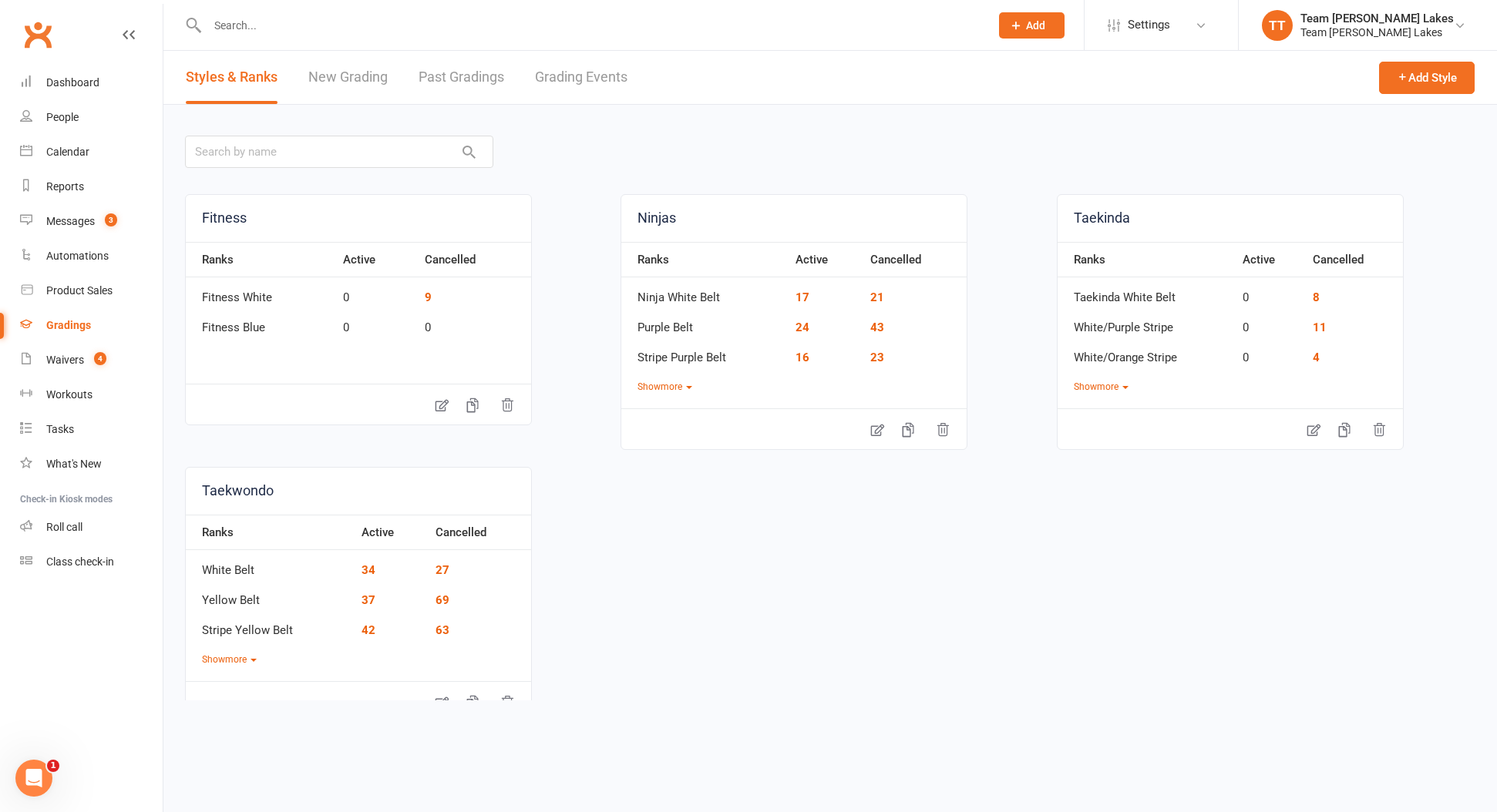
click at [587, 70] on link "Grading Events" at bounding box center [582, 77] width 93 height 53
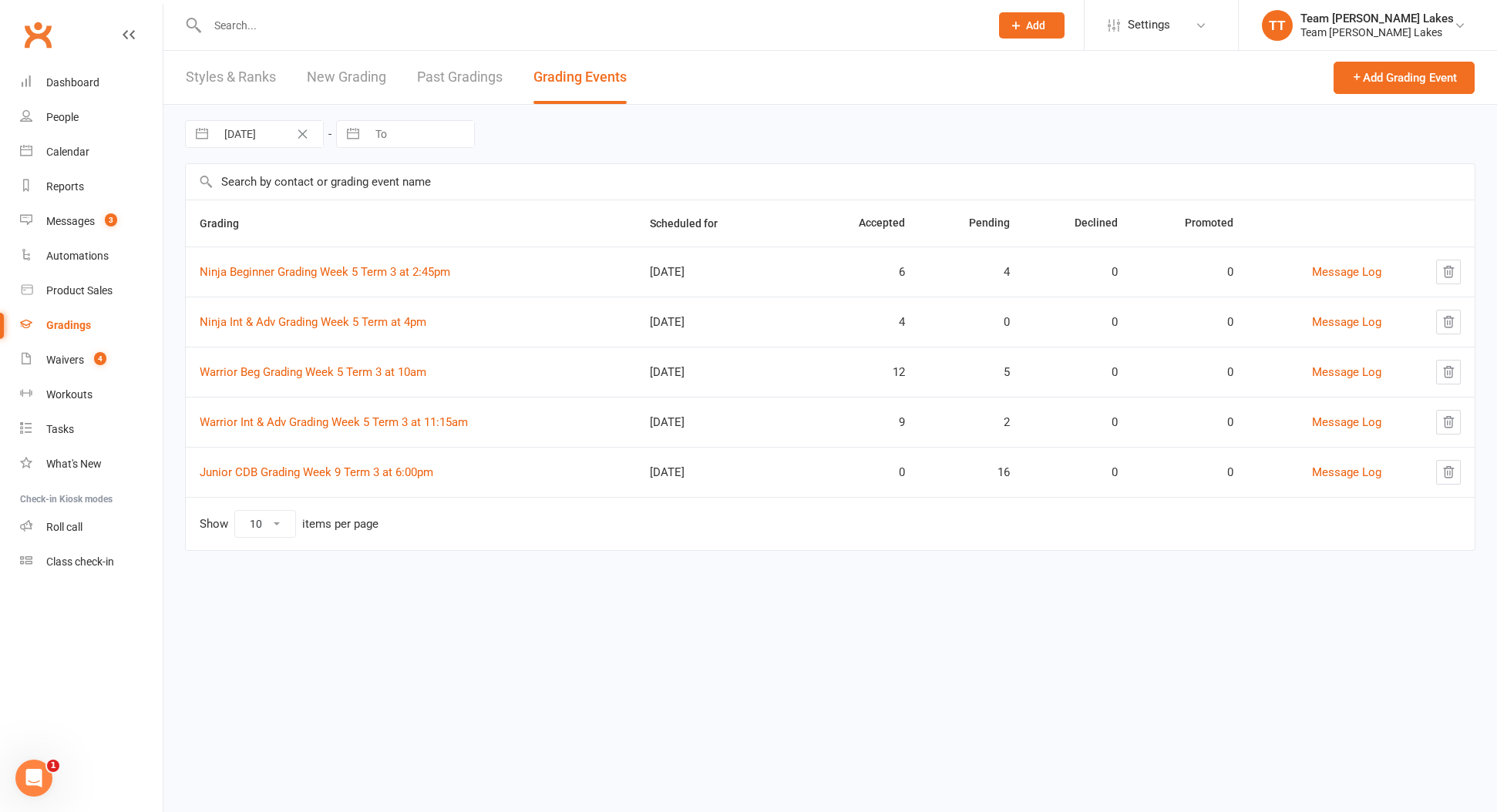
click at [373, 410] on td "Warrior Int & Adv Grading Week 5 Term 3 at 11:15am" at bounding box center [411, 421] width 450 height 50
click at [367, 422] on link "Warrior Int & Adv Grading Week 5 Term 3 at 11:15am" at bounding box center [333, 422] width 268 height 14
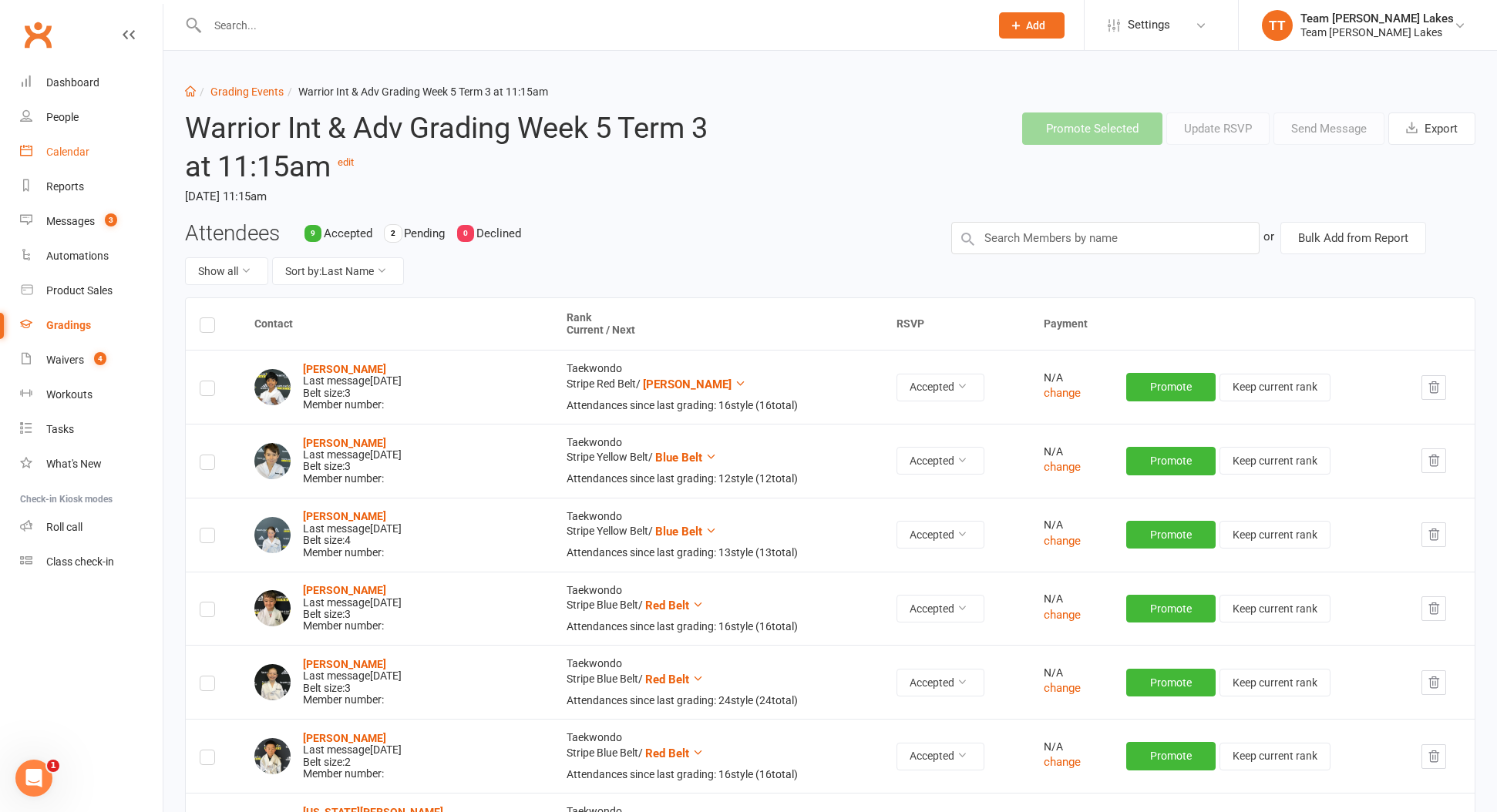
click at [59, 156] on div "Calendar" at bounding box center [68, 151] width 43 height 12
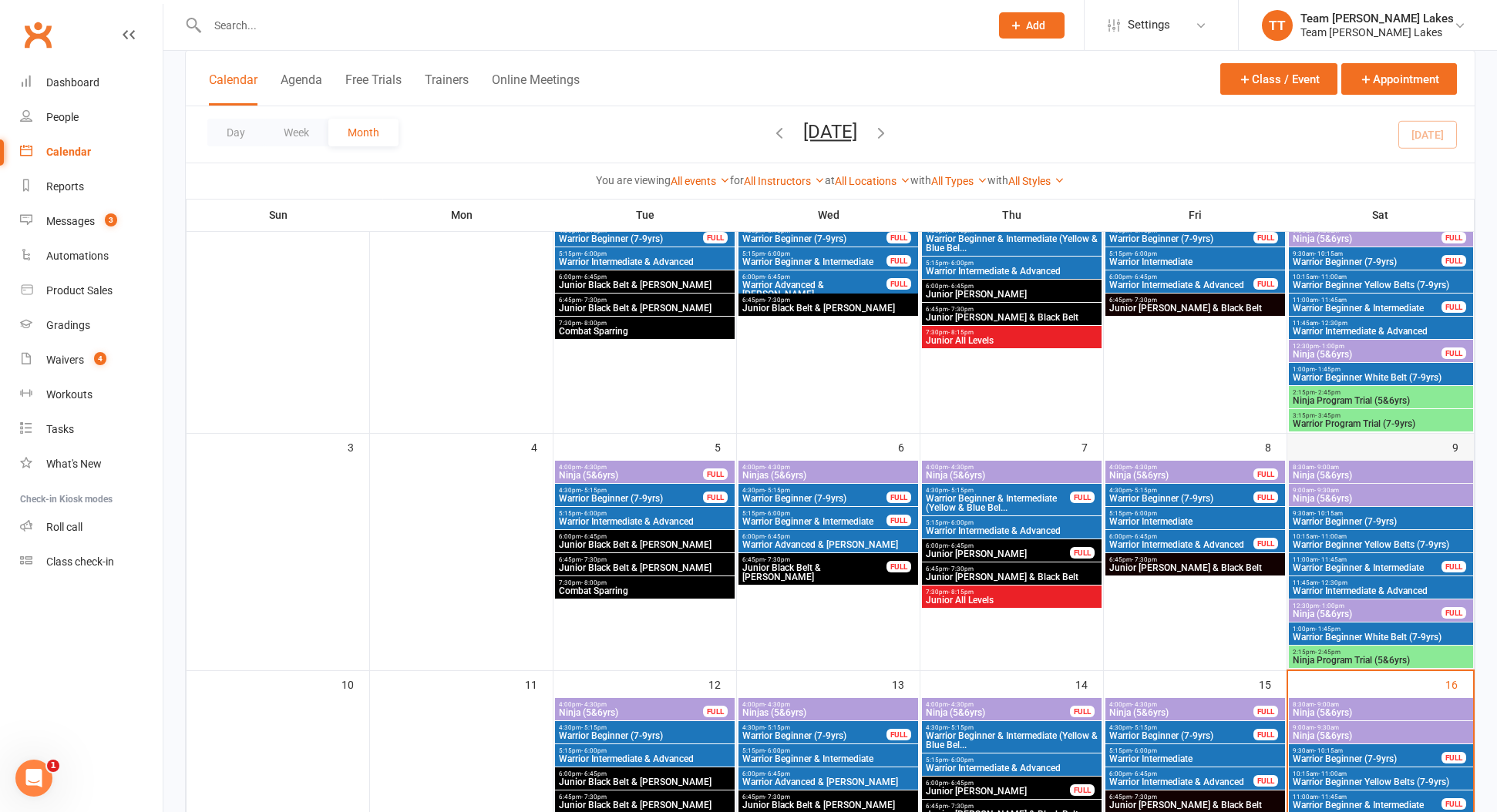
scroll to position [153, 0]
click at [1407, 639] on span "Warrior Beginner White Belt (7-9yrs)" at bounding box center [1381, 637] width 178 height 9
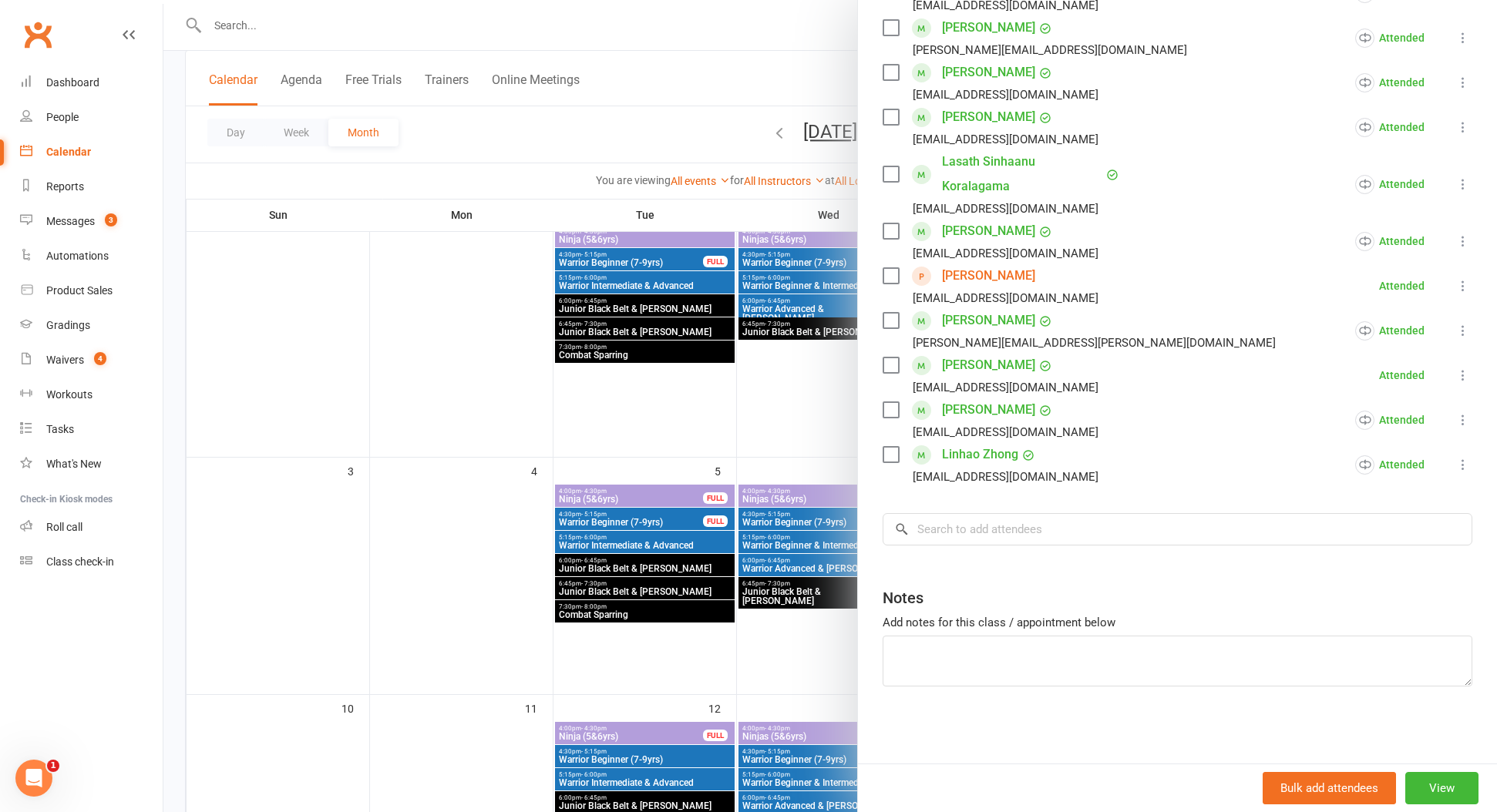
scroll to position [131, 0]
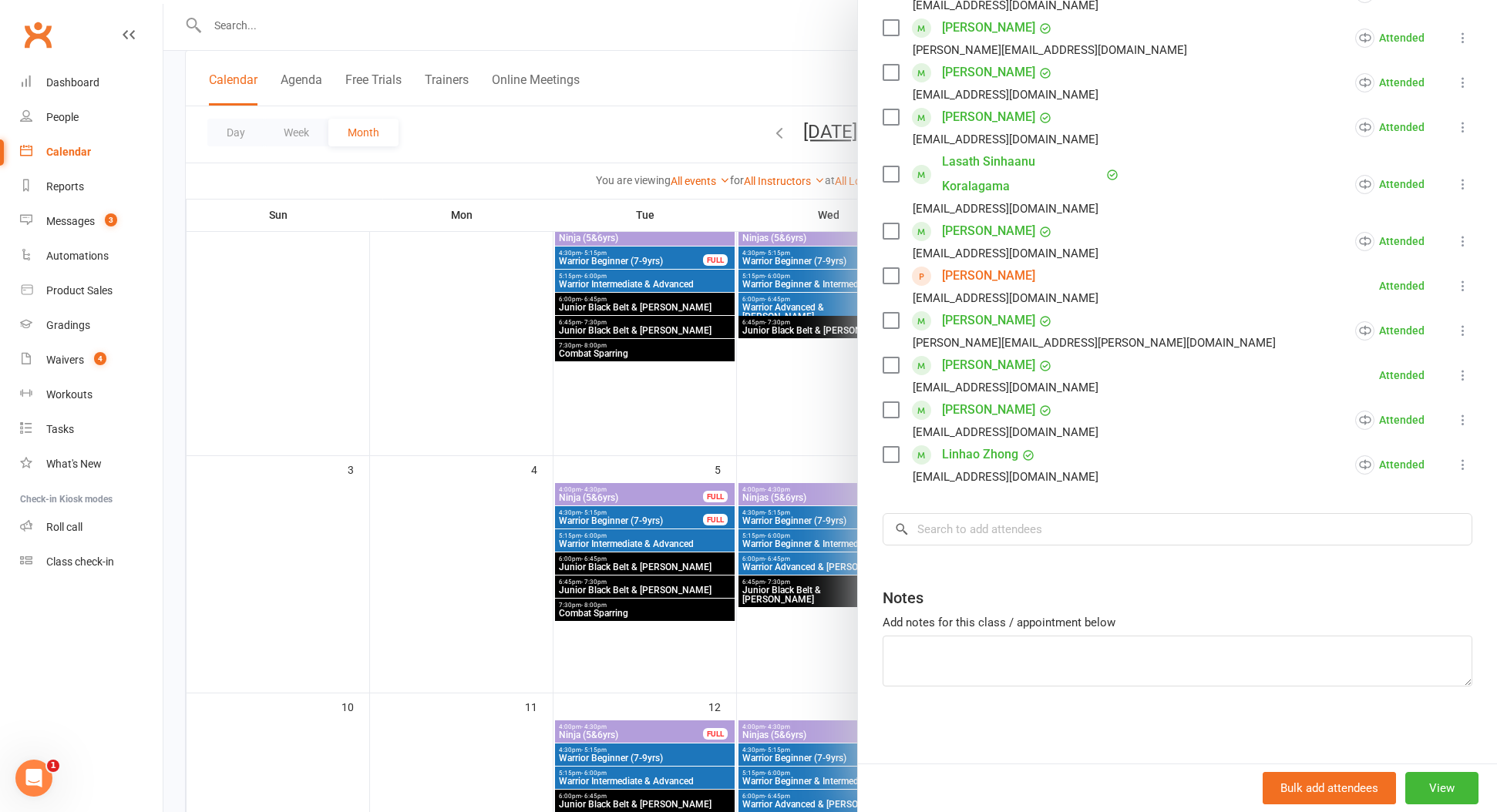
click at [445, 427] on div at bounding box center [830, 406] width 1334 height 812
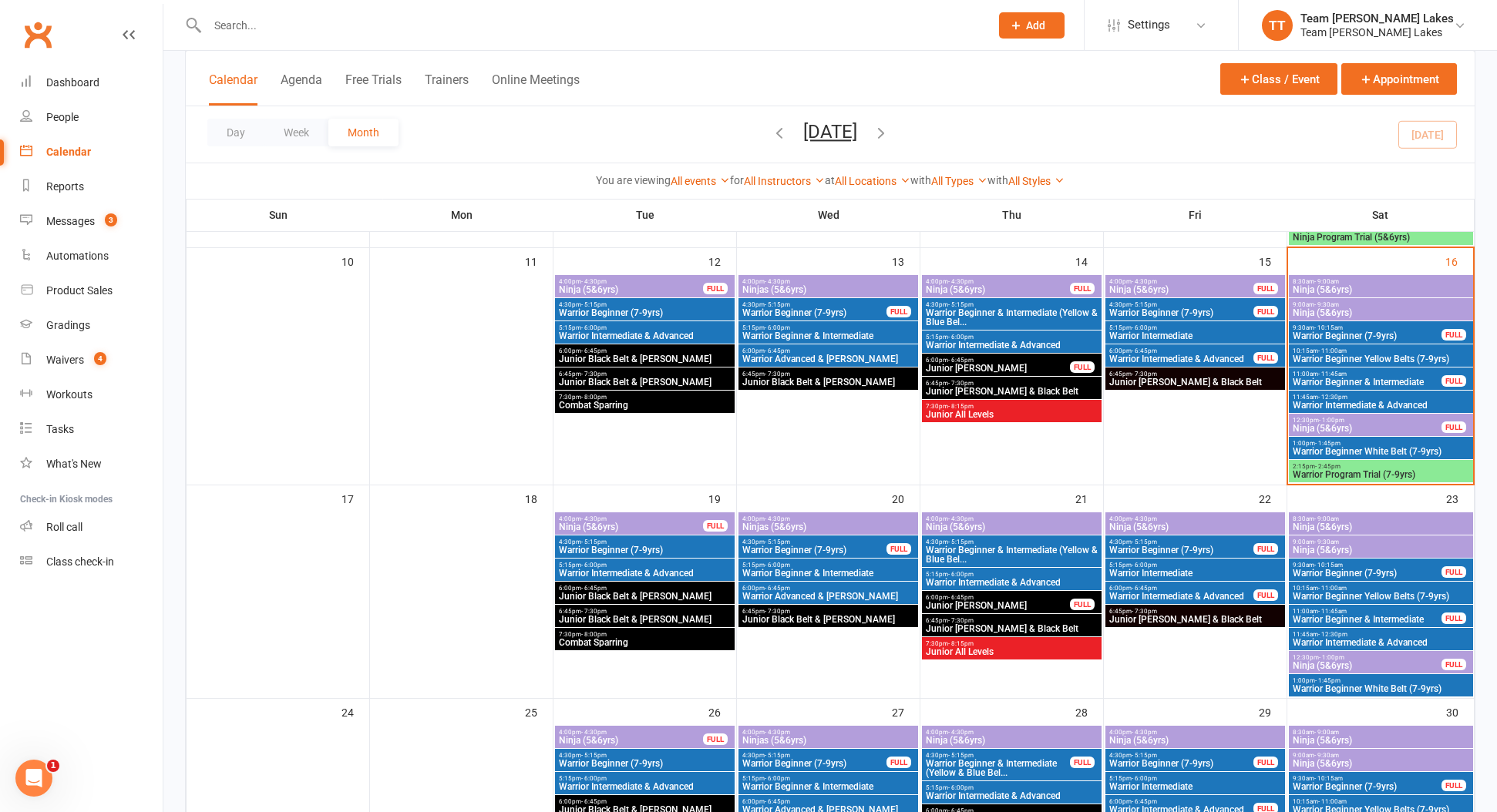
scroll to position [567, 0]
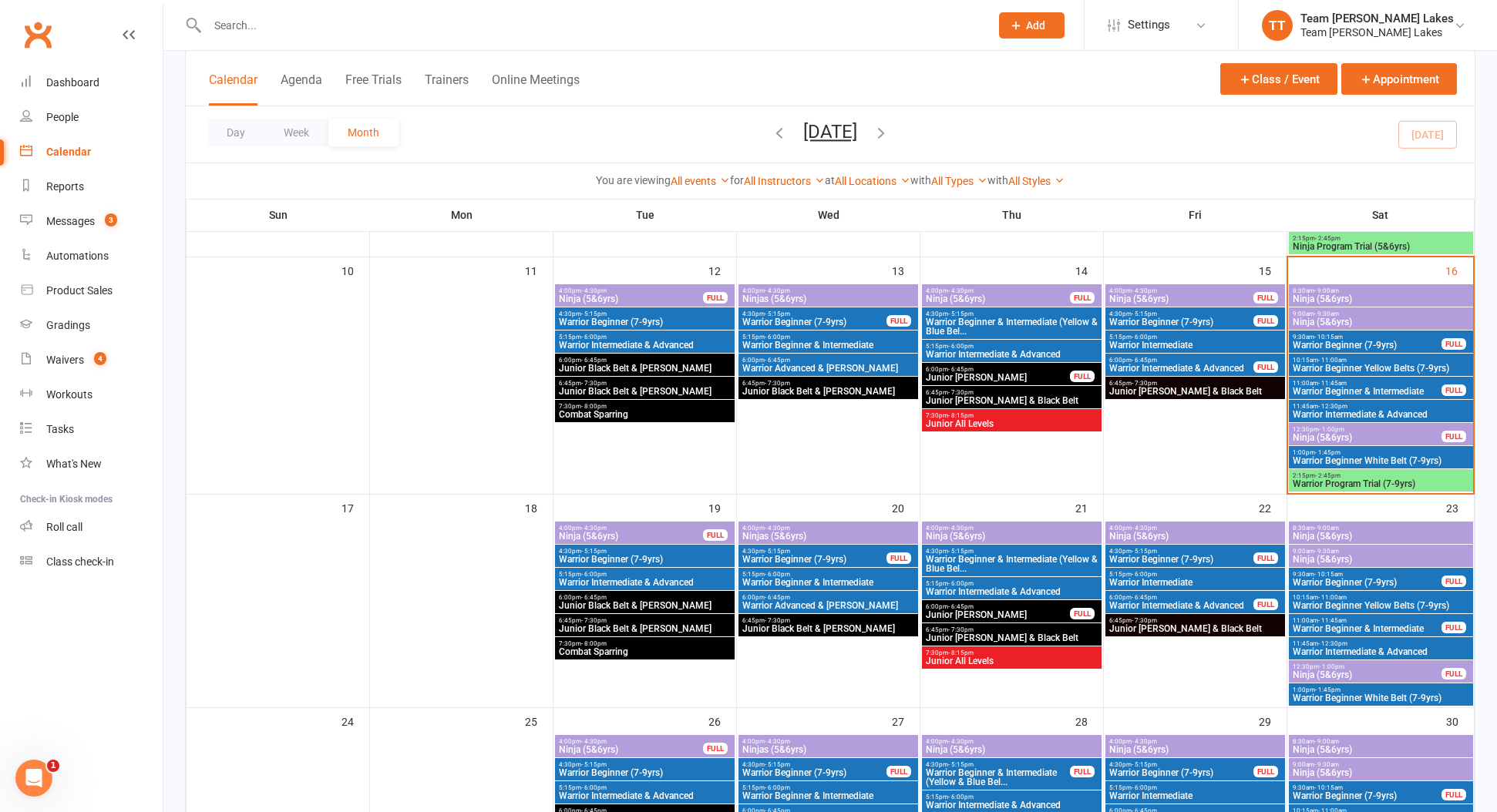
click at [1359, 420] on div "11:45am - 12:30pm Warrior Intermediate & Advanced" at bounding box center [1381, 410] width 184 height 22
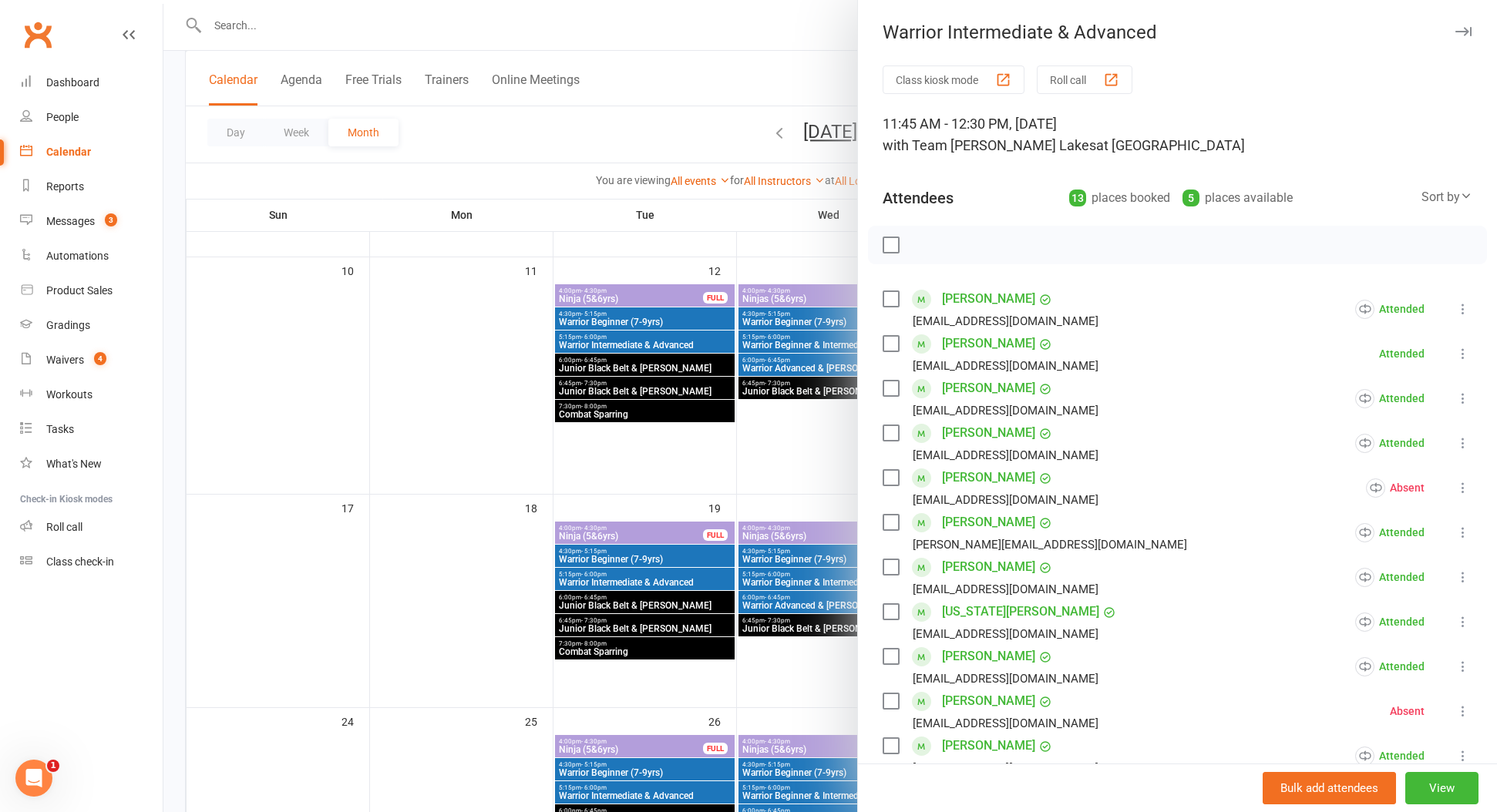
click at [1089, 79] on button "Roll call" at bounding box center [1084, 79] width 95 height 29
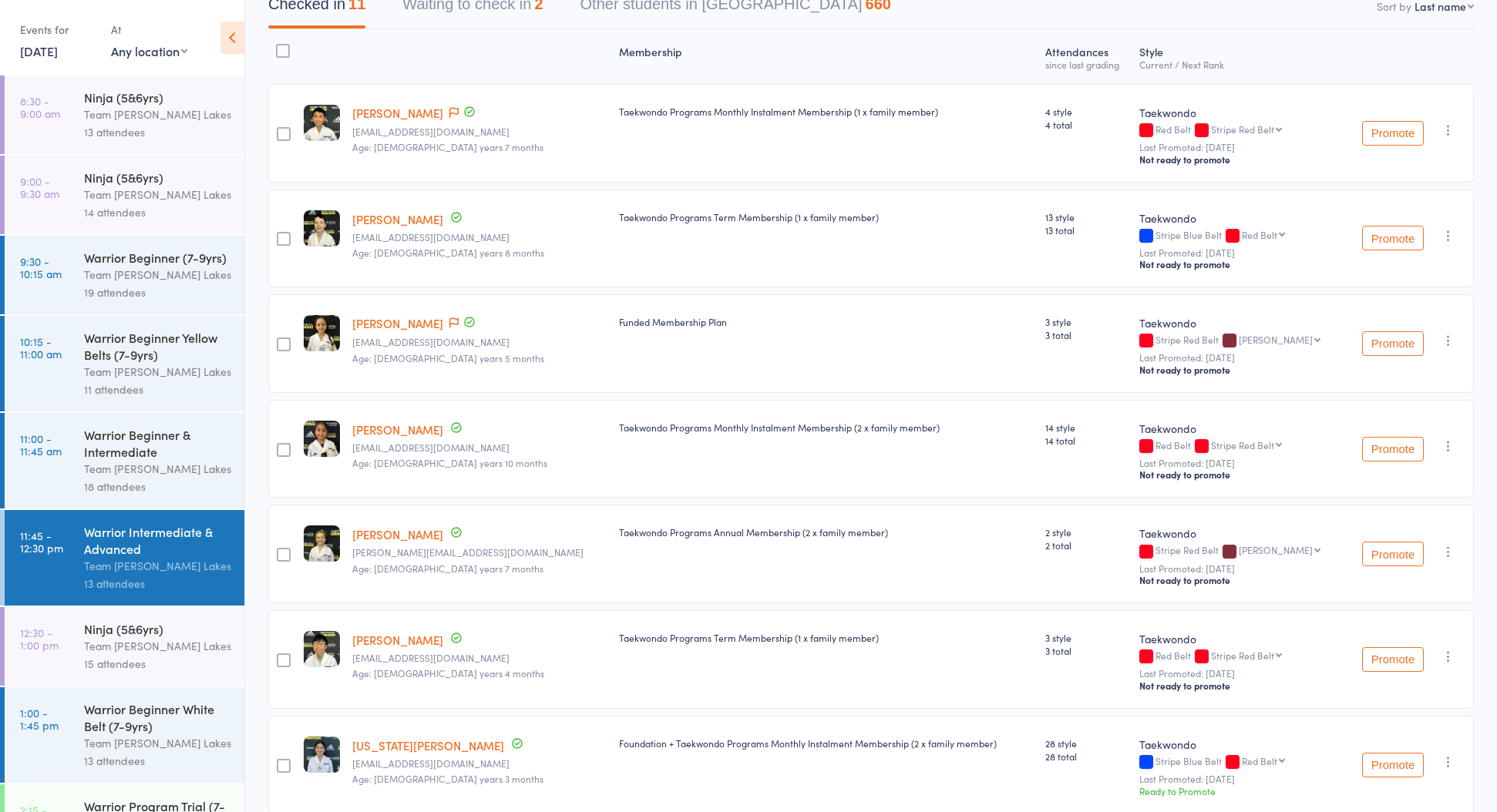
scroll to position [171, 0]
click at [170, 649] on div "Team [PERSON_NAME] Lakes" at bounding box center [157, 646] width 147 height 18
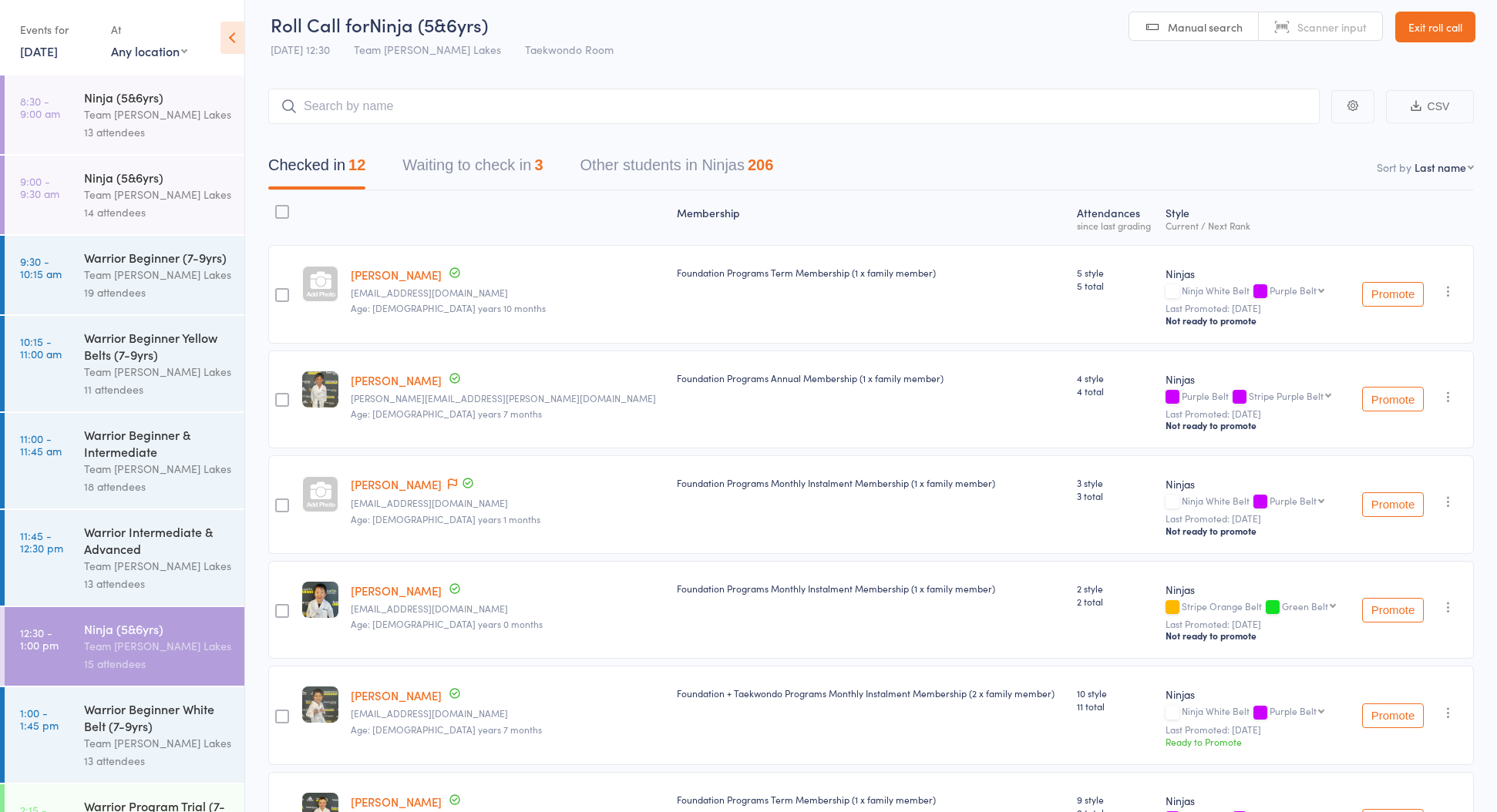
click at [532, 172] on button "Waiting to check in 3" at bounding box center [473, 169] width 140 height 41
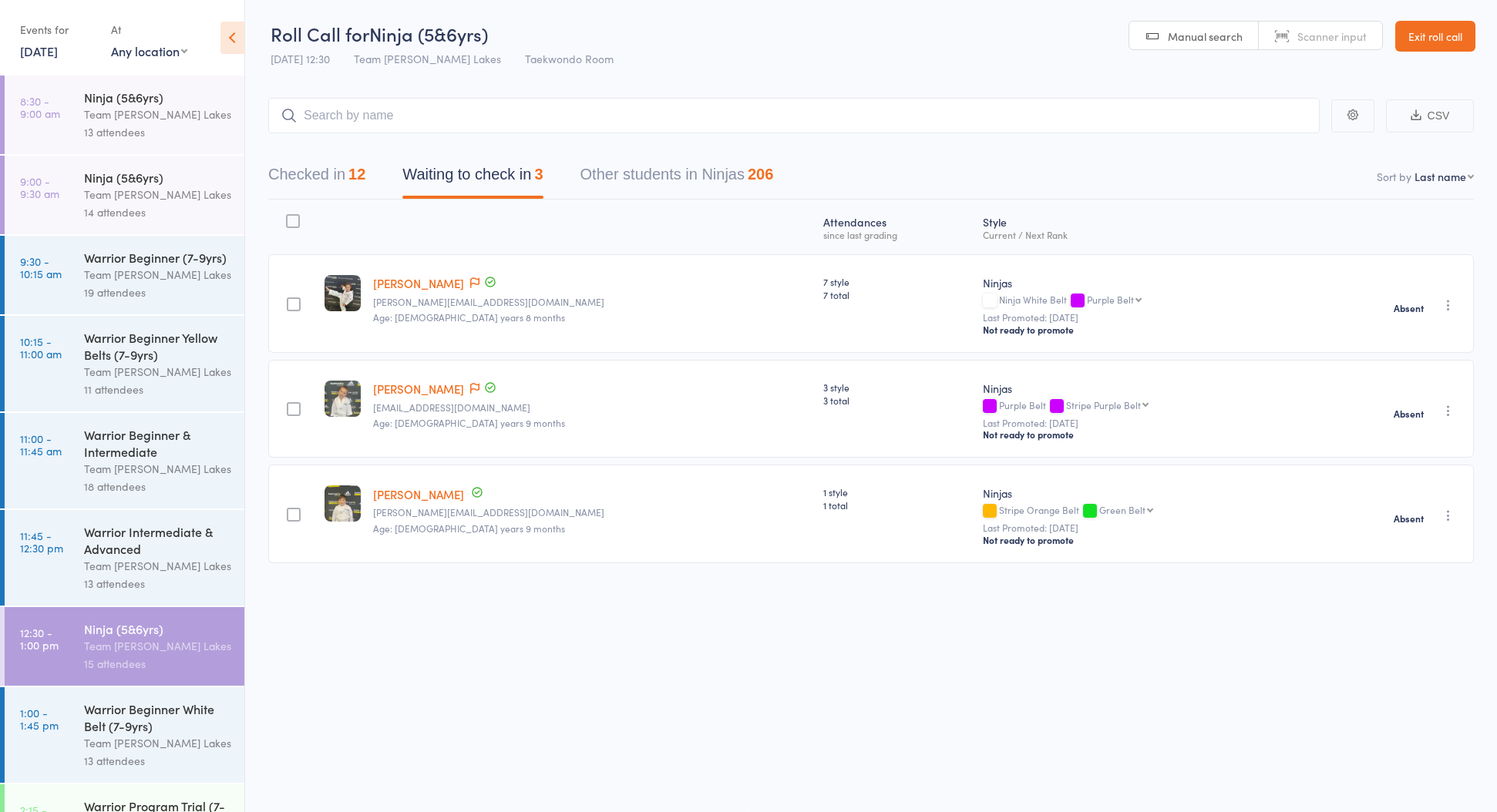
scroll to position [0, 0]
click at [1451, 35] on link "Exit roll call" at bounding box center [1435, 37] width 80 height 31
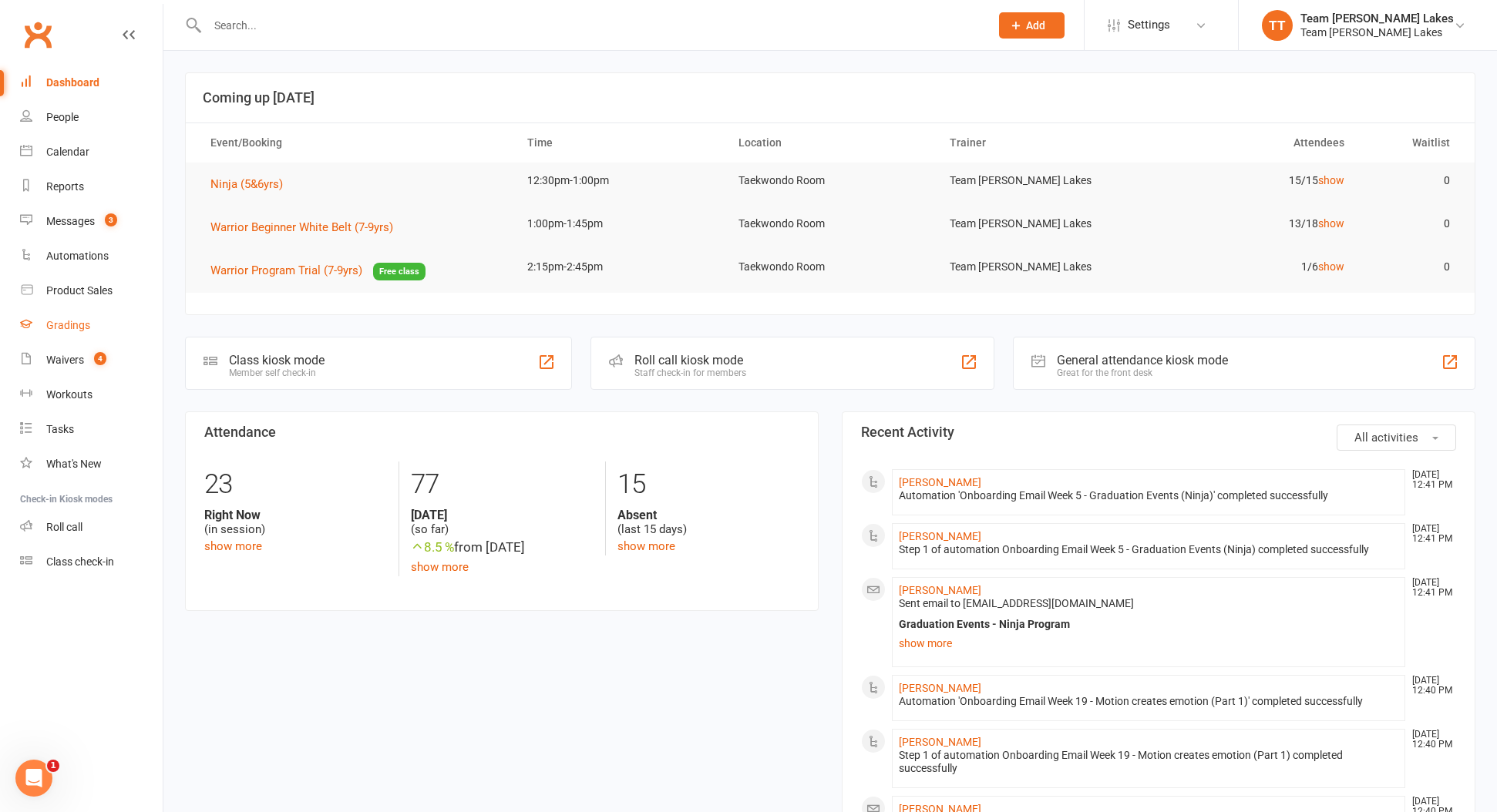
click at [69, 328] on div "Gradings" at bounding box center [68, 325] width 44 height 12
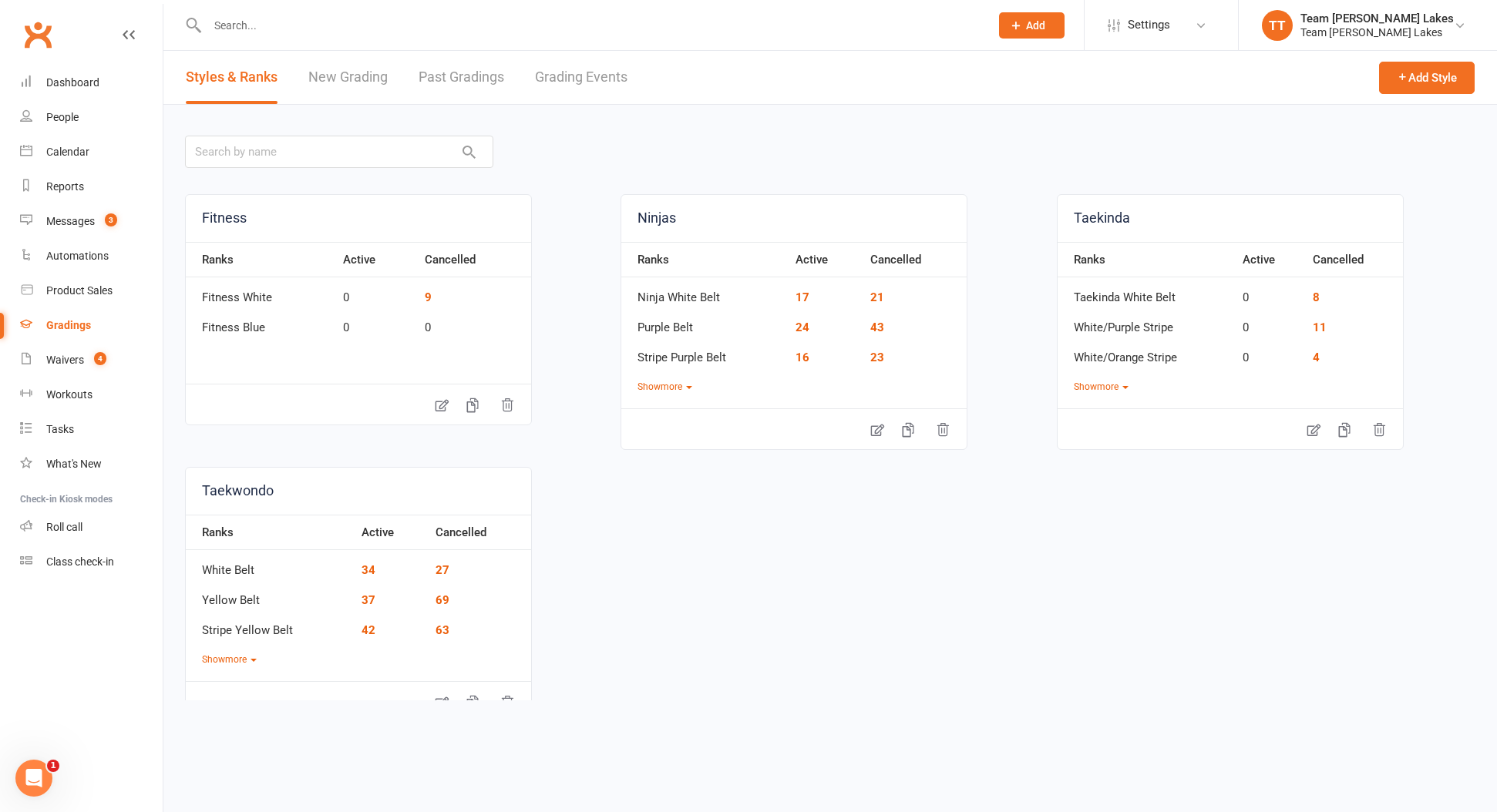
click at [589, 72] on link "Grading Events" at bounding box center [582, 77] width 93 height 53
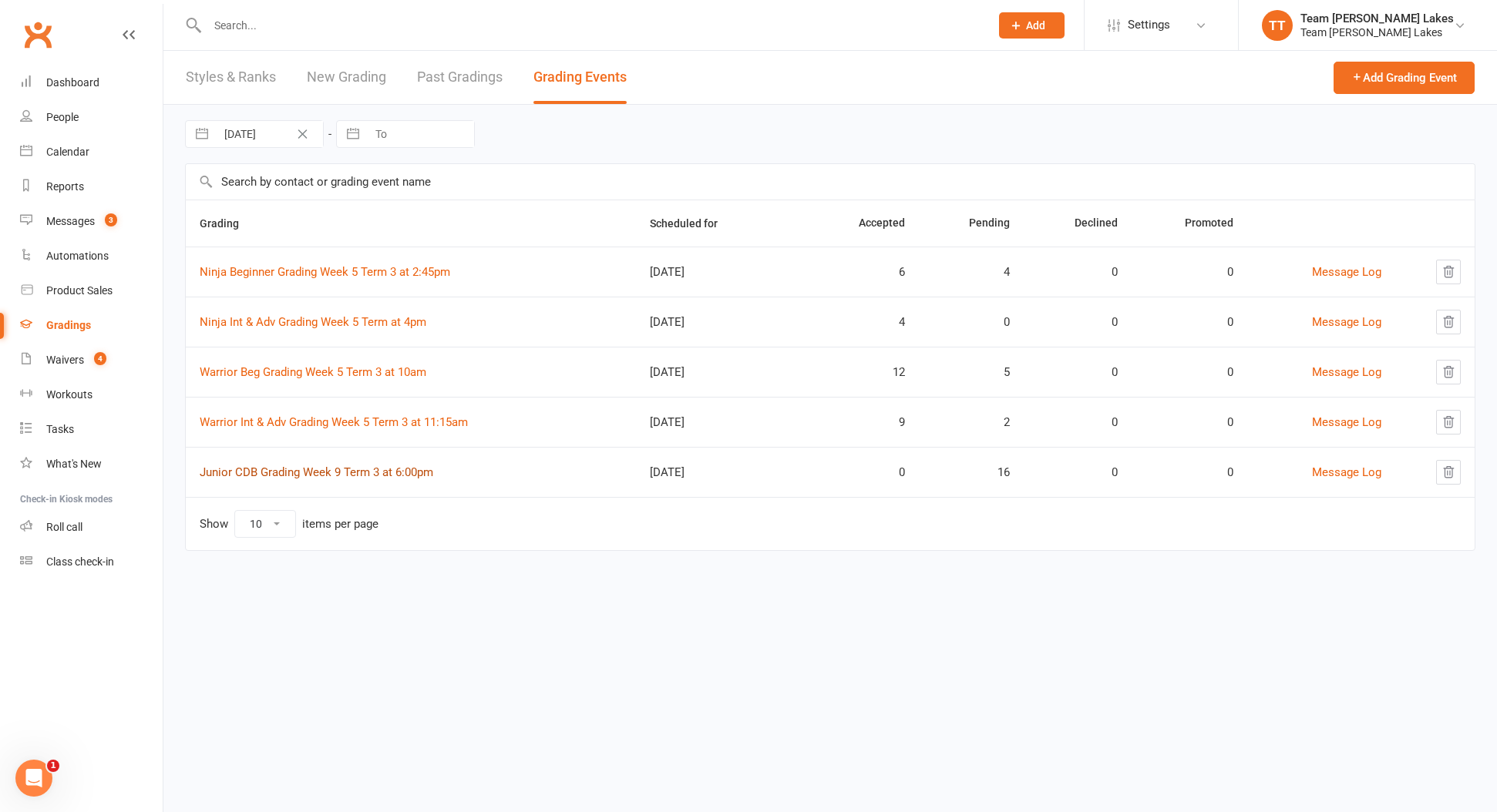
click at [381, 477] on link "Junior CDB Grading Week 9 Term 3 at 6:00pm" at bounding box center [316, 472] width 234 height 14
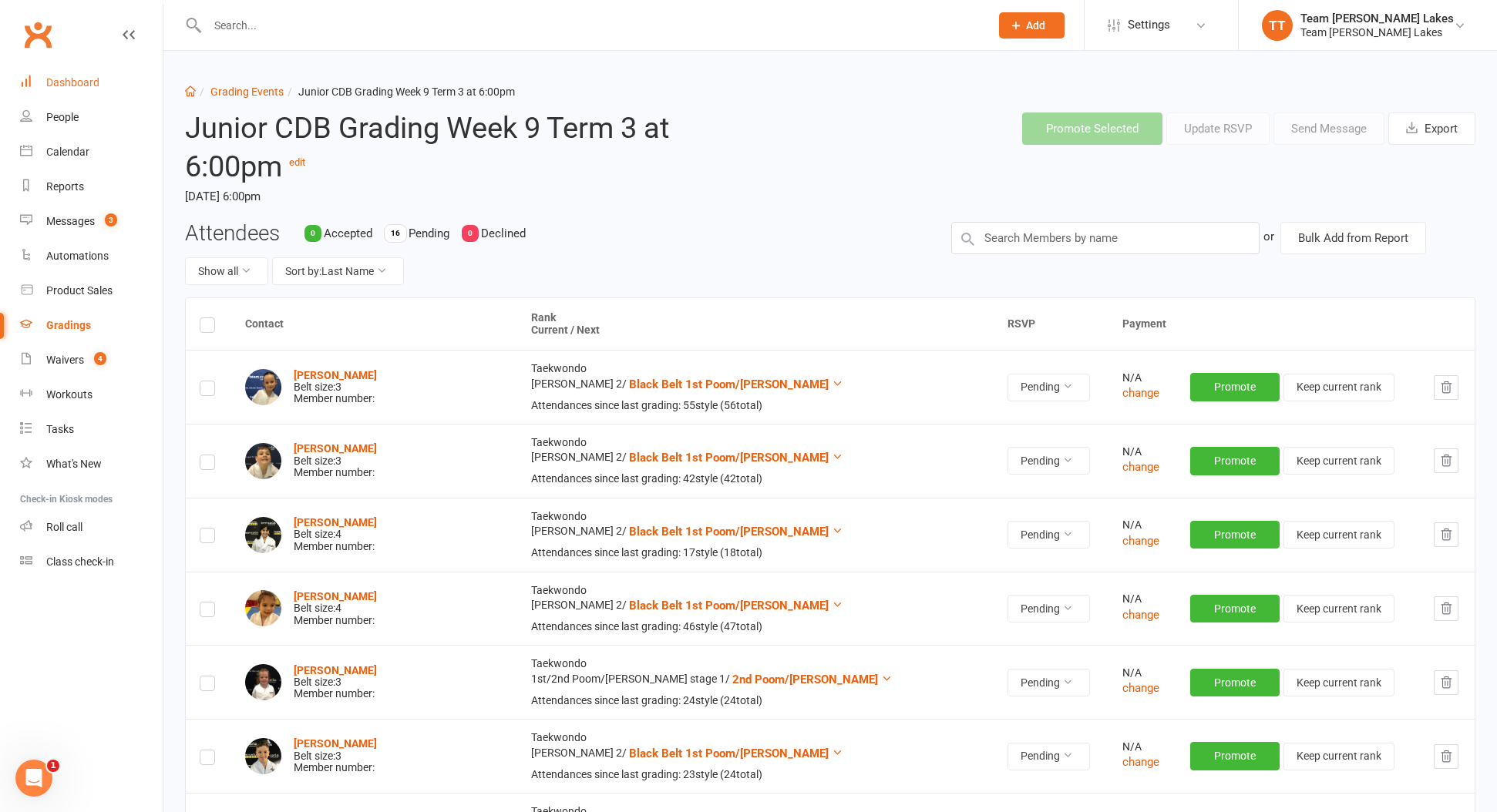
click at [126, 77] on link "Dashboard" at bounding box center [91, 82] width 143 height 35
